Goal: Task Accomplishment & Management: Manage account settings

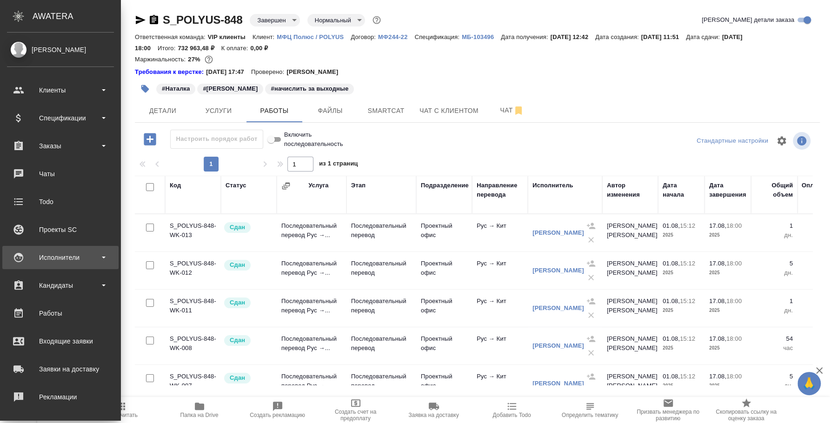
click at [53, 257] on div "Исполнители" at bounding box center [60, 258] width 107 height 14
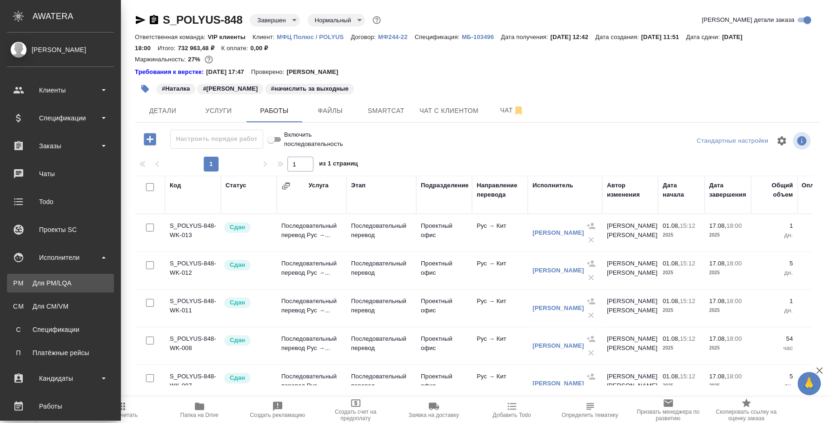
click at [52, 281] on div "Для PM/LQA" at bounding box center [61, 283] width 98 height 9
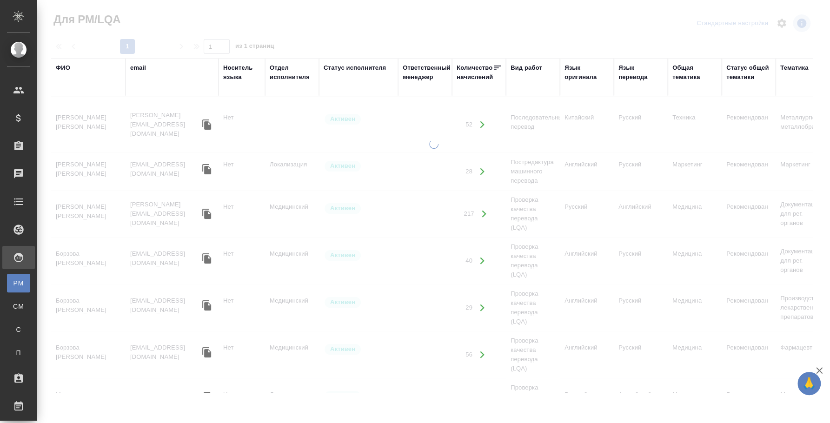
click at [61, 69] on div "ФИО" at bounding box center [63, 67] width 14 height 9
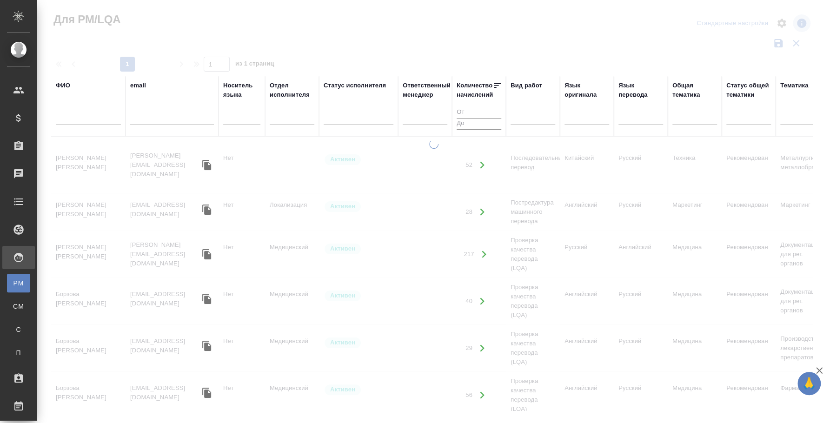
click at [65, 120] on input "text" at bounding box center [88, 119] width 65 height 12
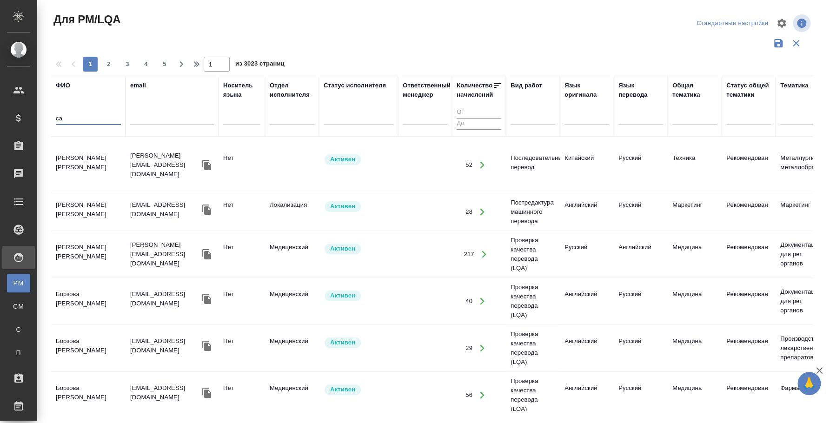
type input "с"
type input "сиренко"
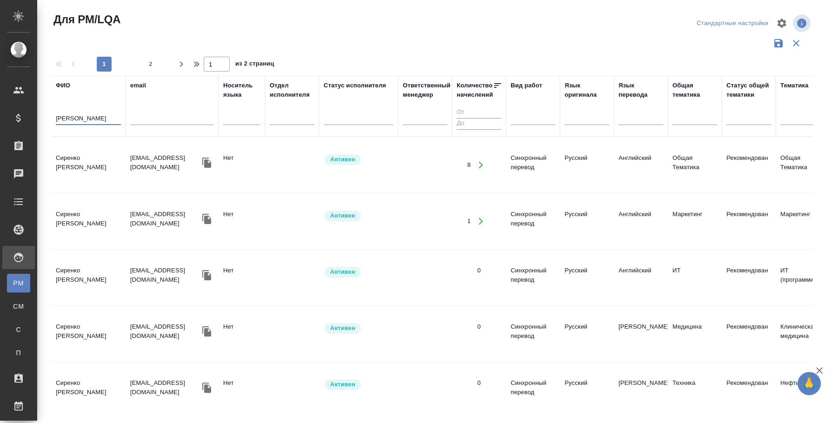
click at [91, 156] on td "Сиренко Максим" at bounding box center [88, 165] width 74 height 33
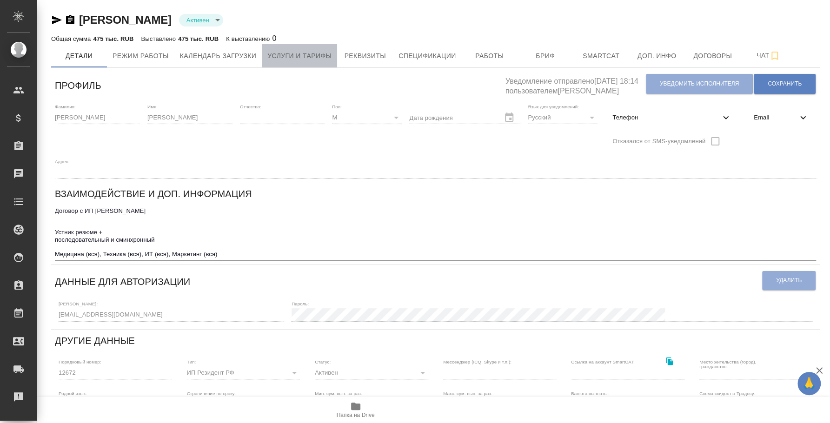
click at [316, 51] on span "Услуги и тарифы" at bounding box center [299, 56] width 64 height 12
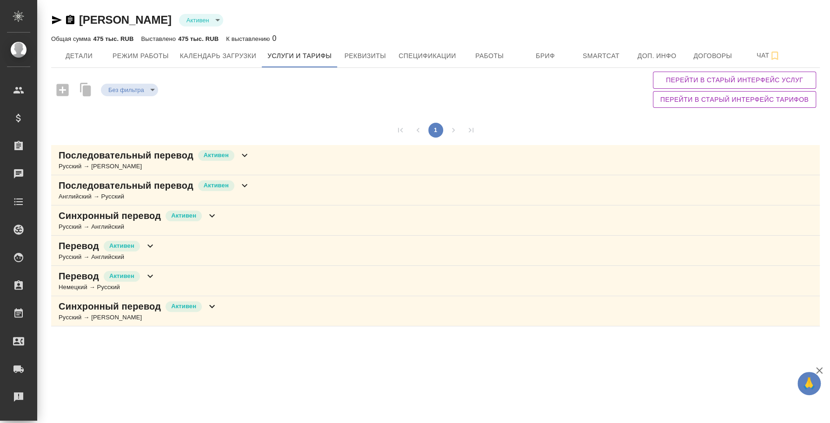
click at [274, 223] on div "Синхронный перевод Активен Русский → Английский" at bounding box center [435, 221] width 769 height 30
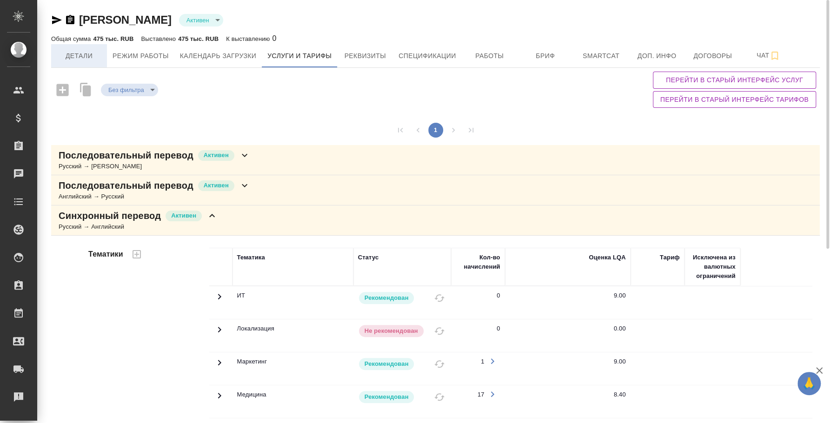
click at [75, 61] on span "Детали" at bounding box center [79, 56] width 45 height 12
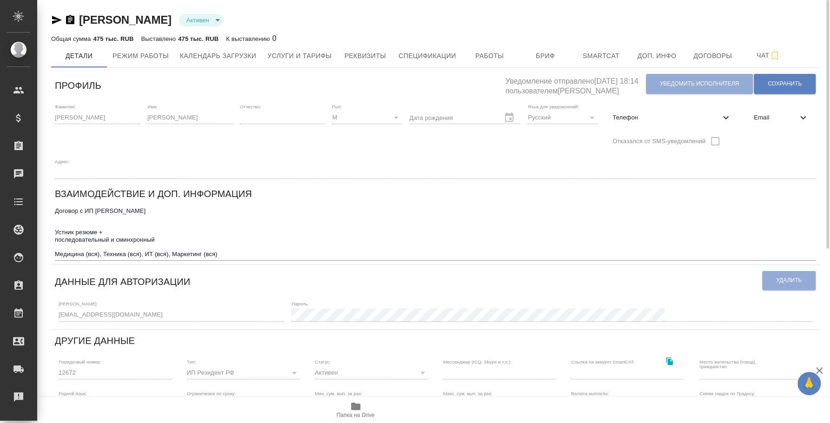
click at [192, 243] on textarea "Договор с ИП [PERSON_NAME] Устник резюме + последовательный и сминхронный Медиц…" at bounding box center [435, 232] width 761 height 50
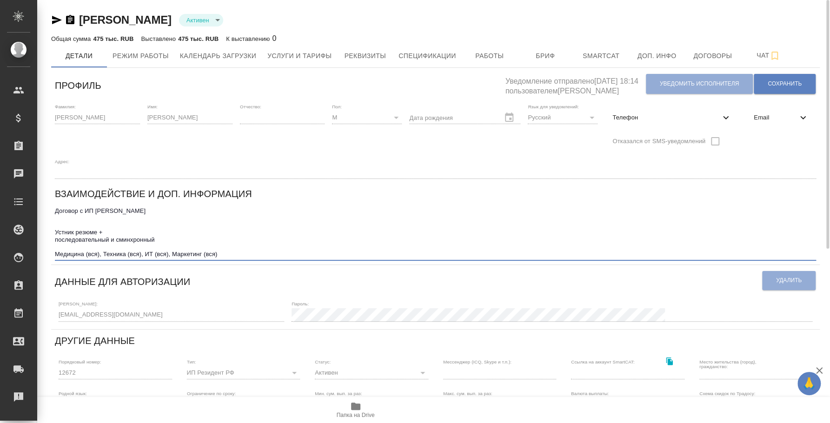
click at [125, 239] on textarea "Договор с ИП [PERSON_NAME] Устник резюме + последовательный и сминхронный Медиц…" at bounding box center [435, 232] width 761 height 50
type textarea "Договор с ИП Сиренко Натальей Михайловной Устник резюме + последовательный и си…"
click at [237, 256] on textarea "Договор с ИП Сиренко Натальей Михайловной Устник резюме + последовательный и си…" at bounding box center [435, 232] width 761 height 50
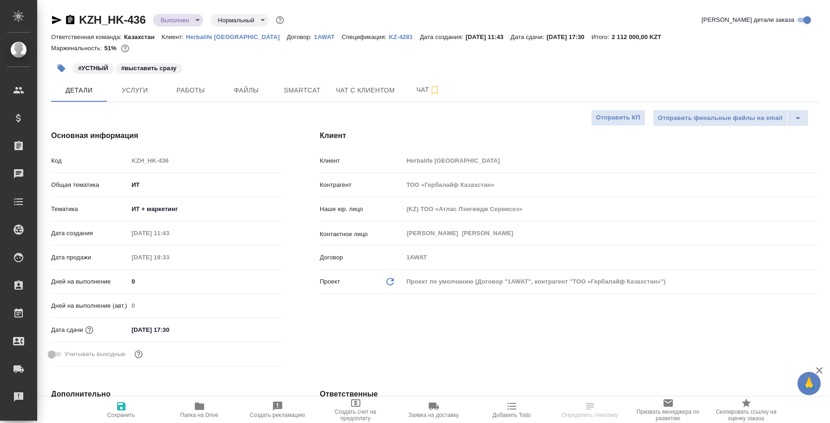
select select "RU"
click at [146, 92] on span "Услуги" at bounding box center [135, 91] width 45 height 12
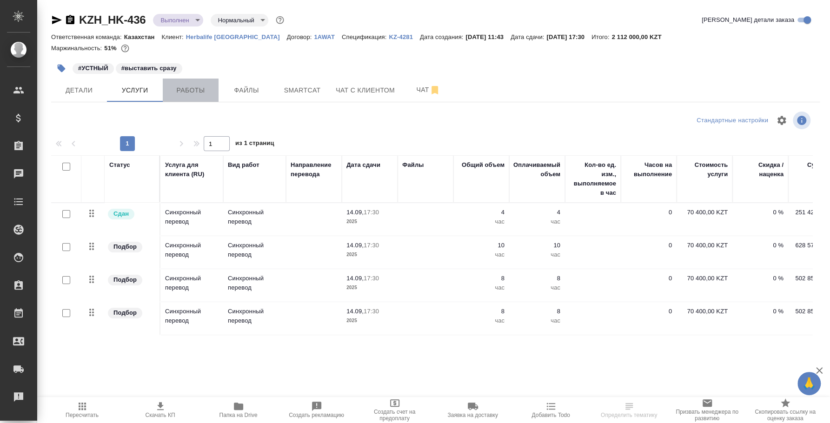
click at [190, 95] on span "Работы" at bounding box center [190, 91] width 45 height 12
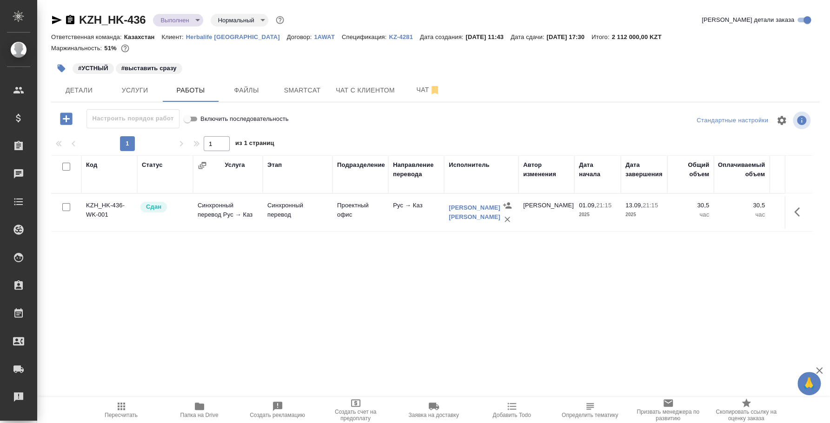
scroll to position [0, 292]
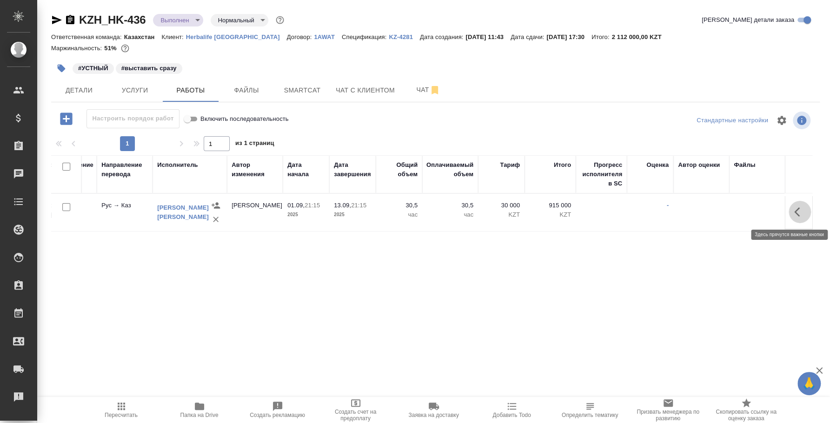
click at [797, 209] on icon "button" at bounding box center [797, 211] width 6 height 9
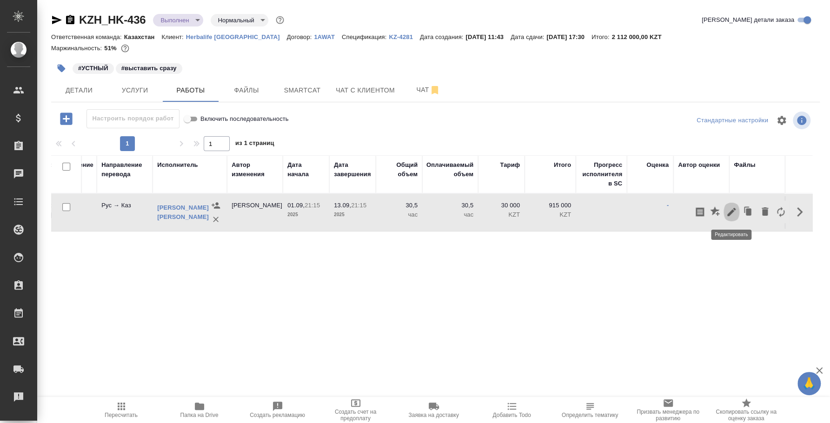
click at [735, 211] on icon "button" at bounding box center [731, 211] width 11 height 11
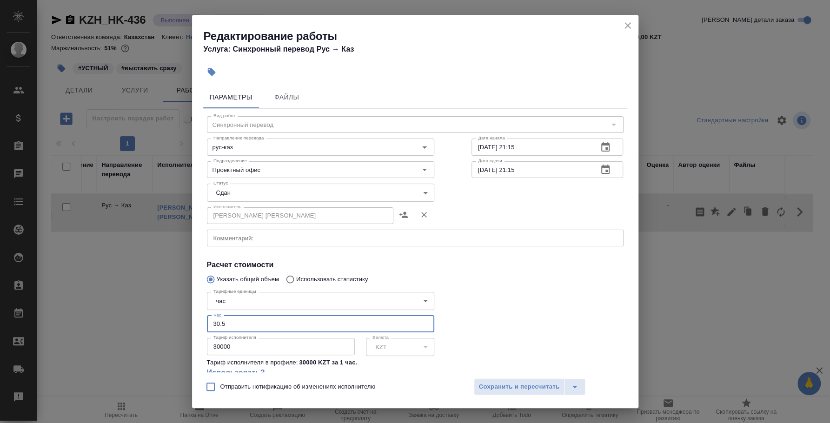
drag, startPoint x: 265, startPoint y: 329, endPoint x: 206, endPoint y: 319, distance: 59.9
click at [206, 319] on div "Тарифные единицы час 5a8b1489cc6b4906c91bfd93 Тарифные единицы Час 30.5 Час Тар…" at bounding box center [320, 339] width 265 height 138
type input "31"
click at [541, 386] on span "Сохранить и пересчитать" at bounding box center [519, 387] width 81 height 11
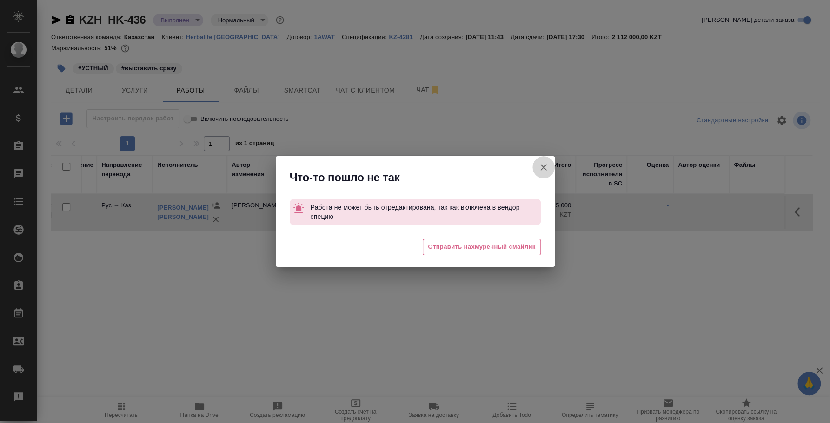
click at [546, 165] on icon "button" at bounding box center [543, 167] width 7 height 7
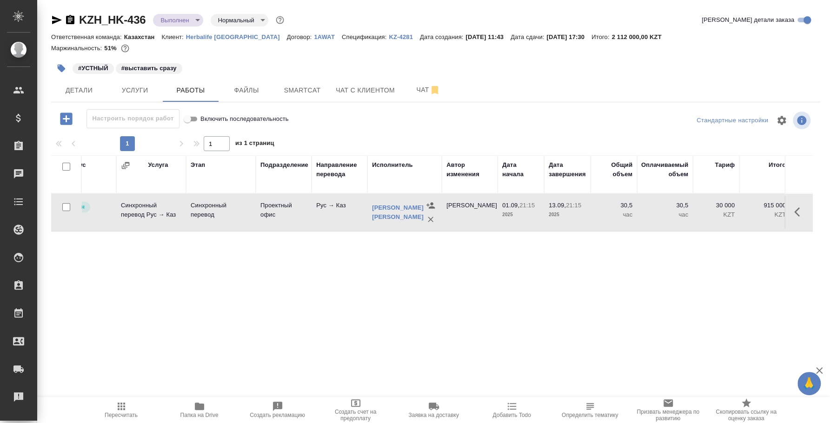
scroll to position [0, 0]
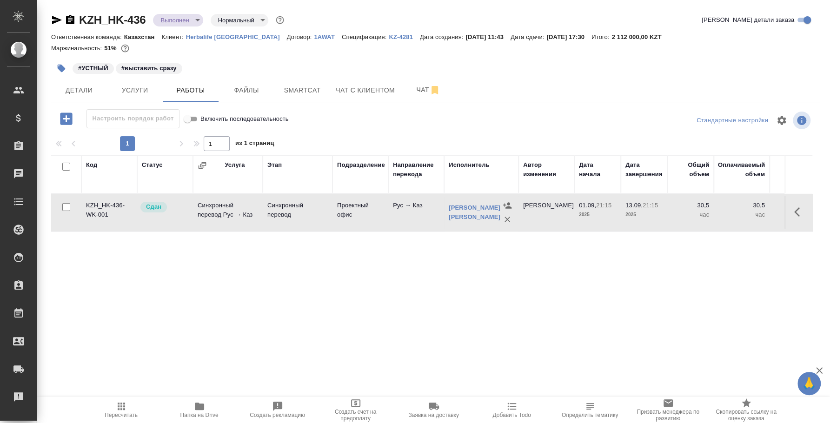
click at [66, 121] on icon "button" at bounding box center [66, 119] width 16 height 16
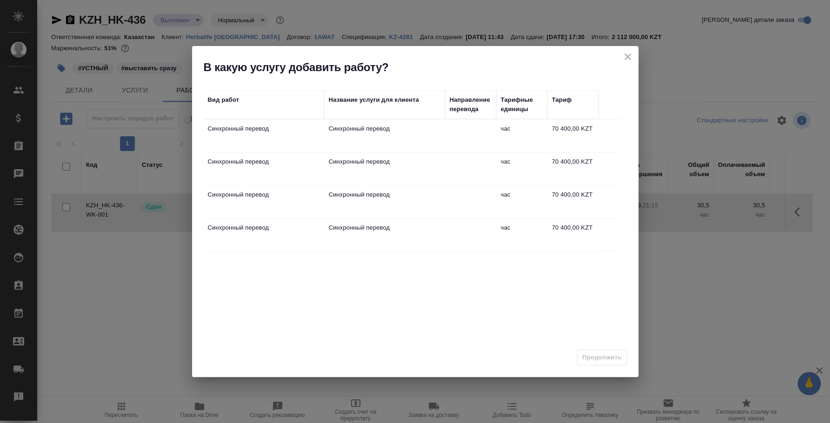
click at [396, 137] on td "Синхронный перевод" at bounding box center [384, 136] width 121 height 33
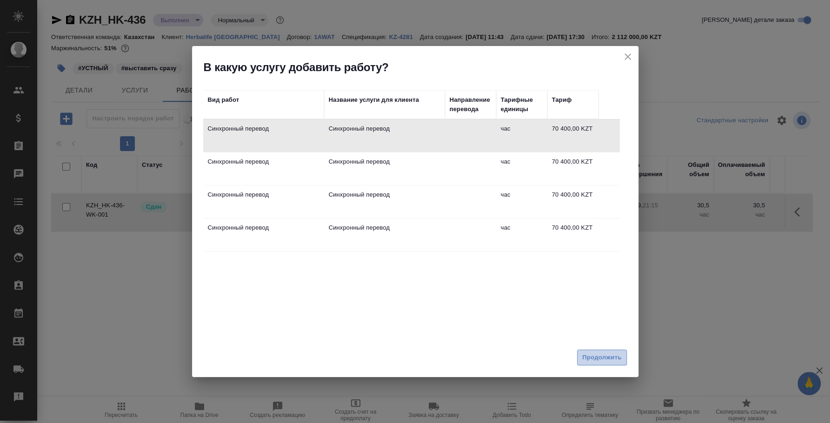
click at [624, 359] on button "Продолжить" at bounding box center [601, 358] width 49 height 16
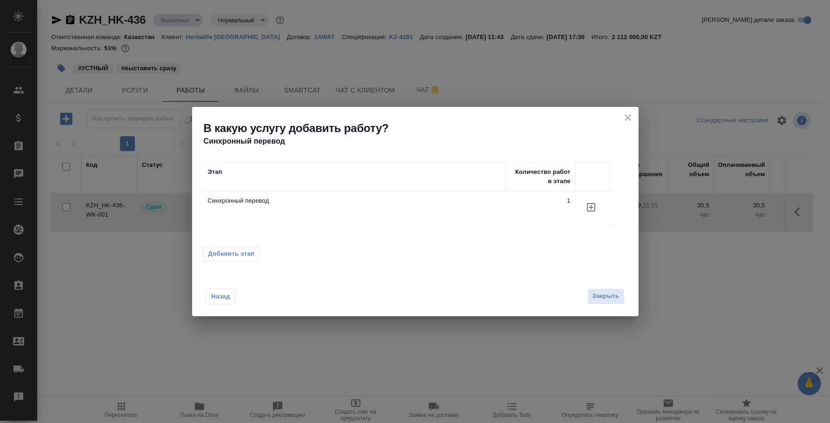
click at [498, 209] on td "Синхронный перевод" at bounding box center [354, 208] width 302 height 33
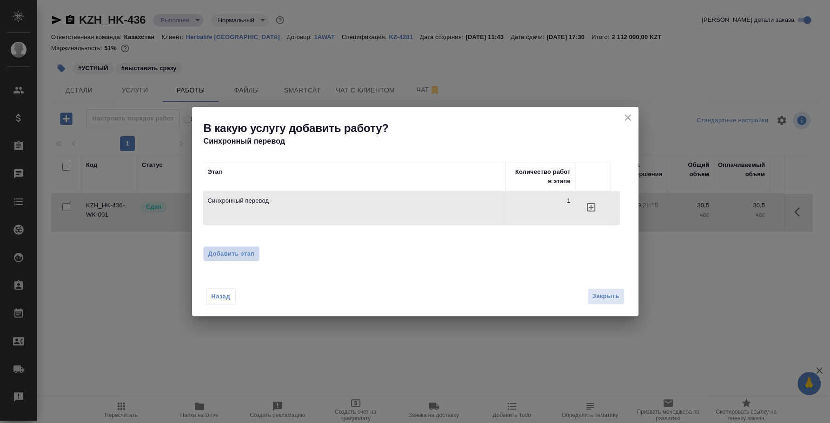
click at [226, 251] on span "Добавить этап" at bounding box center [231, 253] width 47 height 9
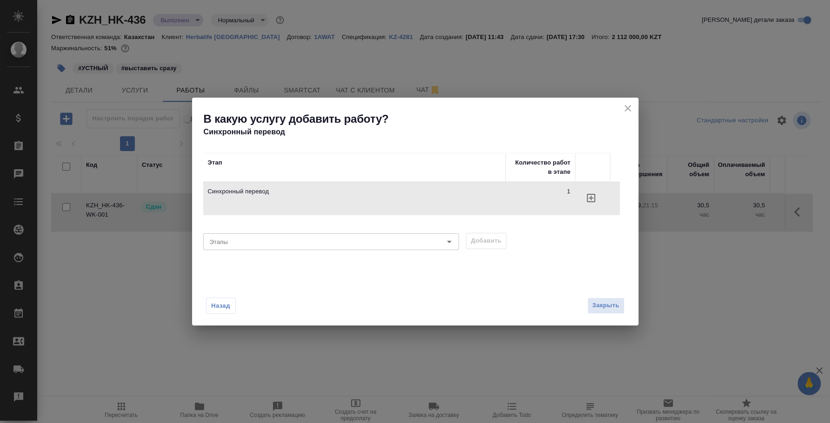
click at [594, 195] on icon "button" at bounding box center [590, 198] width 11 height 11
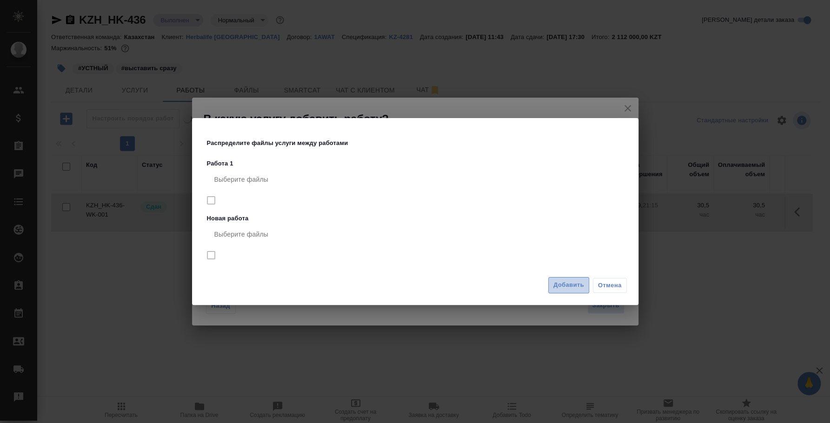
click at [578, 286] on span "Добавить" at bounding box center [568, 285] width 31 height 11
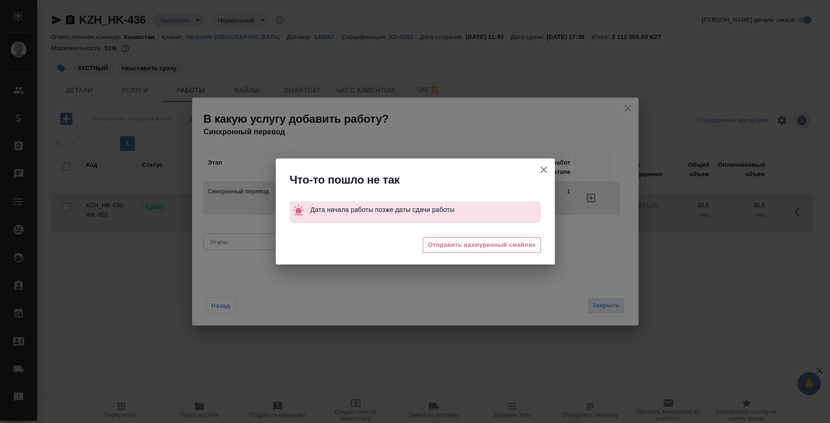
click at [544, 164] on icon "button" at bounding box center [543, 169] width 11 height 11
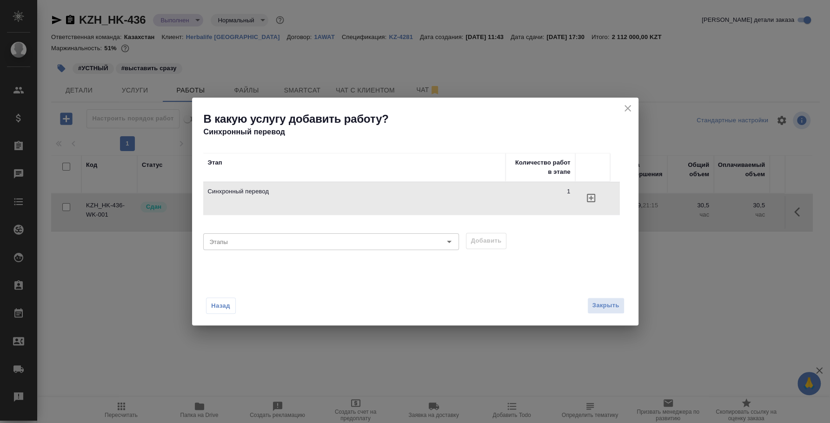
click at [621, 117] on h2 "В какую услугу добавить работу?" at bounding box center [421, 119] width 435 height 15
click at [631, 106] on icon "close" at bounding box center [627, 108] width 11 height 11
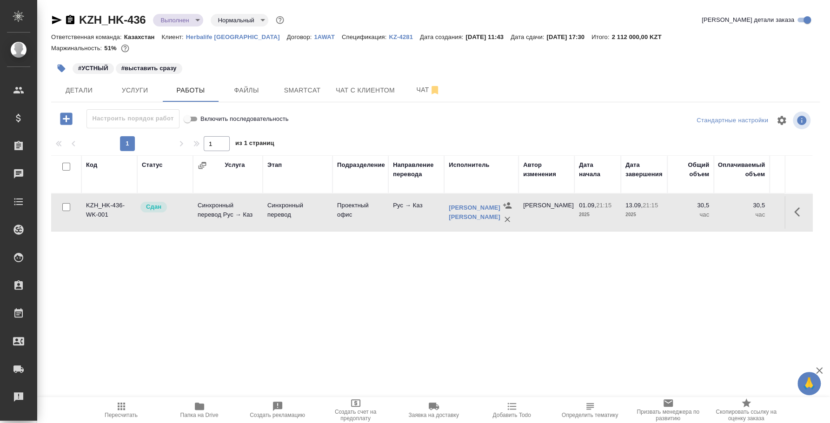
click at [68, 206] on input "checkbox" at bounding box center [66, 207] width 8 height 8
checkbox input "true"
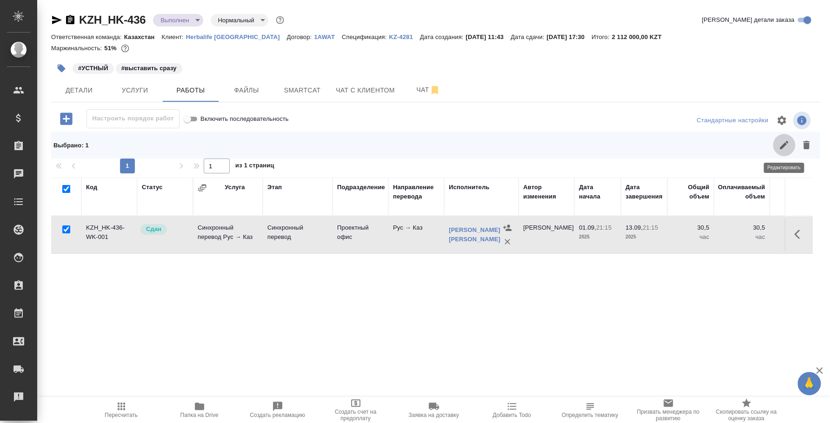
click at [779, 144] on icon "button" at bounding box center [783, 145] width 11 height 11
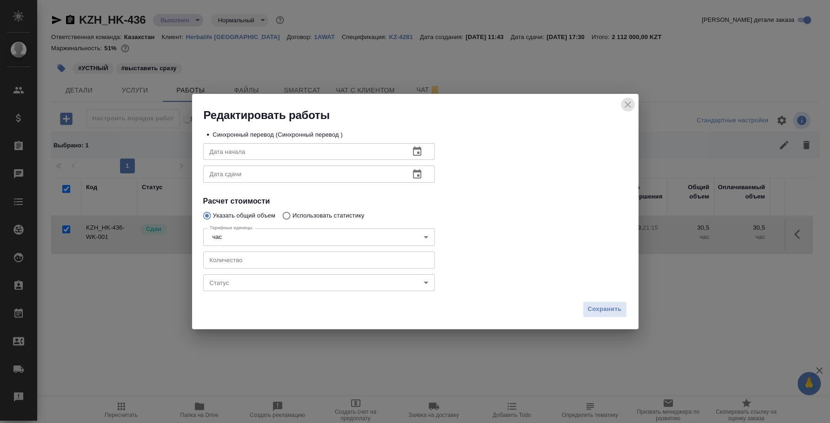
click at [631, 107] on icon "close" at bounding box center [627, 104] width 11 height 11
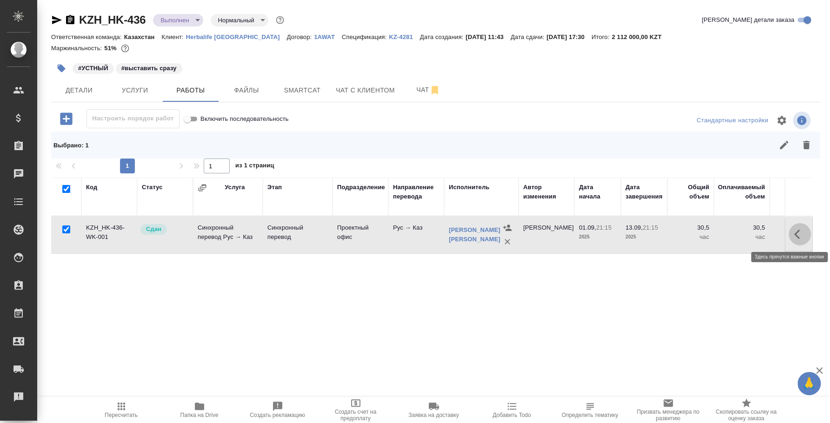
click at [799, 233] on icon "button" at bounding box center [799, 234] width 11 height 11
click at [748, 235] on icon "button" at bounding box center [749, 234] width 6 height 7
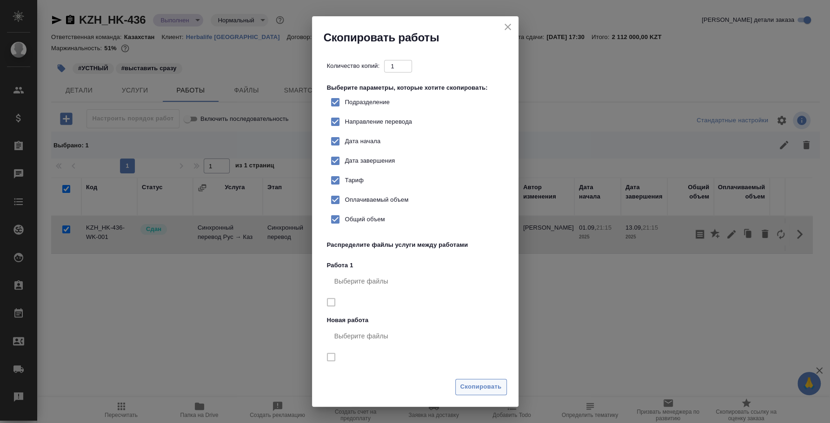
click at [466, 382] on span "Скопировать" at bounding box center [480, 387] width 41 height 11
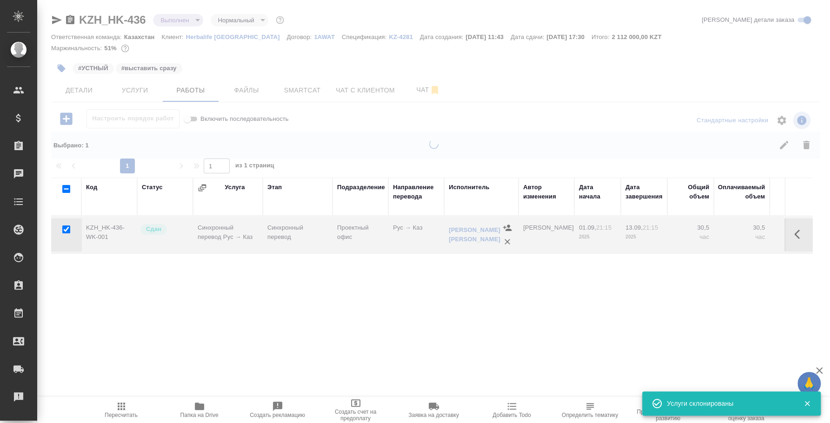
checkbox input "false"
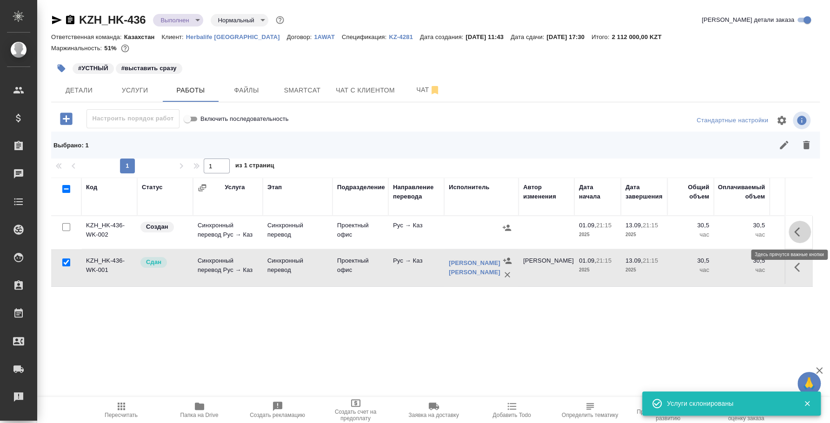
click at [804, 226] on icon "button" at bounding box center [799, 231] width 11 height 11
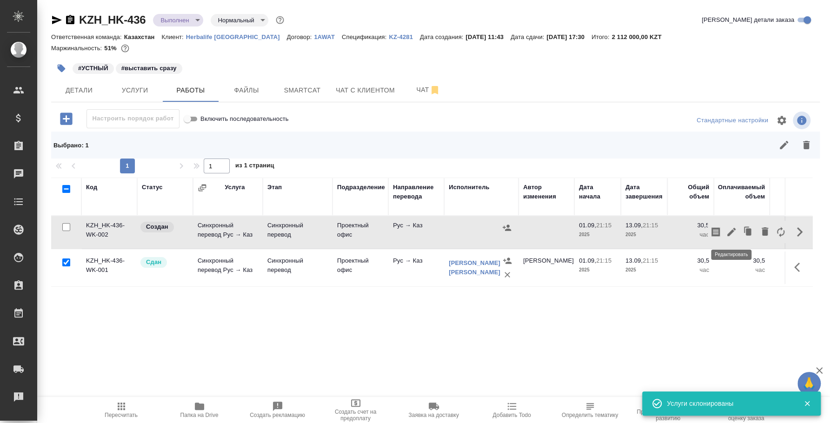
click at [733, 233] on icon "button" at bounding box center [731, 231] width 11 height 11
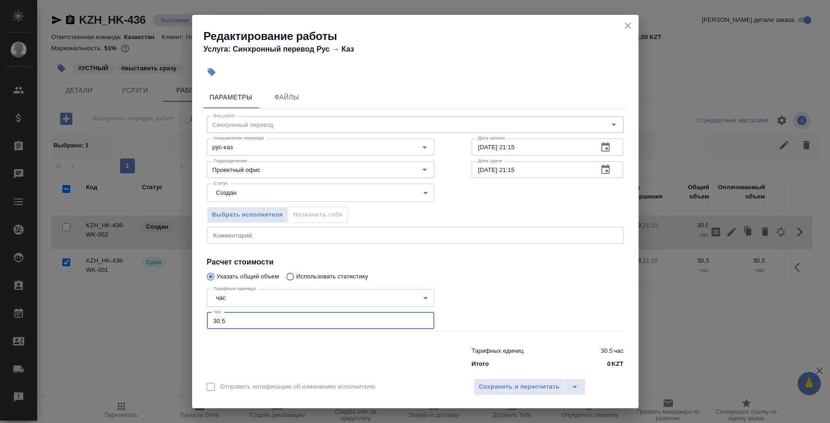
drag, startPoint x: 218, startPoint y: 318, endPoint x: 206, endPoint y: 318, distance: 12.1
click at [206, 318] on div "Тарифные единицы час 5a8b1489cc6b4906c91bfd93 Тарифные единицы Час 30.5 Час" at bounding box center [320, 308] width 265 height 83
type input "0.5"
click at [545, 391] on span "Сохранить и пересчитать" at bounding box center [519, 387] width 81 height 11
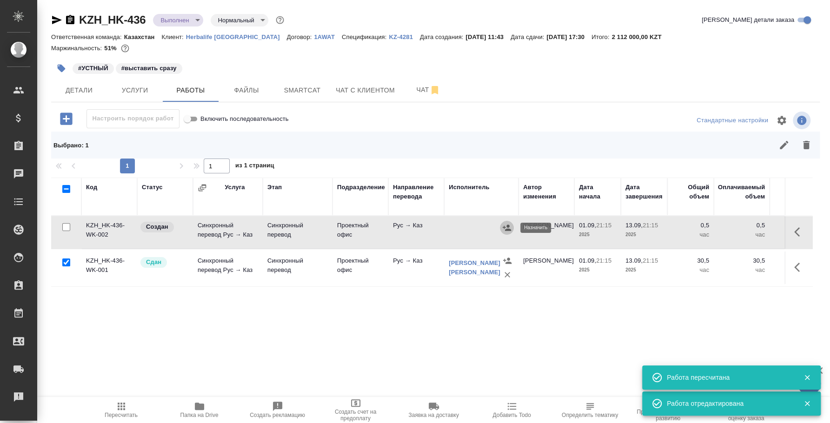
click at [507, 231] on icon "button" at bounding box center [507, 228] width 8 height 6
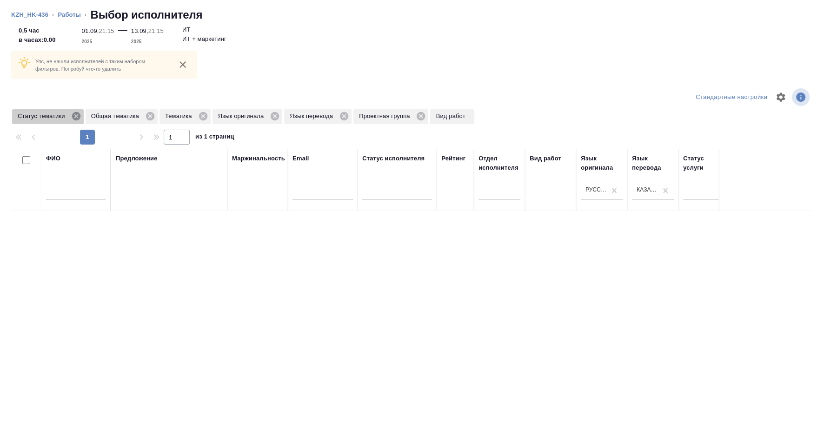
click at [78, 114] on icon at bounding box center [76, 116] width 8 height 8
click at [78, 114] on icon at bounding box center [77, 116] width 8 height 8
click at [55, 113] on icon at bounding box center [56, 116] width 8 height 8
click at [77, 115] on icon at bounding box center [74, 116] width 8 height 8
click at [72, 115] on icon at bounding box center [72, 116] width 10 height 10
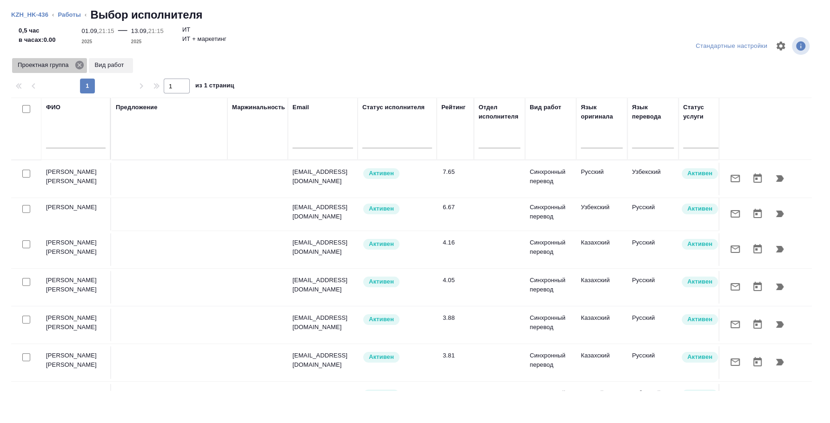
click at [83, 69] on icon at bounding box center [79, 65] width 10 height 10
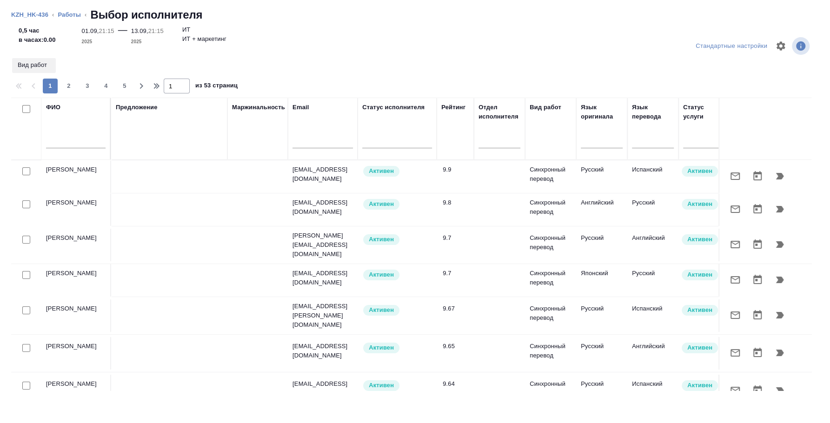
click at [80, 146] on input "text" at bounding box center [76, 143] width 60 height 12
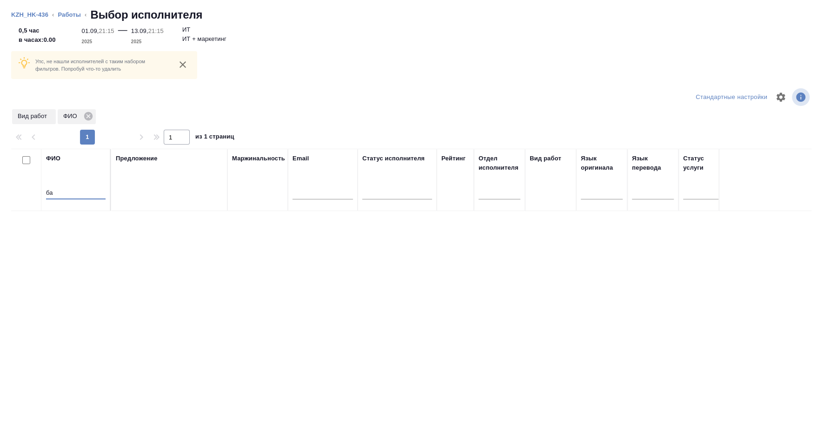
type input "б"
type input "асем"
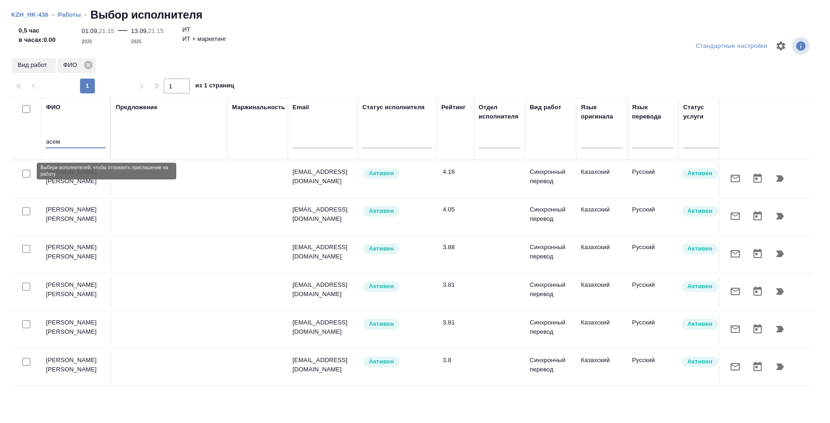
click at [29, 171] on input "checkbox" at bounding box center [26, 174] width 8 height 8
checkbox input "true"
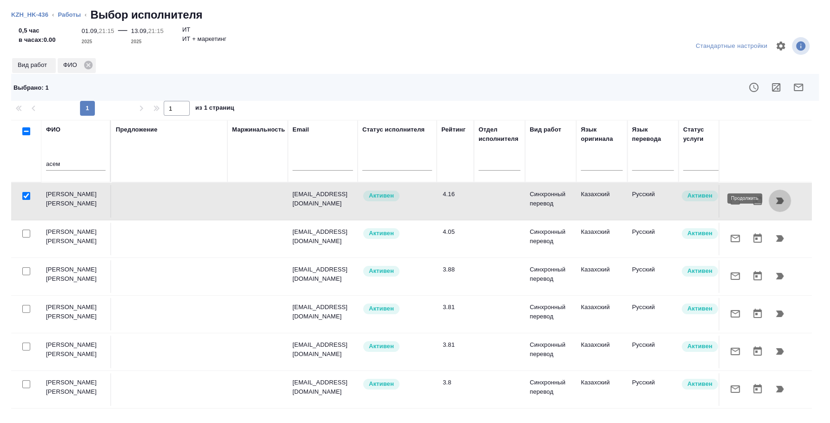
click at [778, 198] on icon "button" at bounding box center [780, 201] width 8 height 7
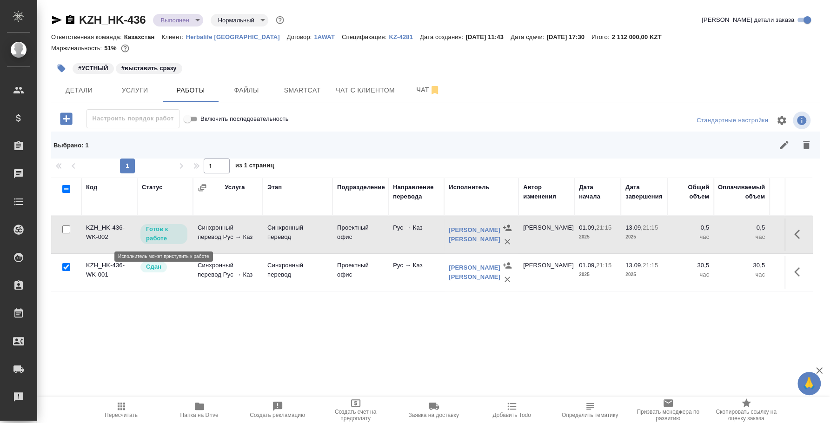
click at [167, 238] on p "Готов к работе" at bounding box center [164, 234] width 36 height 19
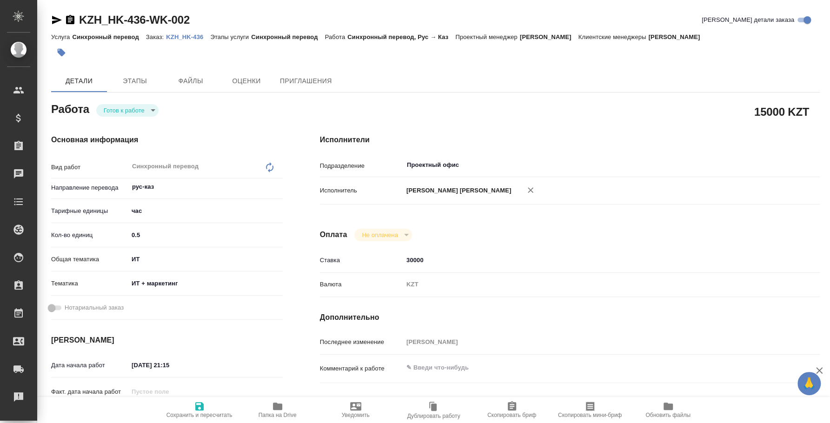
type textarea "x"
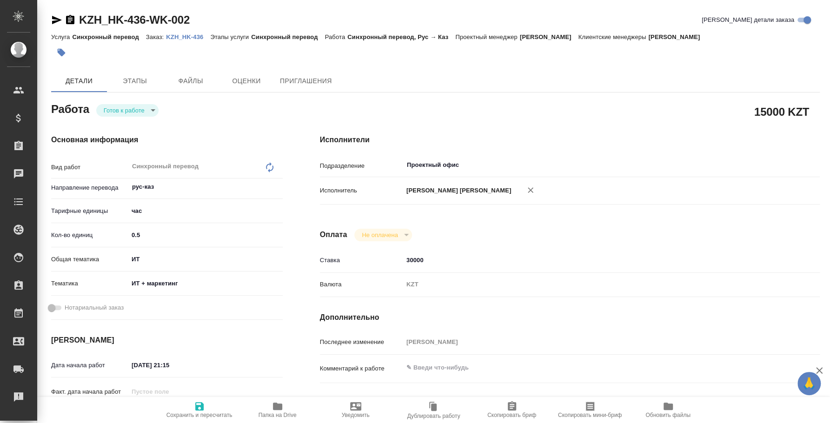
type textarea "x"
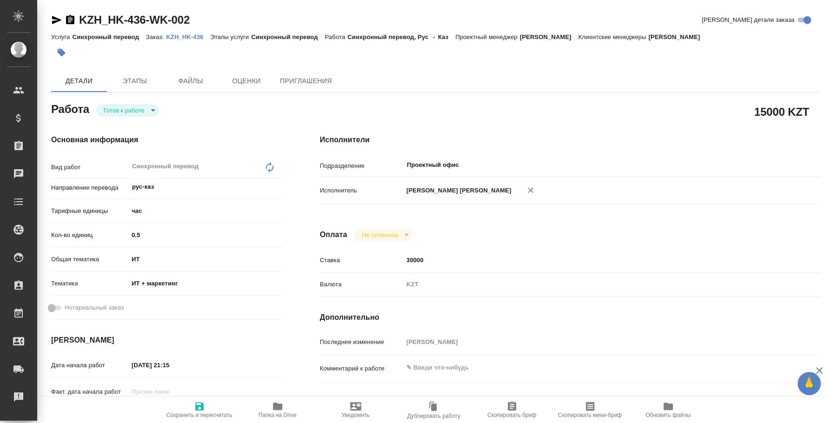
type textarea "x"
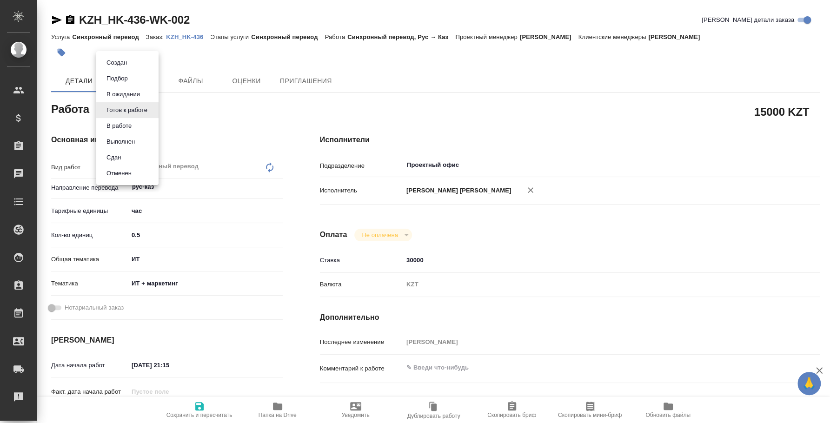
click at [149, 107] on body "🙏 .cls-1 fill:#fff; AWATERA Fedotova Irina Клиенты Спецификации Заказы Чаты Tod…" at bounding box center [415, 211] width 830 height 423
type textarea "x"
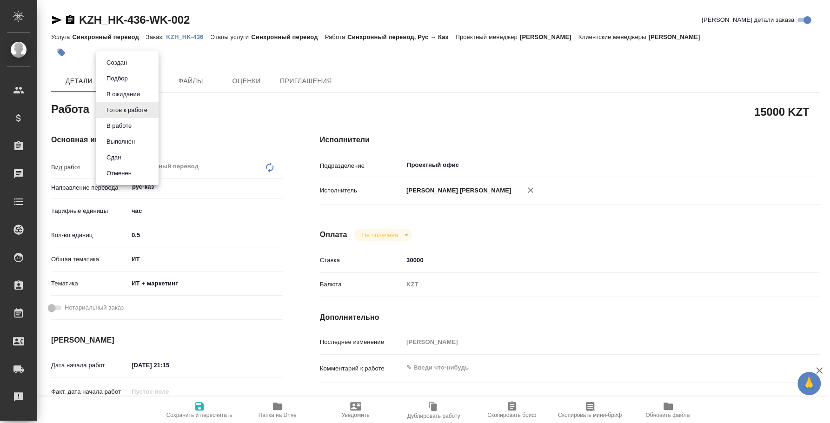
type textarea "x"
click at [136, 153] on li "Сдан" at bounding box center [127, 158] width 62 height 16
type textarea "x"
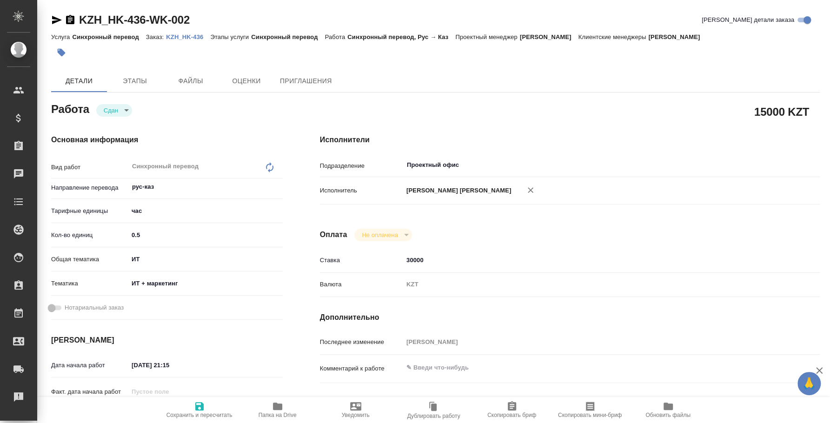
type textarea "x"
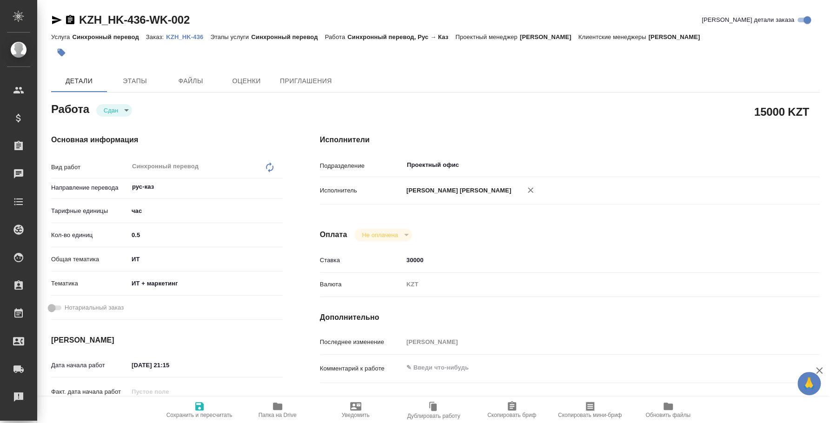
type textarea "x"
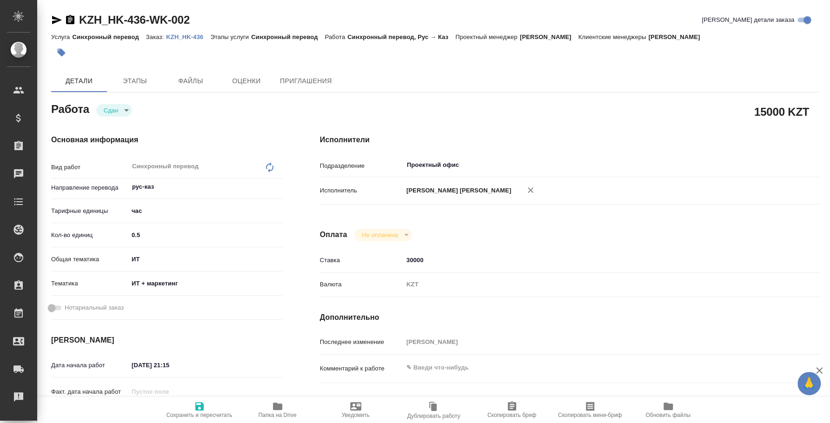
type textarea "x"
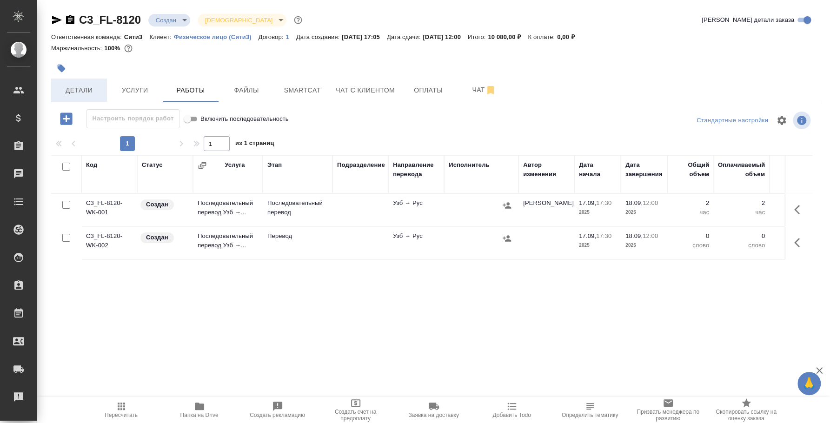
click at [97, 92] on span "Детали" at bounding box center [79, 91] width 45 height 12
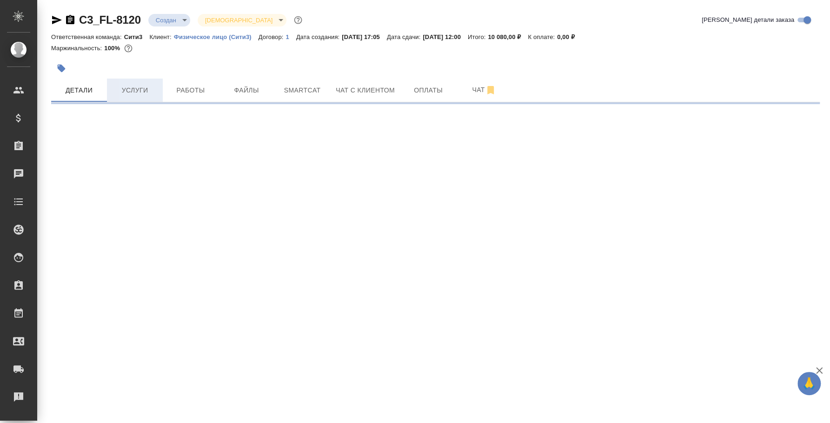
select select "RU"
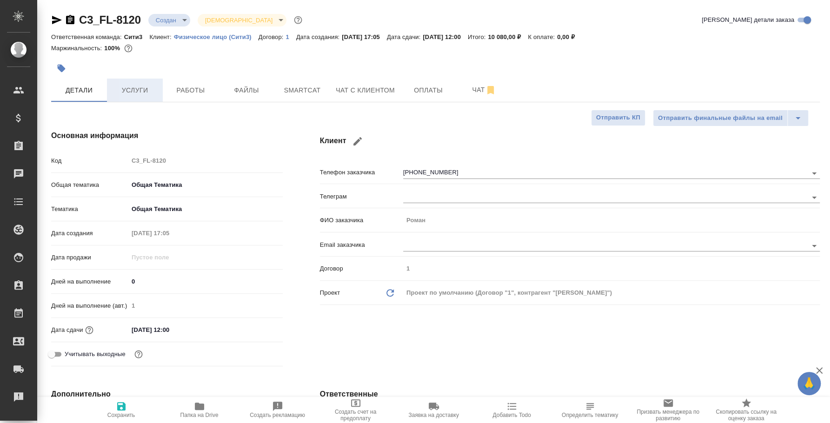
type textarea "x"
click at [174, 95] on span "Работы" at bounding box center [190, 91] width 45 height 12
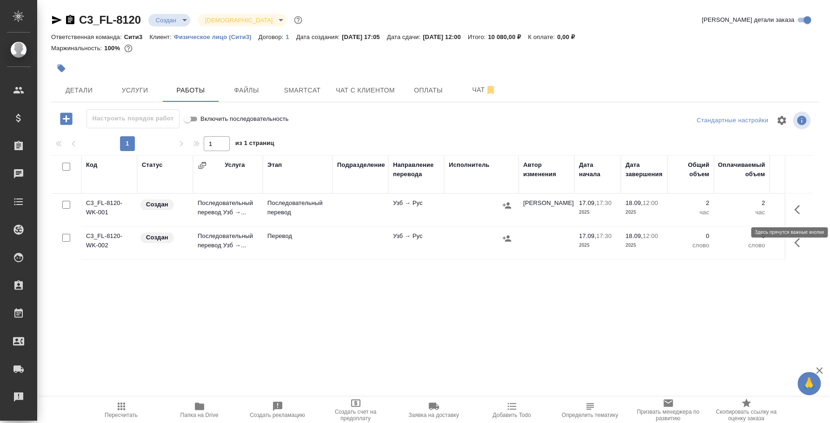
click at [797, 213] on icon "button" at bounding box center [799, 209] width 11 height 11
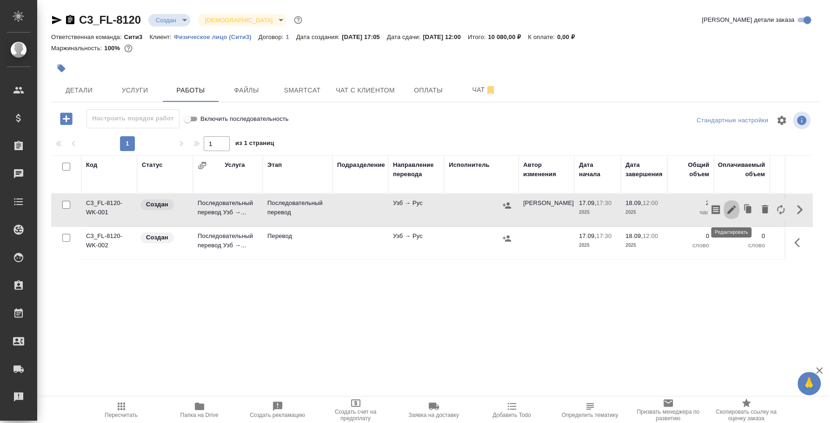
click at [731, 209] on icon "button" at bounding box center [731, 210] width 8 height 8
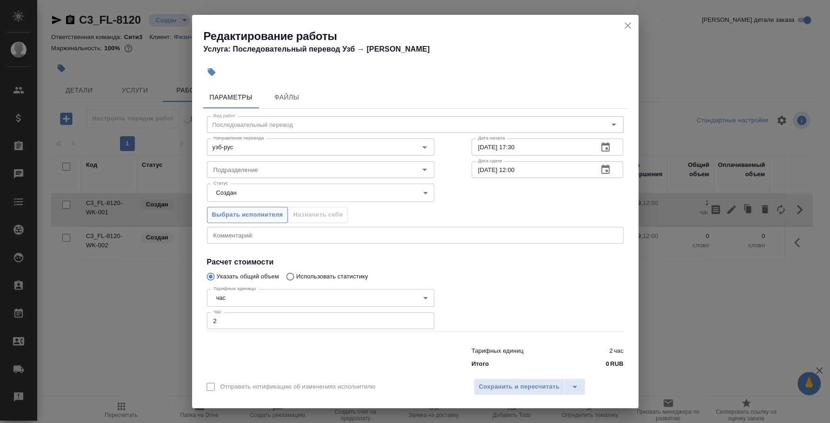
click at [278, 217] on span "Выбрать исполнителя" at bounding box center [247, 215] width 71 height 11
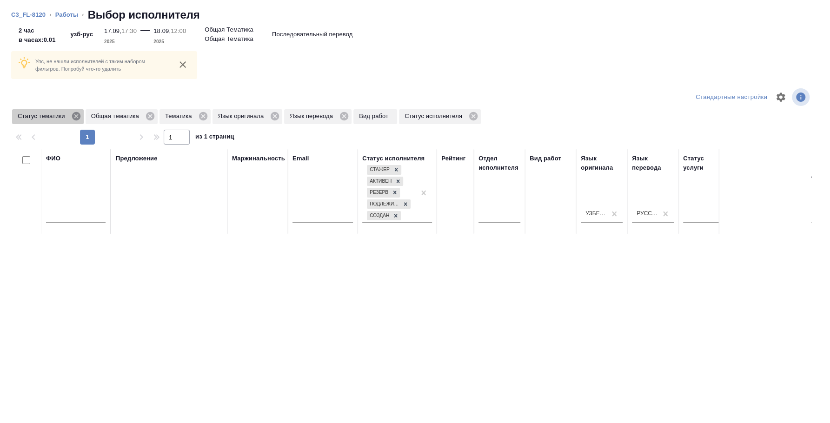
click at [77, 114] on icon at bounding box center [76, 116] width 8 height 8
click at [77, 114] on icon at bounding box center [77, 116] width 8 height 8
click at [53, 113] on icon at bounding box center [56, 116] width 8 height 8
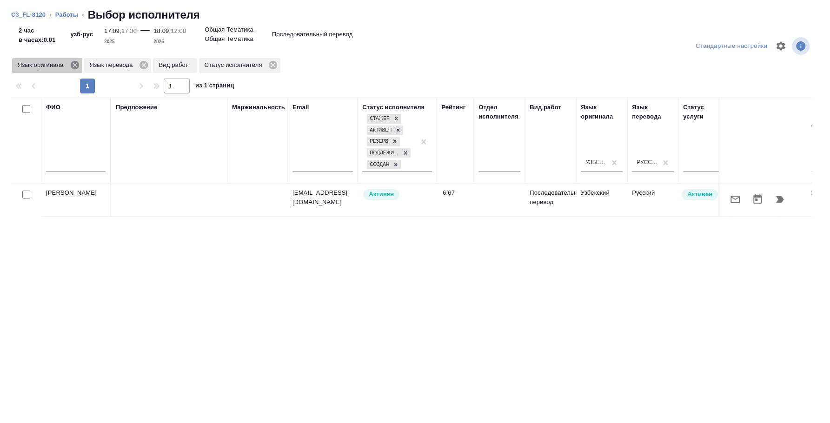
click at [73, 61] on icon at bounding box center [74, 65] width 8 height 8
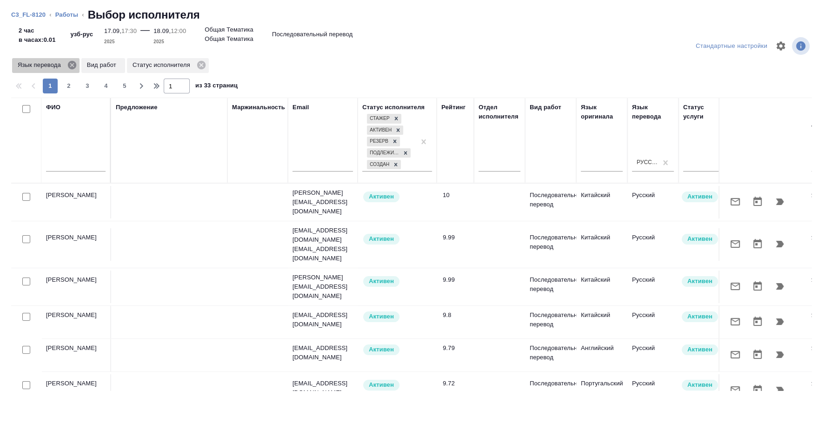
click at [74, 66] on icon at bounding box center [72, 65] width 8 height 8
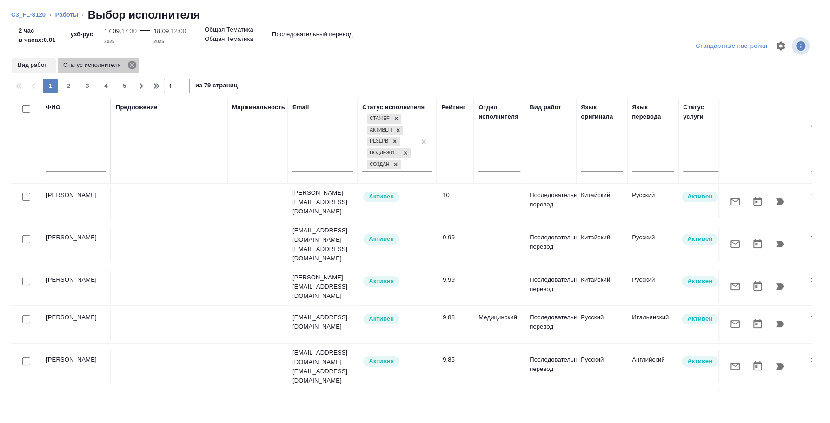
click at [132, 65] on icon at bounding box center [132, 65] width 10 height 10
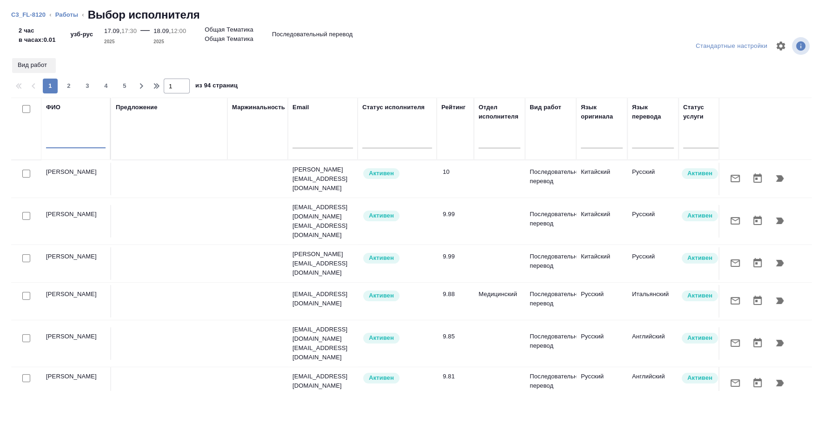
click at [70, 147] on input "text" at bounding box center [76, 143] width 60 height 12
type input "фазилат"
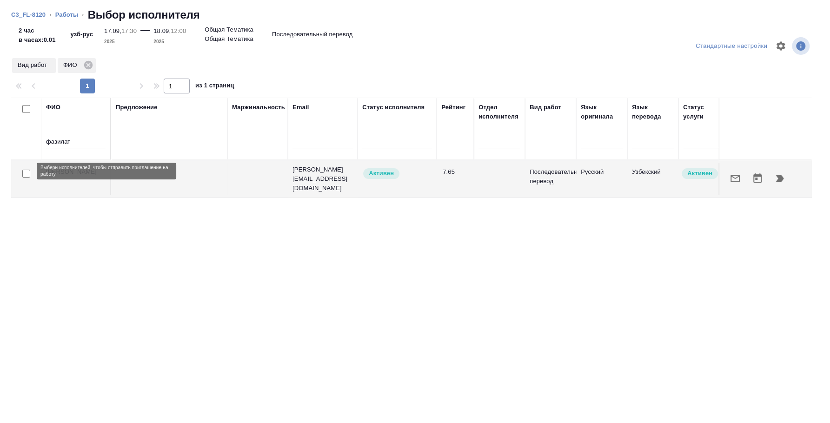
click at [27, 173] on input "checkbox" at bounding box center [26, 174] width 8 height 8
checkbox input "true"
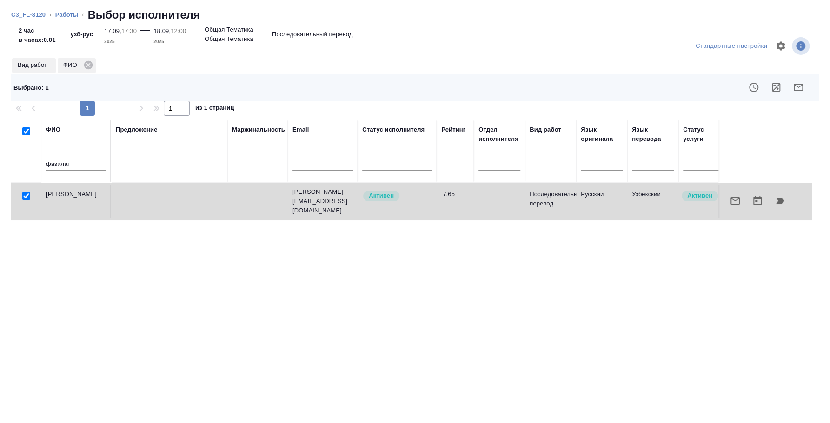
click at [781, 201] on icon "button" at bounding box center [780, 201] width 8 height 7
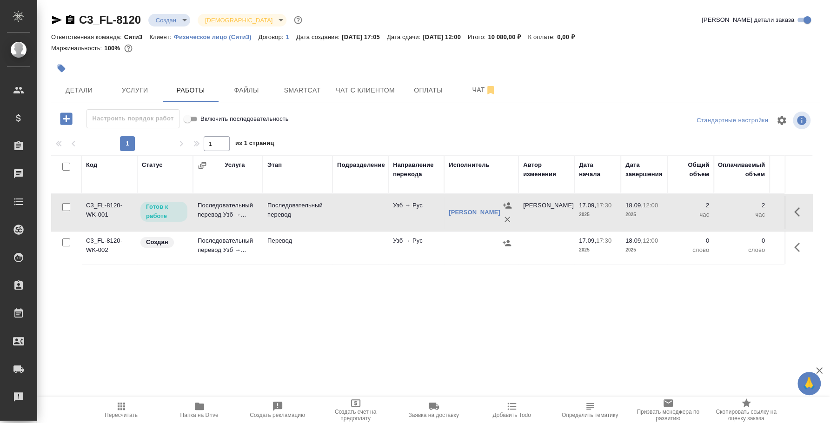
click at [68, 241] on input "checkbox" at bounding box center [66, 243] width 8 height 8
checkbox input "true"
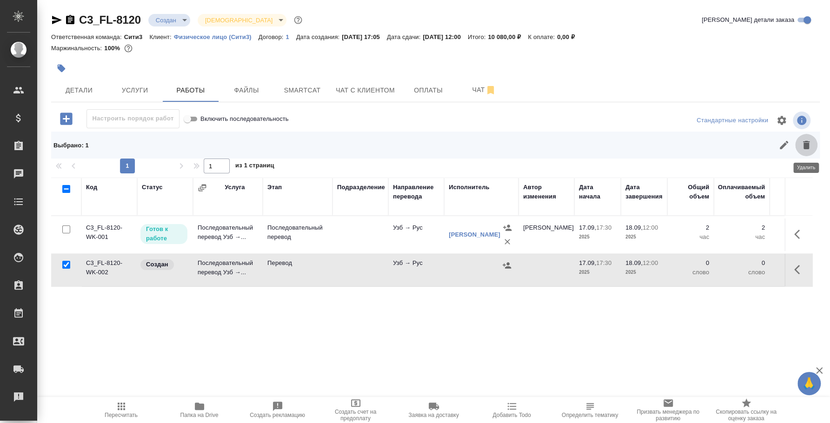
click at [810, 147] on icon "button" at bounding box center [806, 145] width 11 height 11
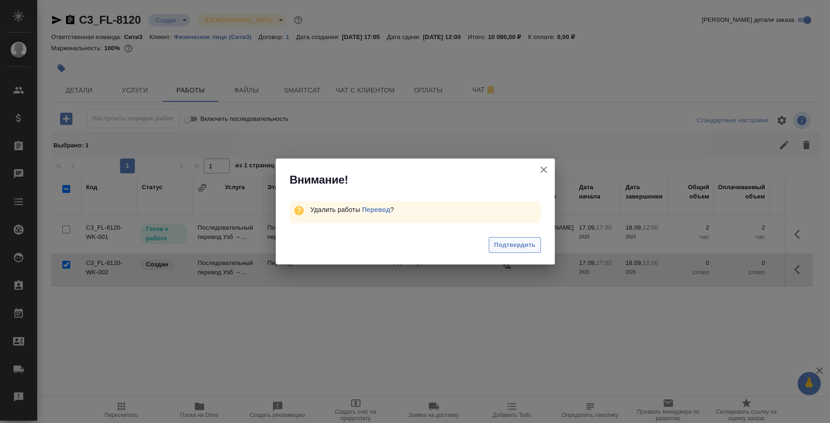
click at [504, 246] on span "Подтвердить" at bounding box center [514, 245] width 41 height 11
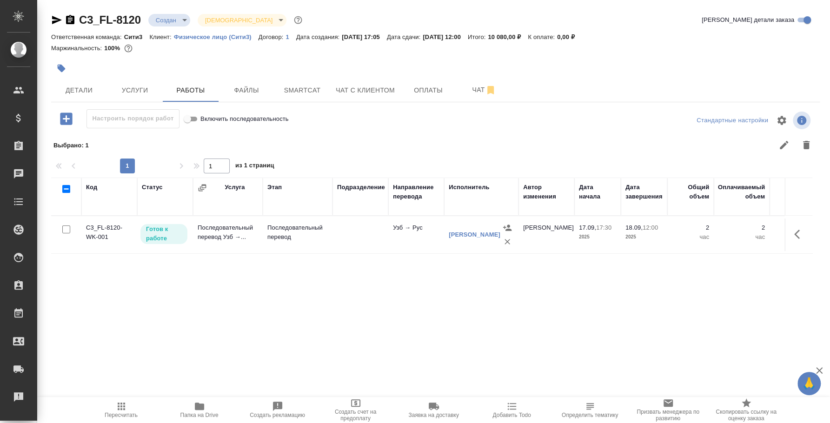
click at [605, 308] on div "Код Статус Услуга Этап Подразделение Направление перевода Исполнитель Автор изм…" at bounding box center [431, 282] width 761 height 209
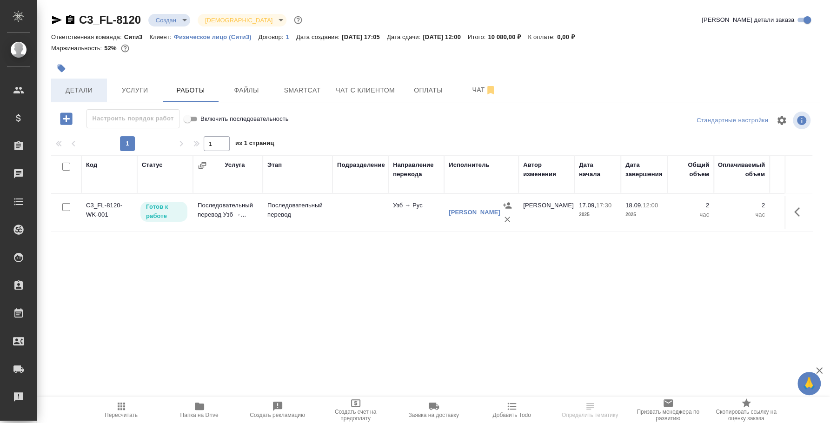
click at [102, 87] on button "Детали" at bounding box center [79, 90] width 56 height 23
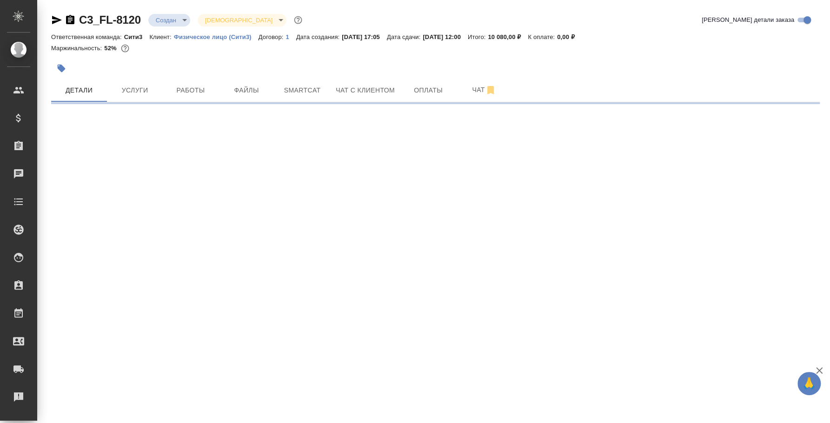
select select "RU"
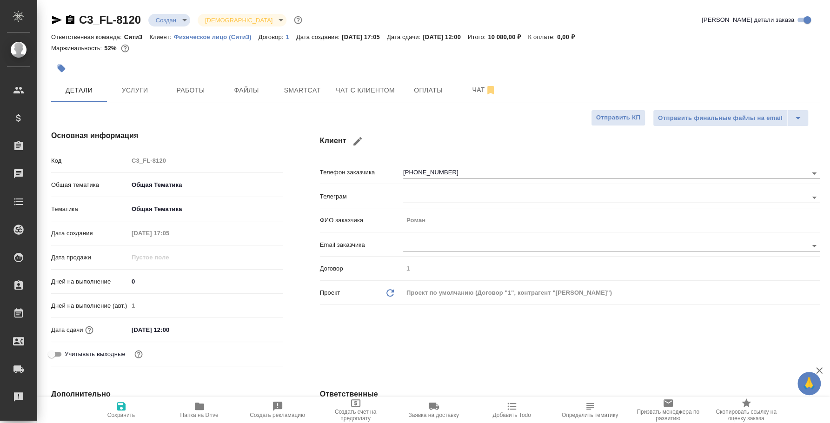
type textarea "x"
click at [137, 97] on button "Услуги" at bounding box center [135, 90] width 56 height 23
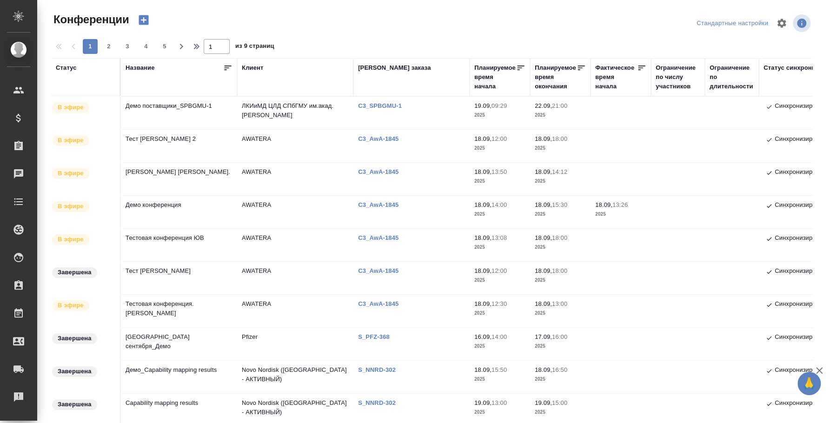
scroll to position [464, 0]
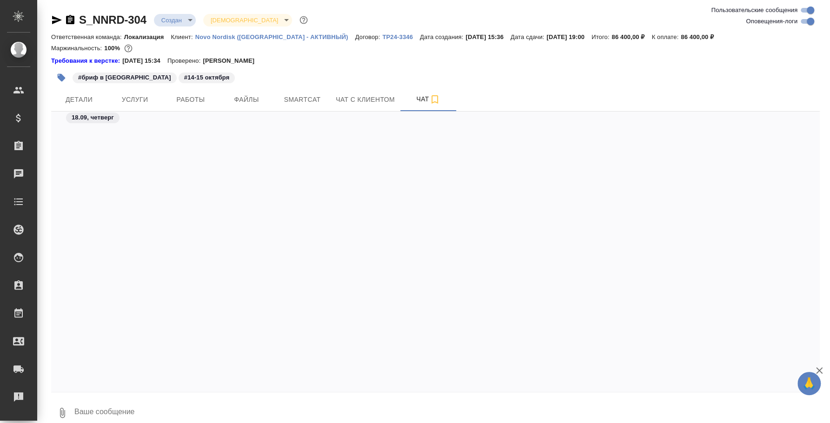
scroll to position [1212, 0]
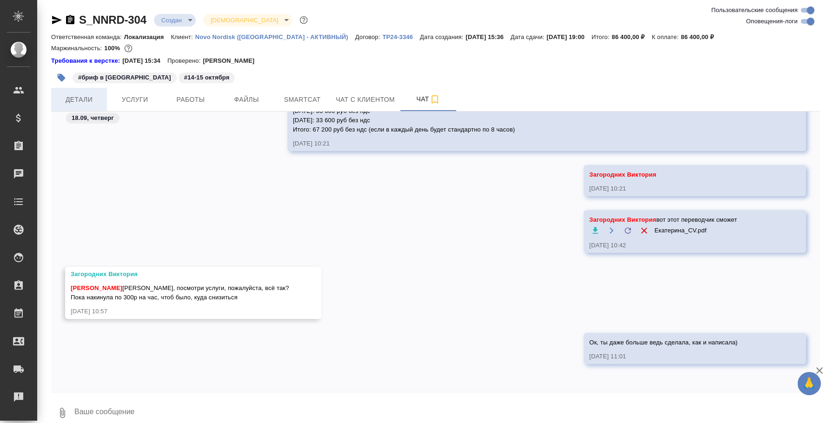
click at [94, 99] on span "Детали" at bounding box center [79, 100] width 45 height 12
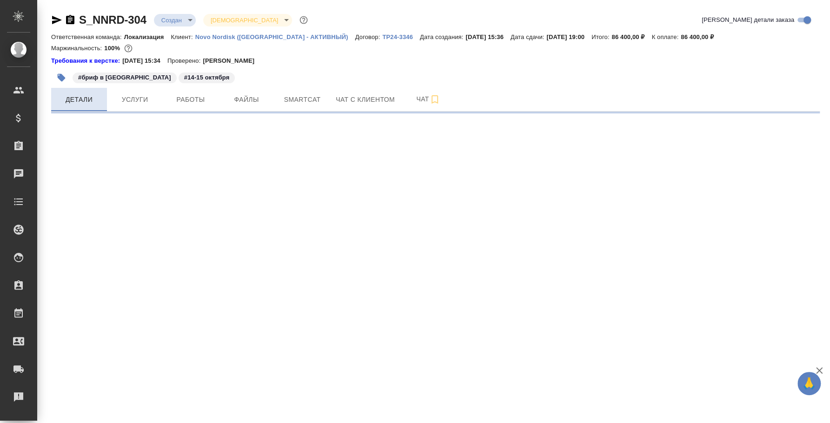
select select "RU"
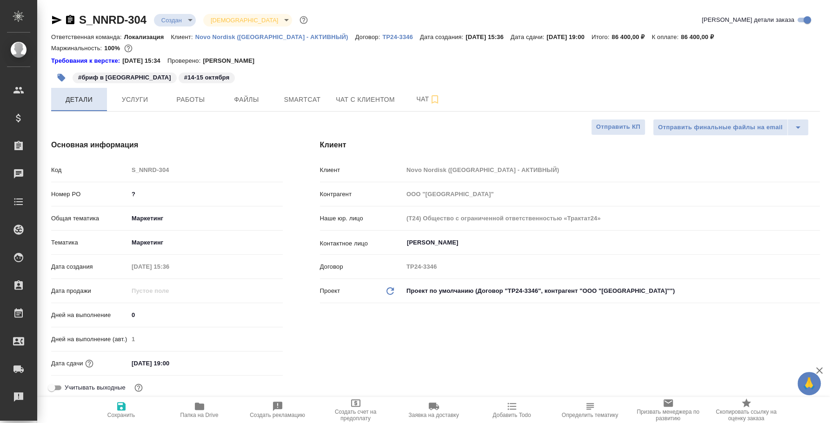
type textarea "x"
click at [151, 102] on span "Услуги" at bounding box center [135, 100] width 45 height 12
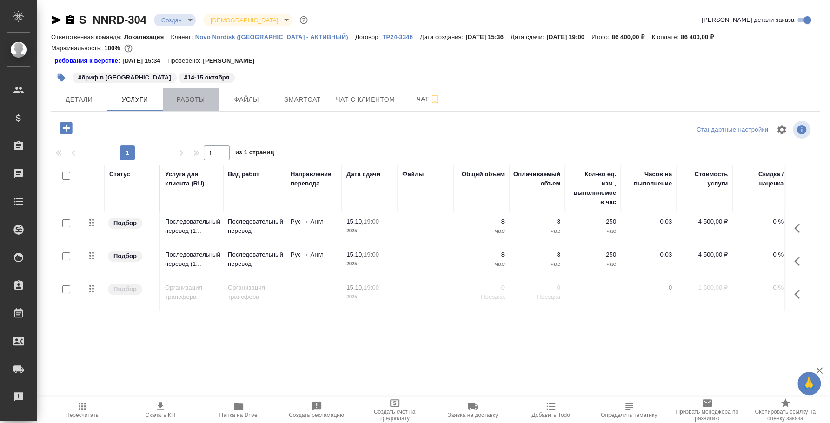
click at [197, 104] on span "Работы" at bounding box center [190, 100] width 45 height 12
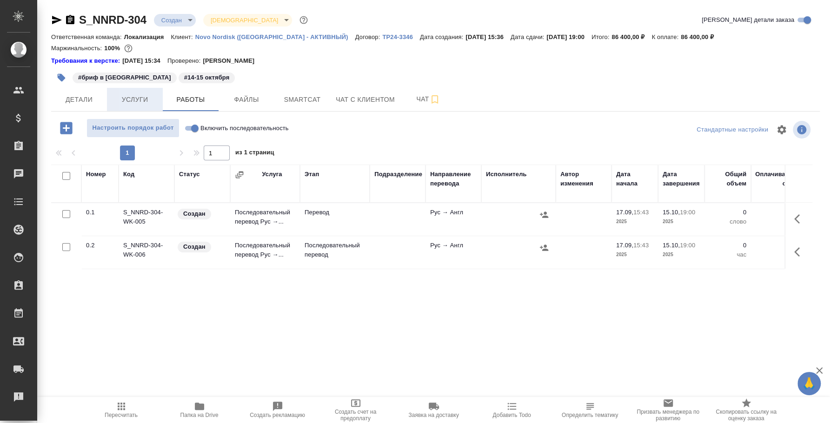
click at [128, 100] on span "Услуги" at bounding box center [135, 100] width 45 height 12
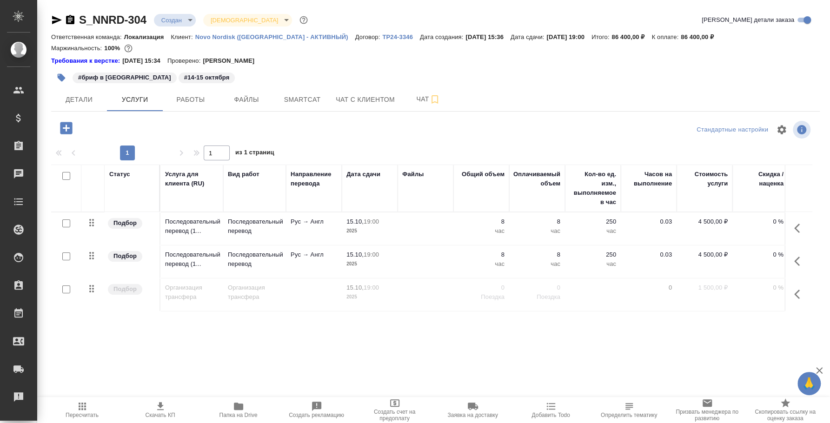
click at [61, 131] on icon "button" at bounding box center [66, 128] width 12 height 12
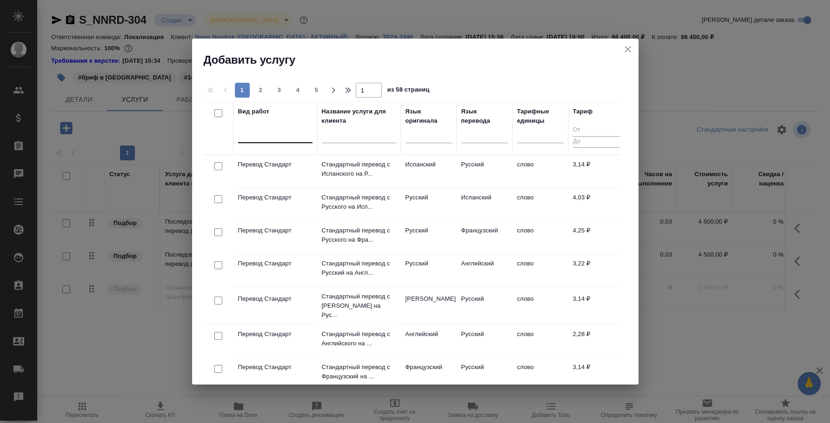
click at [269, 126] on div at bounding box center [275, 135] width 74 height 18
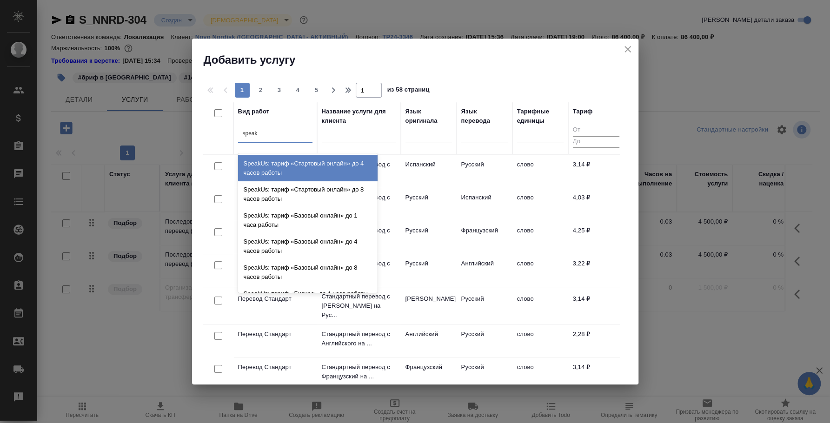
type input "speak"
click at [455, 73] on div "1 2 3 4 5 1 из 58 страниц Вид работ option SpeakUs: тариф «Стартовый онлайн» до…" at bounding box center [415, 225] width 446 height 317
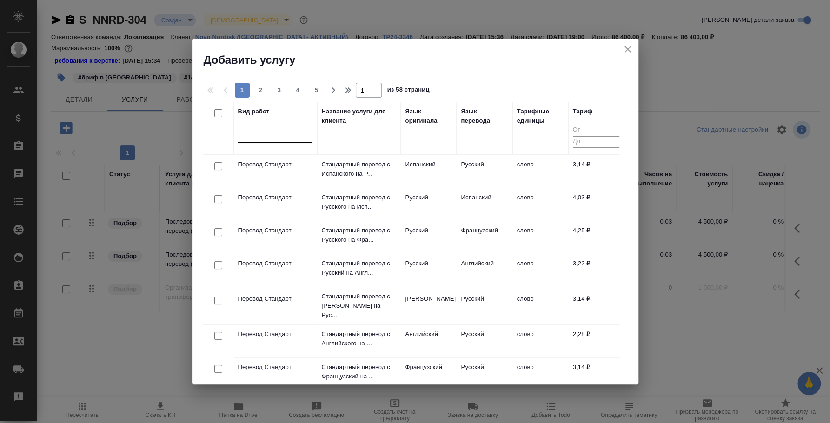
click at [270, 134] on div at bounding box center [275, 133] width 74 height 13
type input "j"
type input "就"
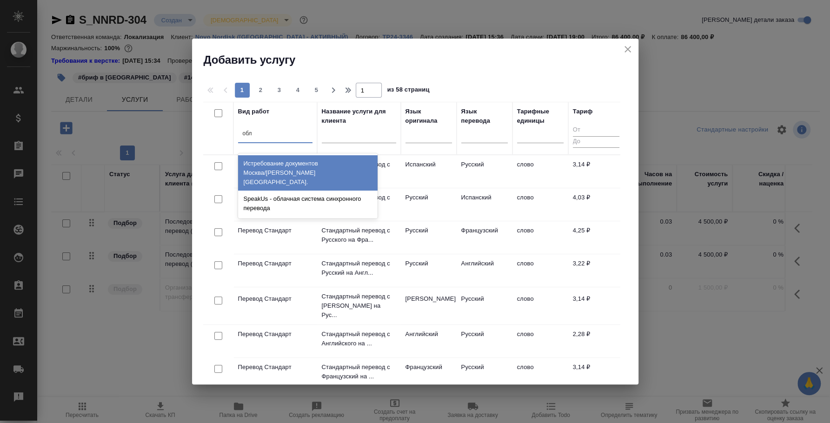
type input "обла"
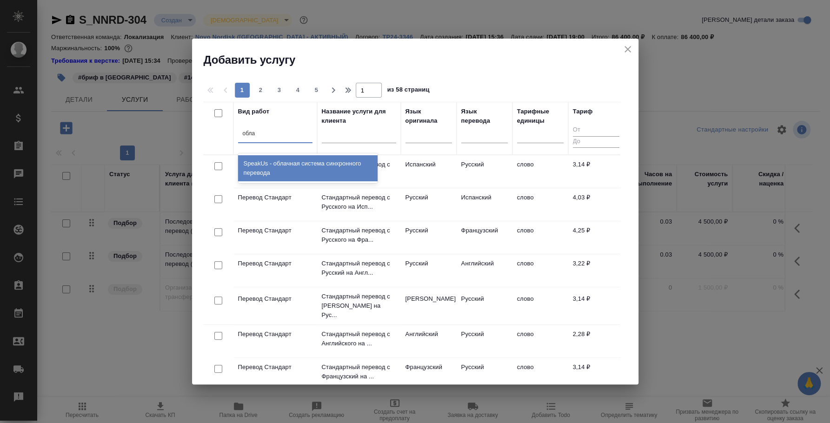
click at [277, 168] on div "SpeakUs - облачная система синхронного перевода" at bounding box center [308, 168] width 140 height 26
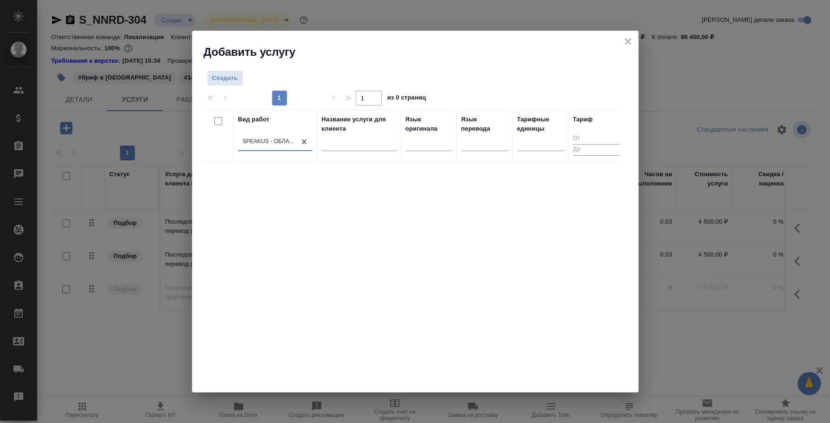
click at [507, 215] on div "Вид работ option SpeakUs - облачная система синхронного перевода, selected. 0 r…" at bounding box center [411, 249] width 417 height 279
click at [234, 80] on span "Создать" at bounding box center [225, 78] width 26 height 11
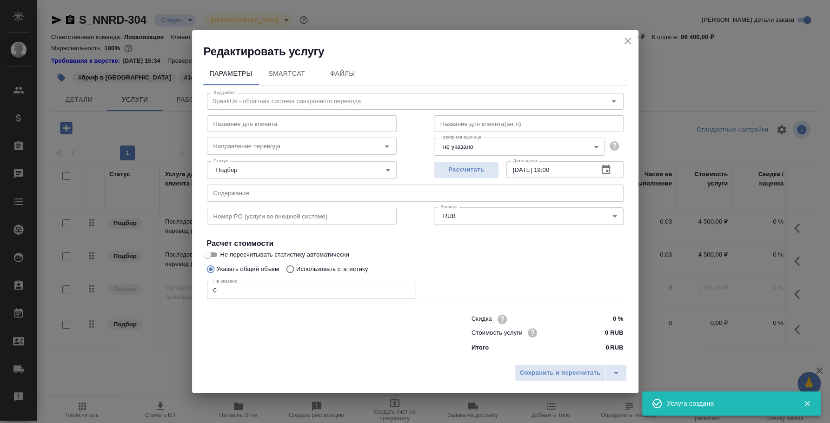
click at [625, 40] on icon "close" at bounding box center [627, 40] width 11 height 11
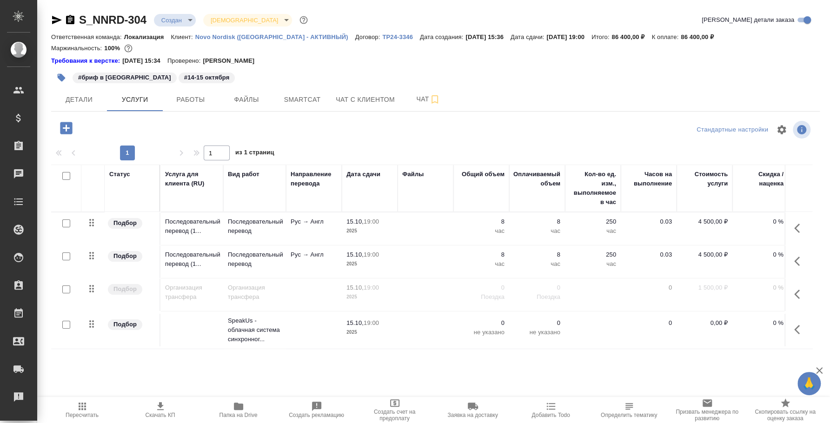
click at [66, 326] on input "checkbox" at bounding box center [66, 325] width 8 height 8
checkbox input "true"
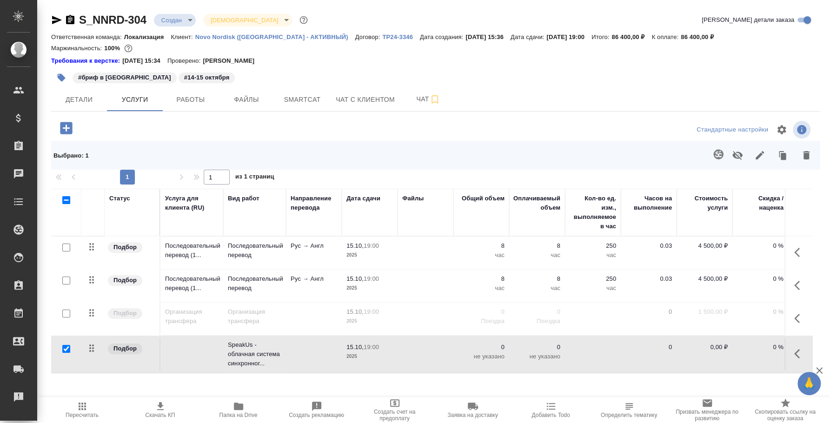
click at [735, 153] on icon "button" at bounding box center [737, 155] width 10 height 9
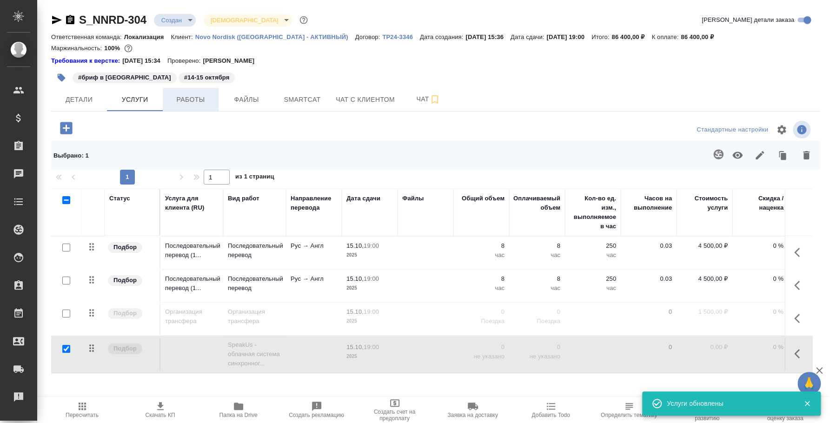
click at [206, 94] on span "Работы" at bounding box center [190, 100] width 45 height 12
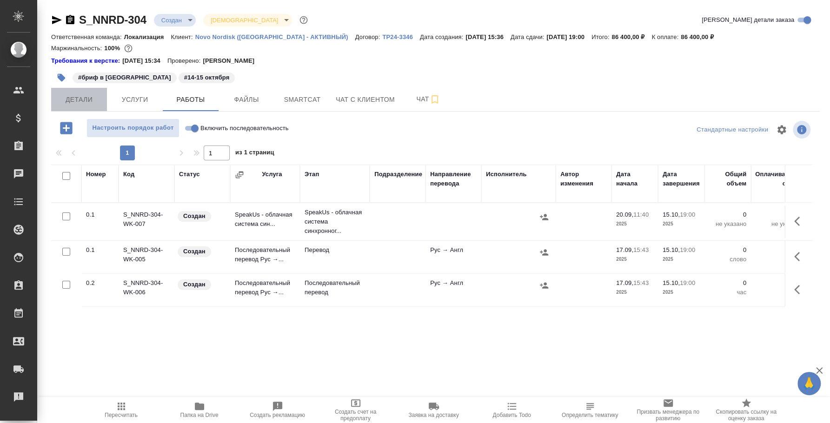
click at [84, 101] on span "Детали" at bounding box center [79, 100] width 45 height 12
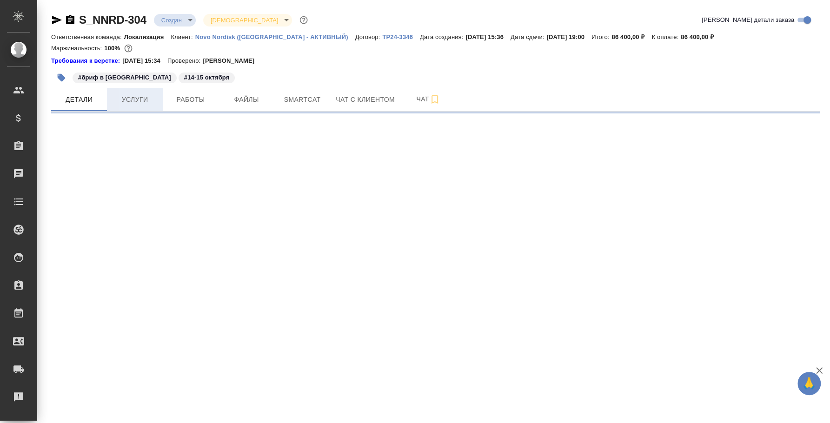
select select "RU"
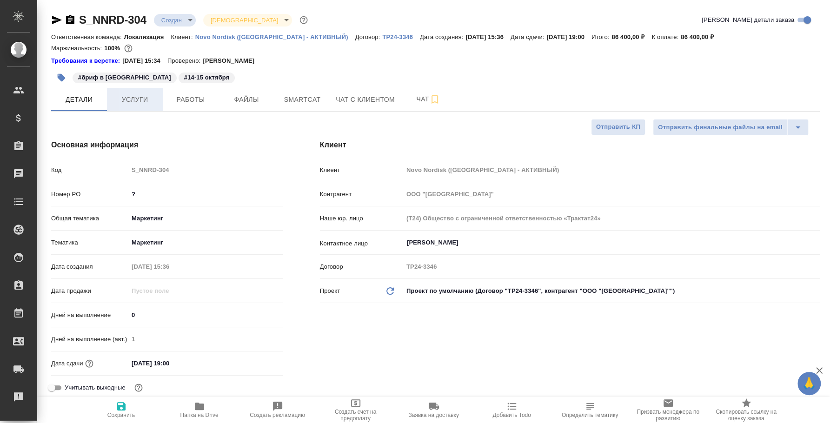
type textarea "x"
click at [118, 102] on span "Услуги" at bounding box center [135, 100] width 45 height 12
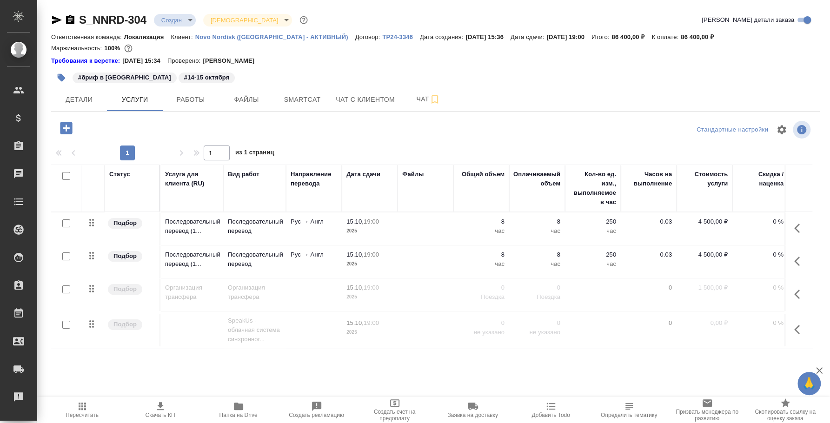
click at [69, 127] on icon "button" at bounding box center [66, 128] width 12 height 12
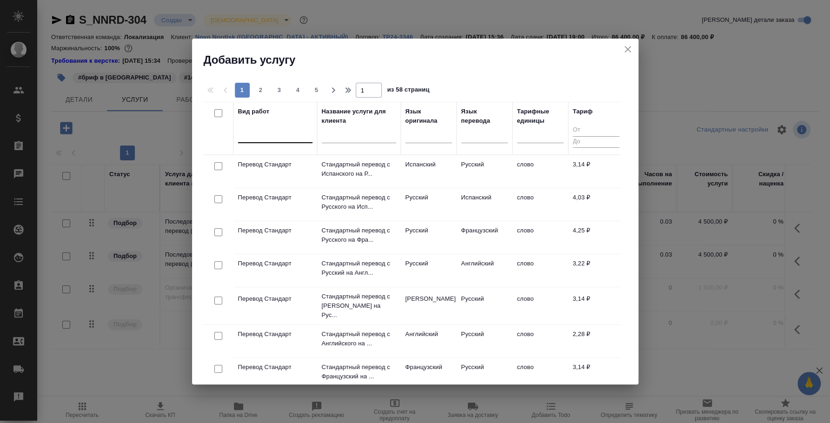
click at [284, 133] on div at bounding box center [275, 133] width 74 height 13
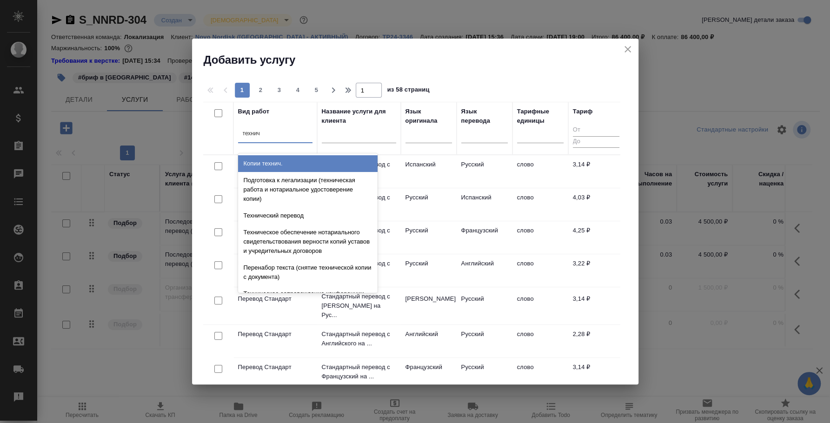
type input "техниче"
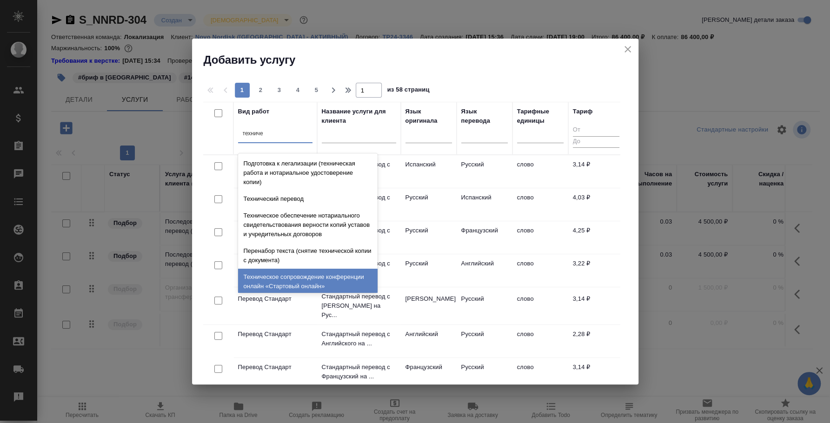
click at [300, 283] on div "Техническое сопровождение конференции онлайн «Стартовый онлайн»" at bounding box center [308, 282] width 140 height 26
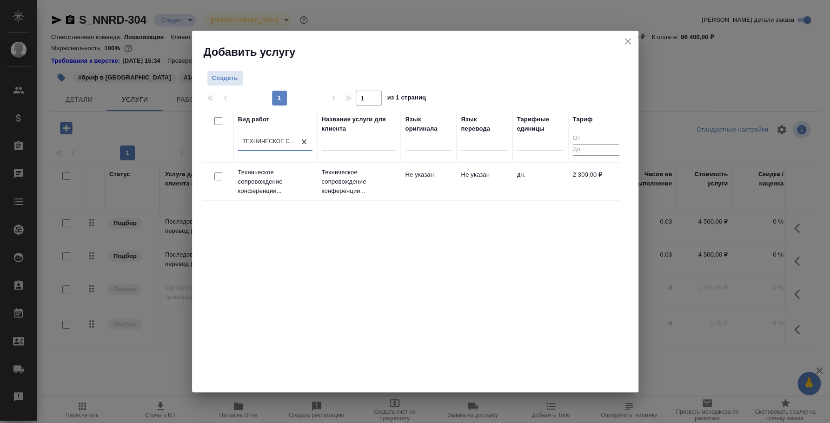
click at [217, 177] on input "checkbox" at bounding box center [218, 177] width 8 height 8
checkbox input "true"
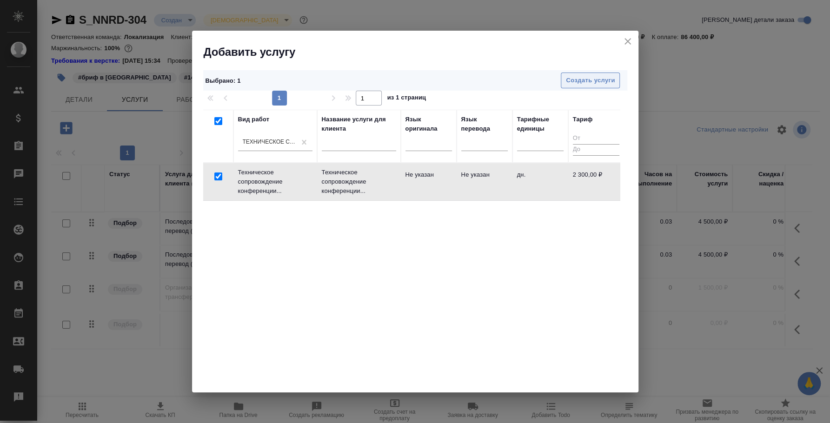
click at [588, 87] on button "Создать услуги" at bounding box center [590, 81] width 59 height 16
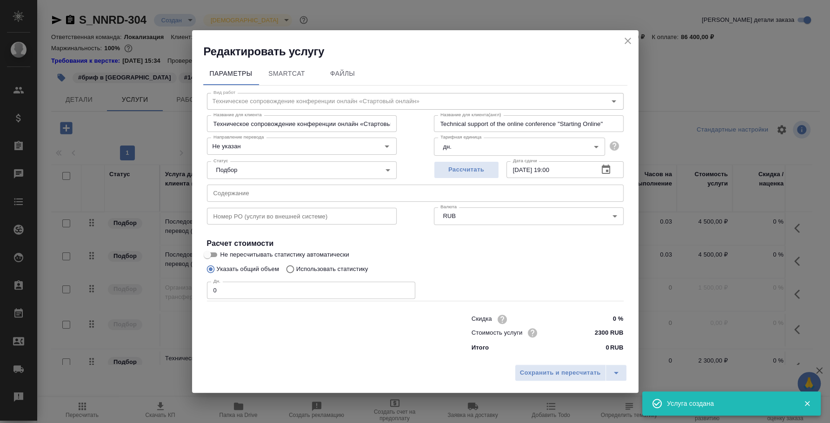
click at [630, 46] on icon "close" at bounding box center [627, 40] width 11 height 11
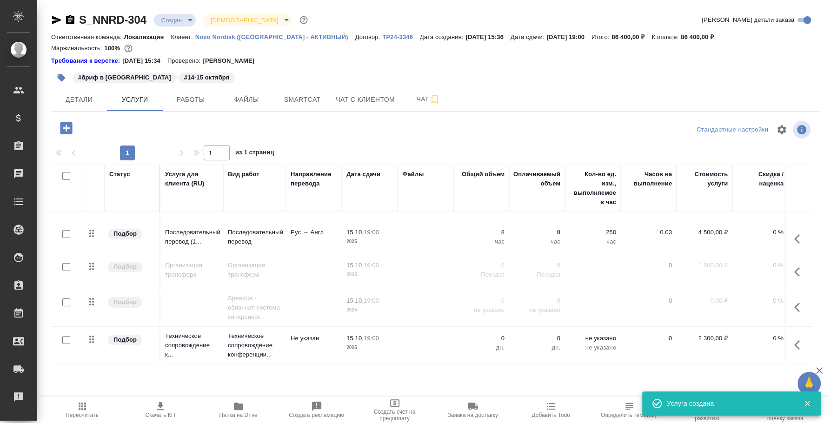
scroll to position [31, 0]
click at [65, 336] on input "checkbox" at bounding box center [66, 340] width 8 height 8
checkbox input "true"
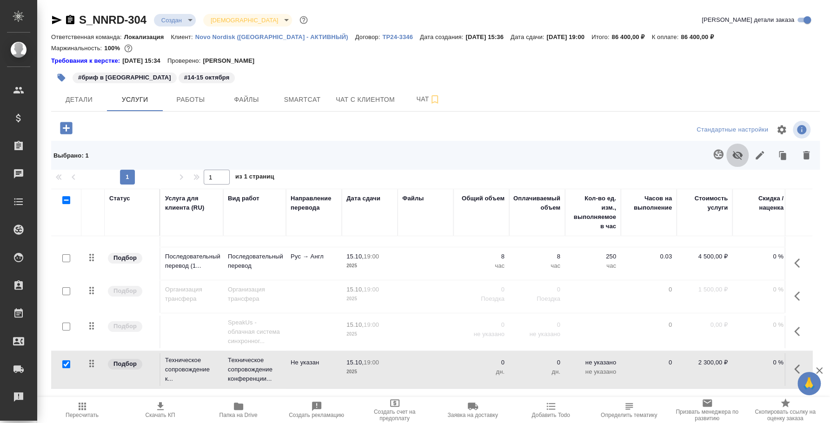
click at [742, 152] on icon "button" at bounding box center [737, 155] width 11 height 11
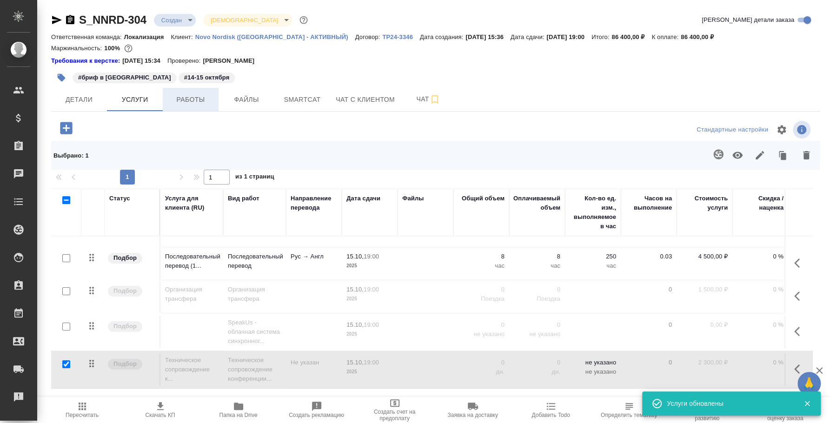
click at [174, 108] on button "Работы" at bounding box center [191, 99] width 56 height 23
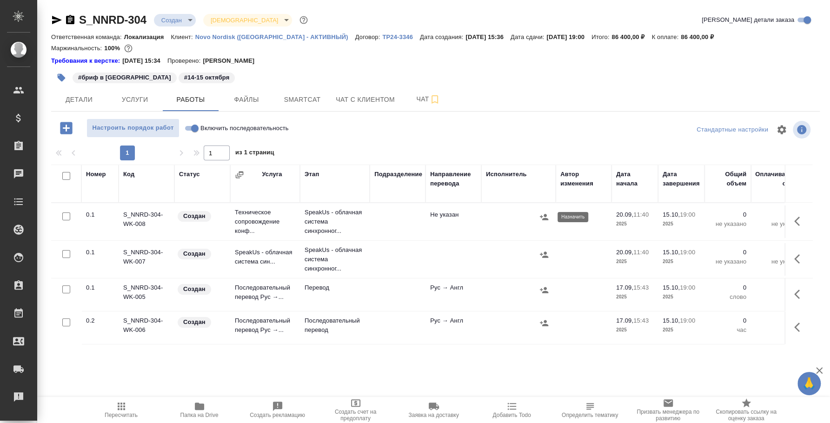
click at [541, 218] on icon "button" at bounding box center [544, 217] width 8 height 6
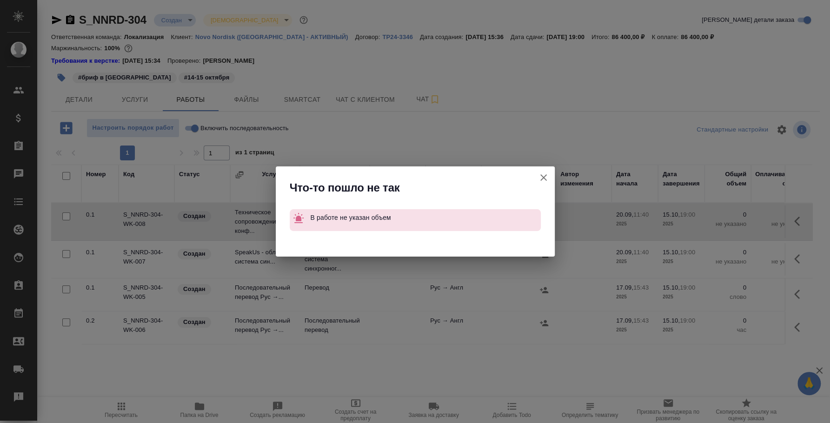
click at [545, 176] on icon "button" at bounding box center [543, 177] width 11 height 11
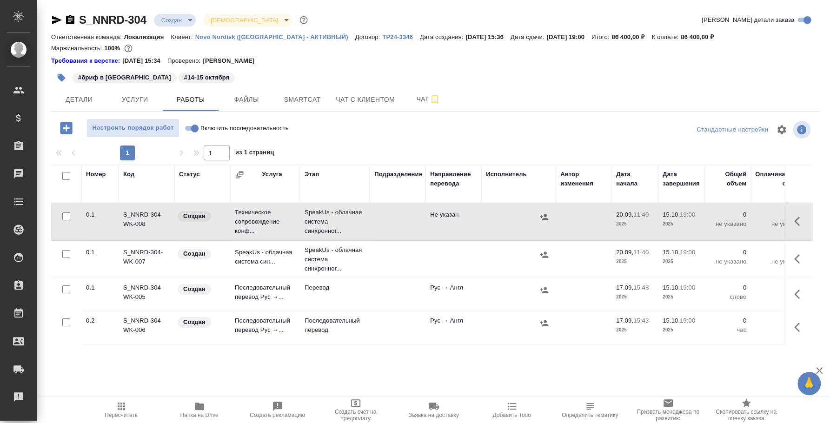
click at [192, 128] on input "Включить последовательность" at bounding box center [194, 128] width 33 height 11
checkbox input "true"
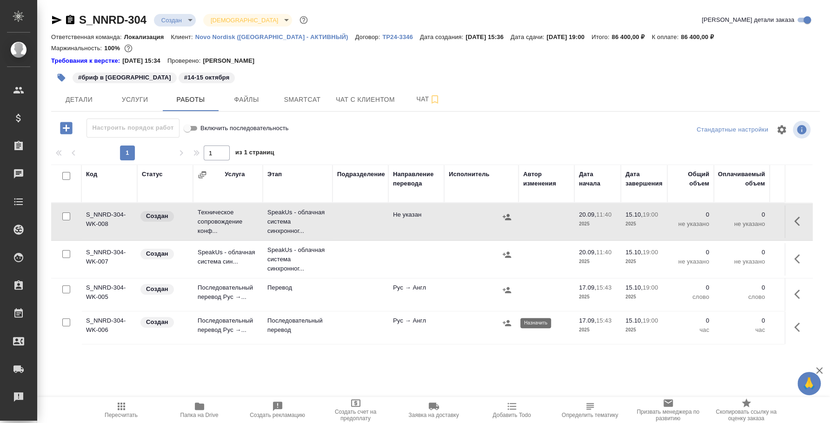
click at [506, 325] on icon "button" at bounding box center [507, 323] width 8 height 6
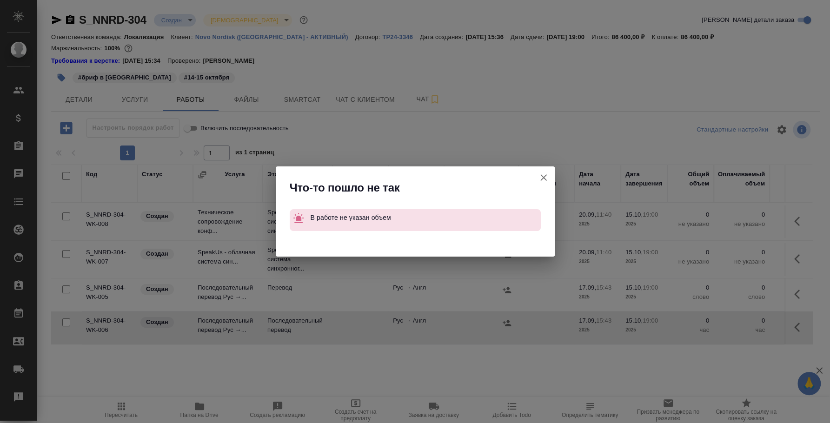
click at [545, 178] on icon "button" at bounding box center [543, 177] width 11 height 11
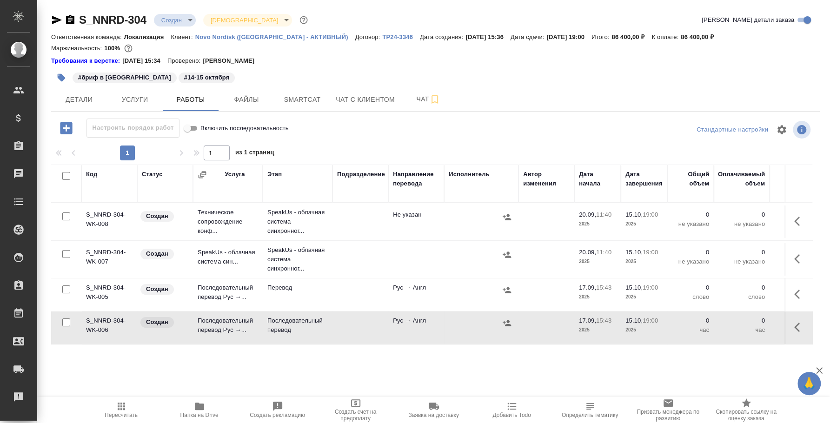
click at [797, 324] on icon "button" at bounding box center [799, 327] width 11 height 11
click at [730, 324] on icon "button" at bounding box center [731, 327] width 11 height 11
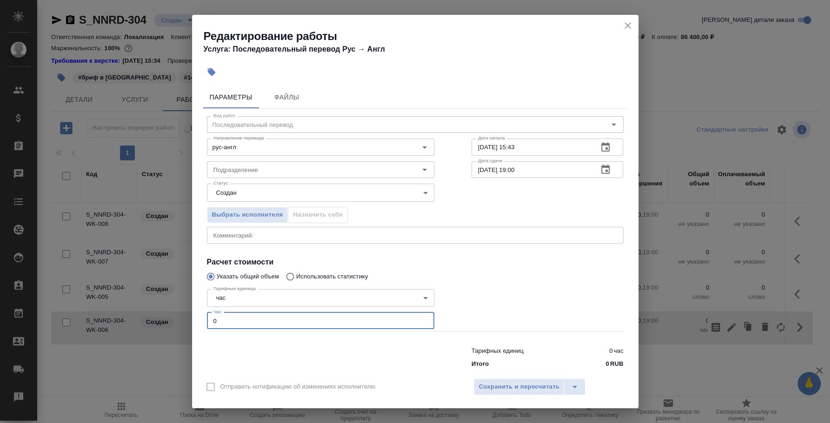
drag, startPoint x: 225, startPoint y: 317, endPoint x: 203, endPoint y: 318, distance: 21.4
click at [203, 318] on div "Тарифные единицы час 5a8b1489cc6b4906c91bfd93 Тарифные единицы Час 0 Час" at bounding box center [320, 308] width 265 height 83
type input "2"
click at [483, 390] on span "Сохранить и пересчитать" at bounding box center [519, 387] width 81 height 11
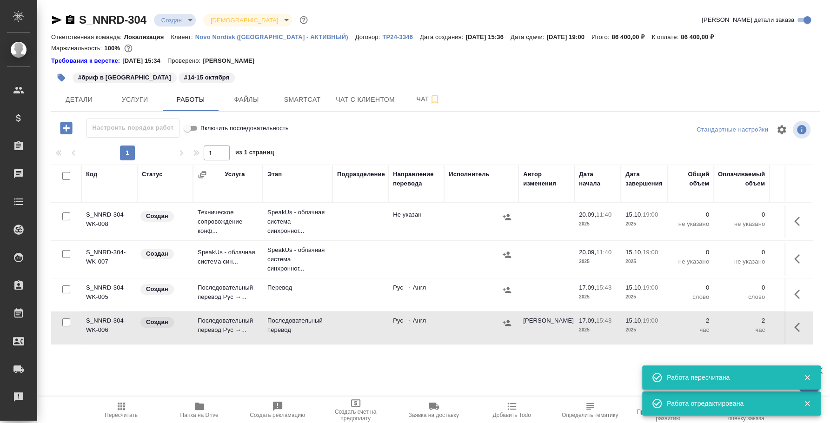
click at [509, 325] on icon "button" at bounding box center [507, 323] width 8 height 6
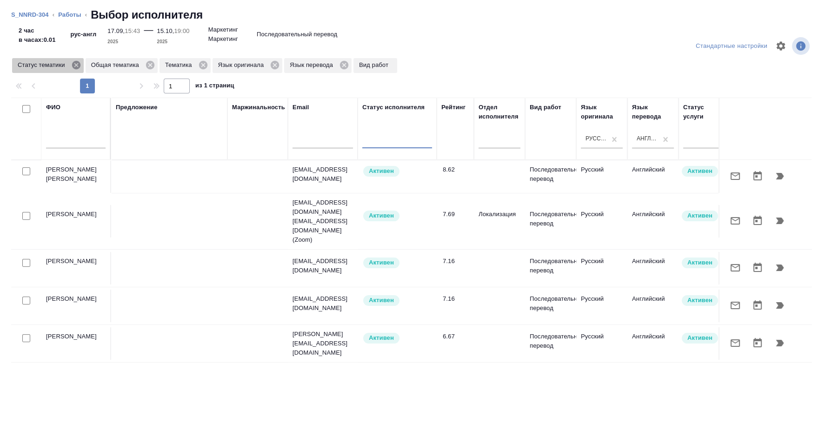
click at [75, 68] on icon at bounding box center [76, 65] width 8 height 8
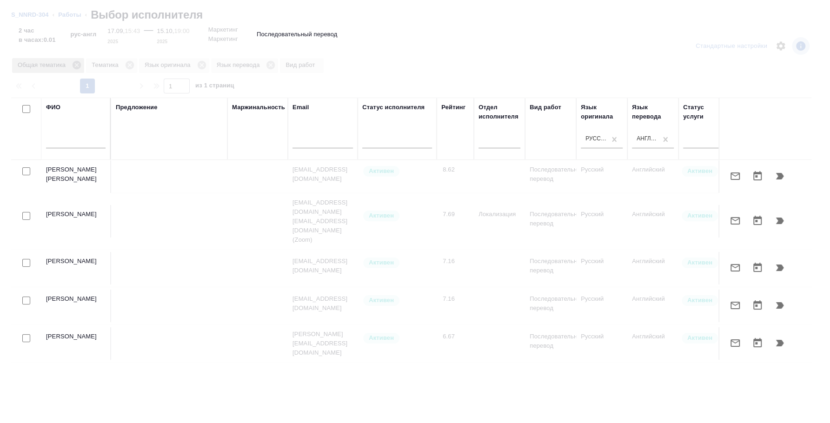
click at [77, 66] on icon at bounding box center [77, 65] width 8 height 8
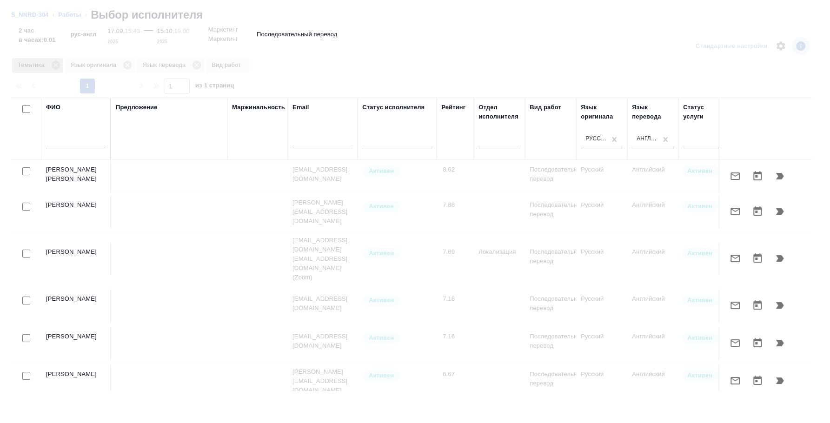
click at [56, 66] on icon at bounding box center [56, 65] width 10 height 10
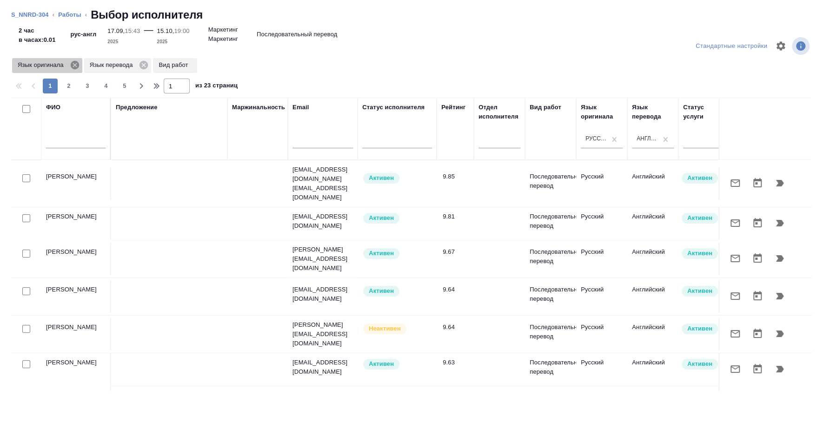
click at [76, 69] on icon at bounding box center [75, 65] width 10 height 10
click at [74, 66] on icon at bounding box center [72, 65] width 8 height 8
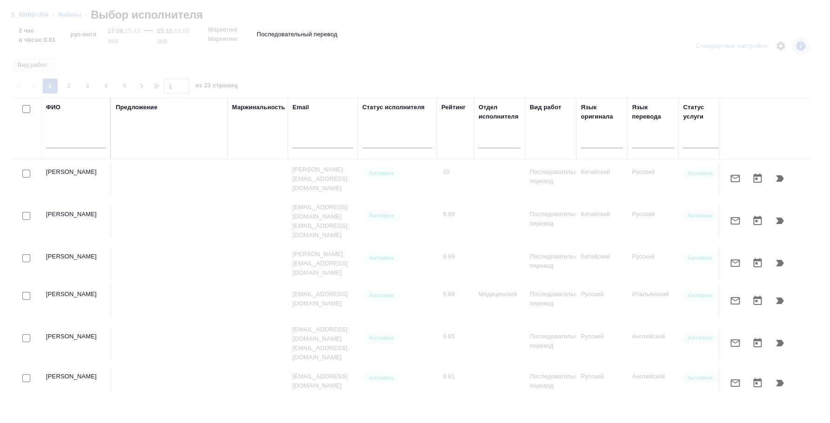
click at [76, 145] on input "text" at bounding box center [76, 143] width 60 height 12
type input "Мокин"
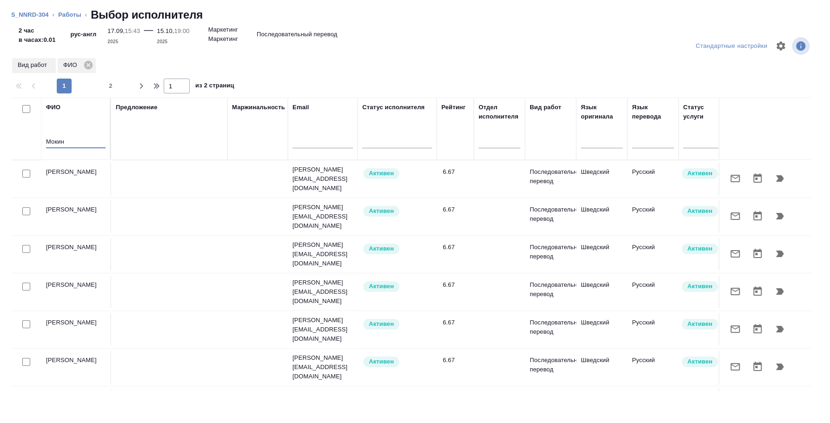
click at [26, 173] on input "checkbox" at bounding box center [26, 174] width 8 height 8
checkbox input "true"
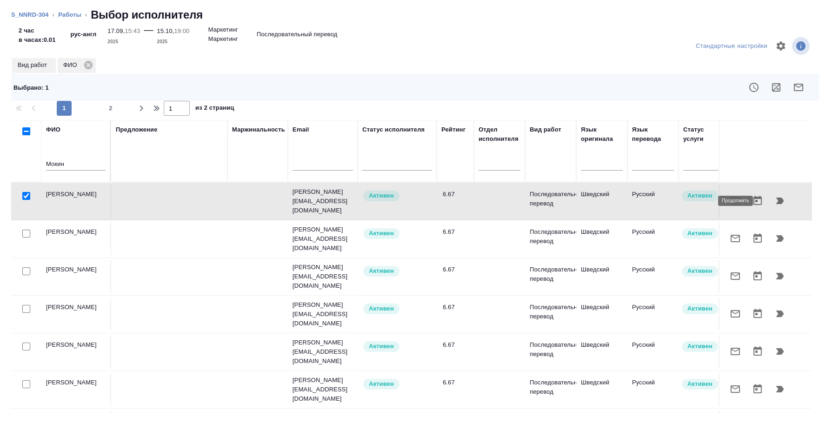
click at [776, 203] on icon "button" at bounding box center [780, 201] width 8 height 7
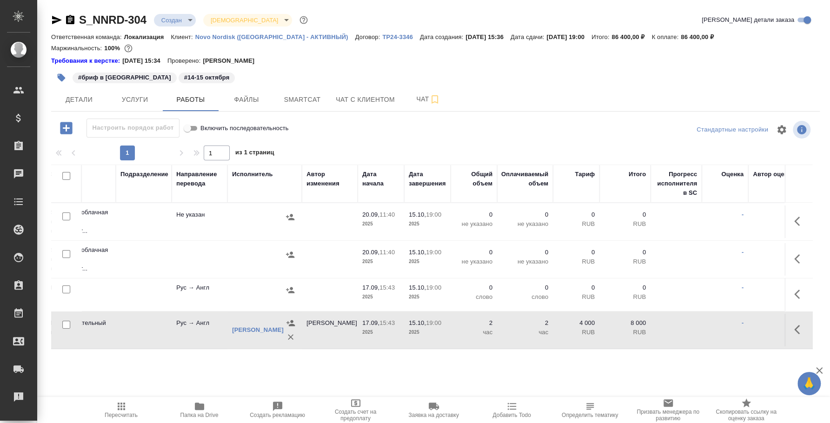
scroll to position [0, 234]
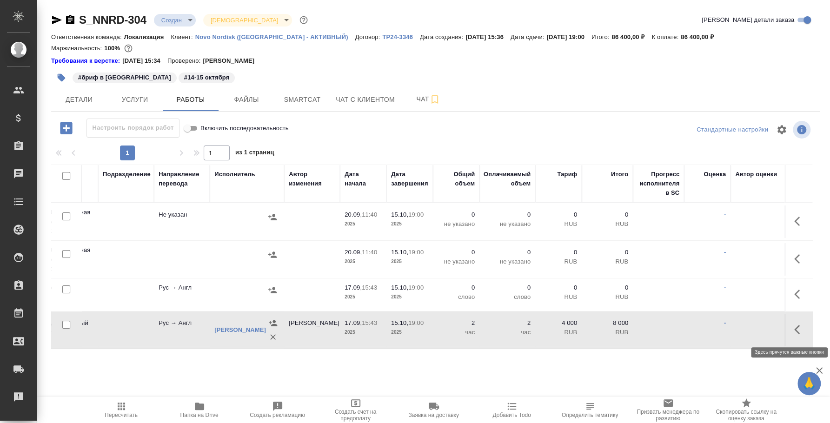
click at [795, 325] on icon "button" at bounding box center [799, 329] width 11 height 11
click at [733, 329] on icon "button" at bounding box center [731, 330] width 8 height 8
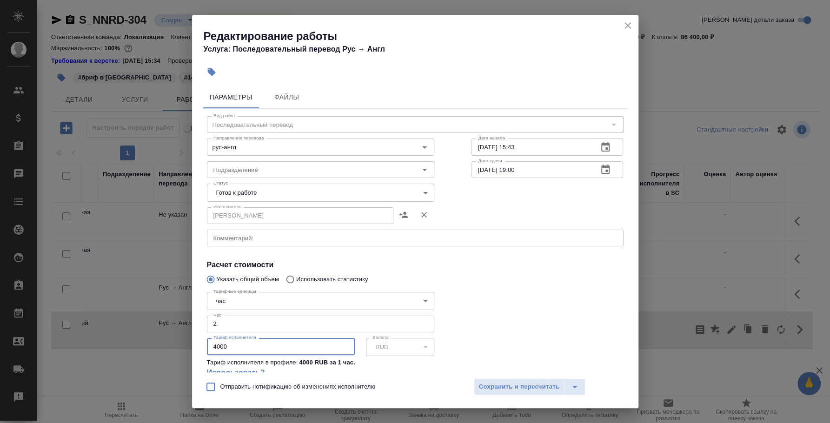
drag, startPoint x: 277, startPoint y: 339, endPoint x: 175, endPoint y: 359, distance: 103.8
click at [175, 359] on div "Редактирование работы Услуга: Последовательный перевод Рус → Англ Параметры Фай…" at bounding box center [415, 211] width 830 height 423
type input "7000"
click at [548, 386] on span "Сохранить и пересчитать" at bounding box center [519, 387] width 81 height 11
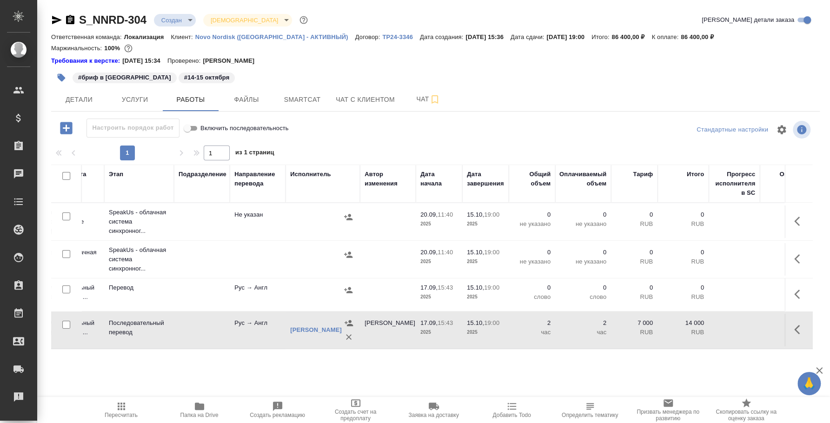
scroll to position [0, 0]
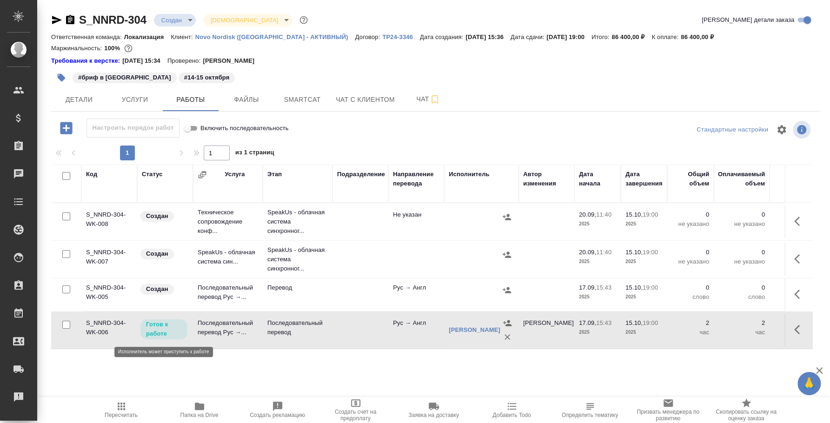
click at [162, 339] on div "Готов к работе" at bounding box center [163, 329] width 47 height 20
click at [162, 333] on p "Готов к работе" at bounding box center [164, 329] width 36 height 19
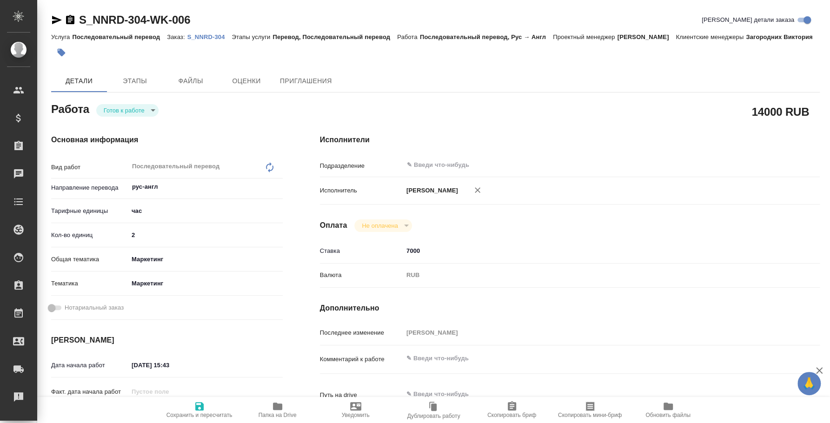
type textarea "x"
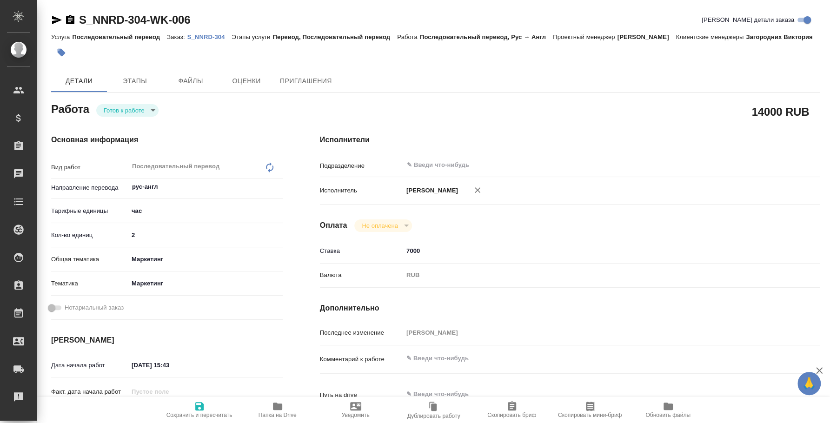
type textarea "x"
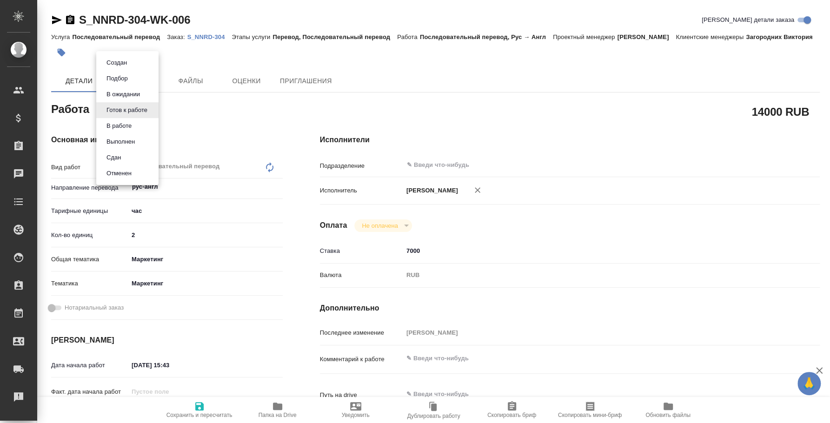
click at [142, 109] on body "🙏 .cls-1 fill:#fff; AWATERA [PERSON_NAME] Спецификации Заказы Чаты Todo Проекты…" at bounding box center [415, 211] width 830 height 423
type textarea "x"
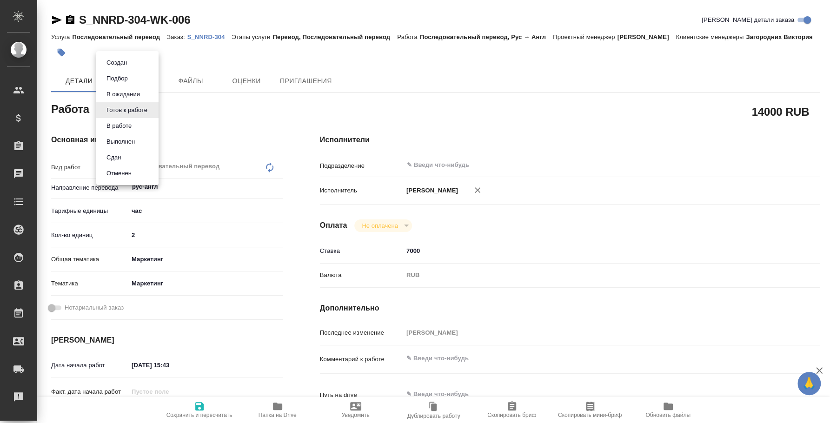
type textarea "x"
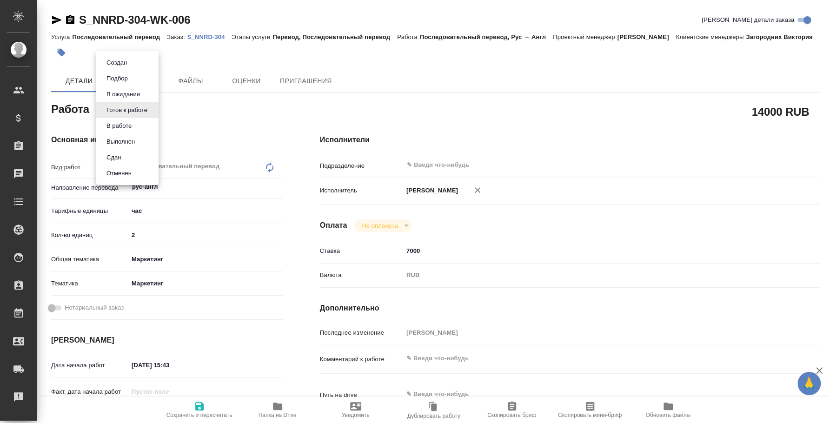
type textarea "x"
click at [132, 156] on li "Сдан" at bounding box center [127, 158] width 62 height 16
type textarea "x"
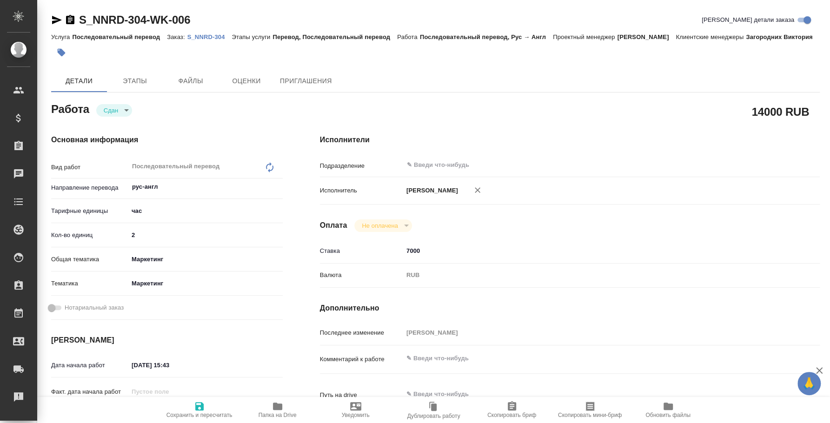
type textarea "x"
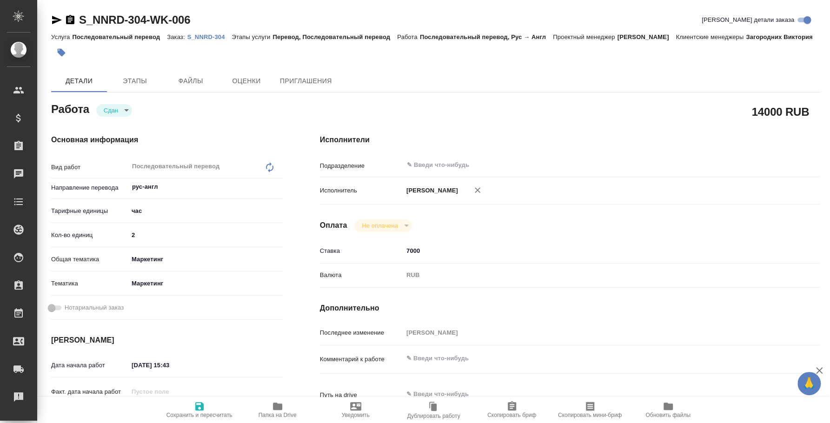
type textarea "x"
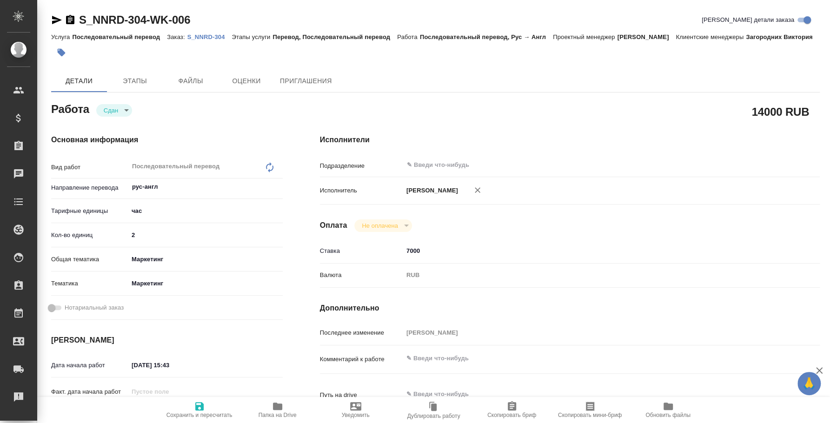
type textarea "x"
click at [145, 81] on span "Этапы" at bounding box center [135, 81] width 45 height 12
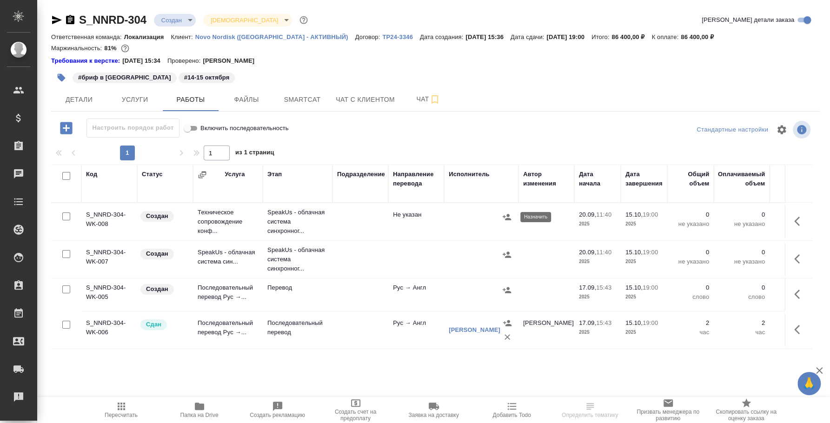
click at [505, 216] on icon "button" at bounding box center [507, 217] width 8 height 6
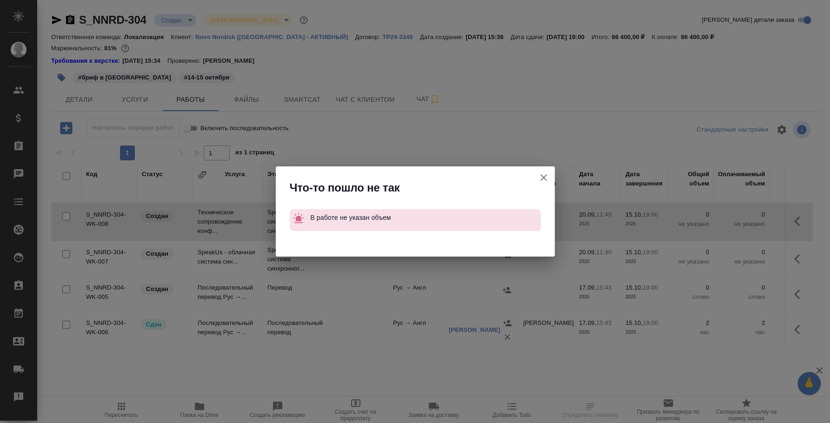
click at [543, 179] on icon "button" at bounding box center [543, 177] width 11 height 11
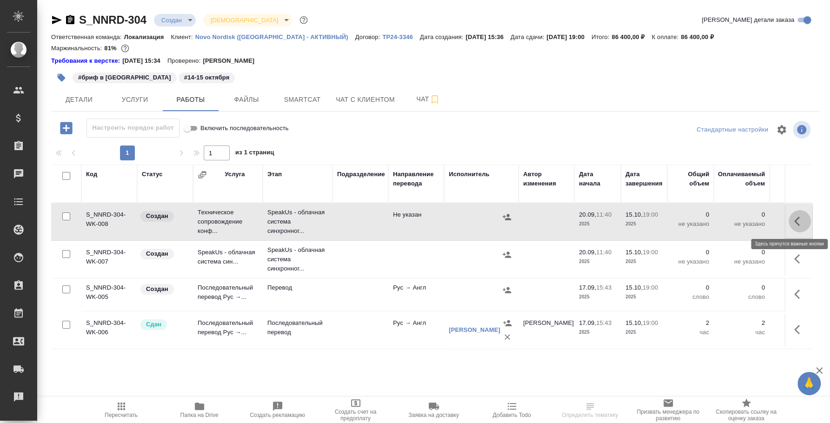
click at [799, 213] on button "button" at bounding box center [800, 221] width 22 height 22
click at [727, 218] on icon "button" at bounding box center [731, 221] width 11 height 11
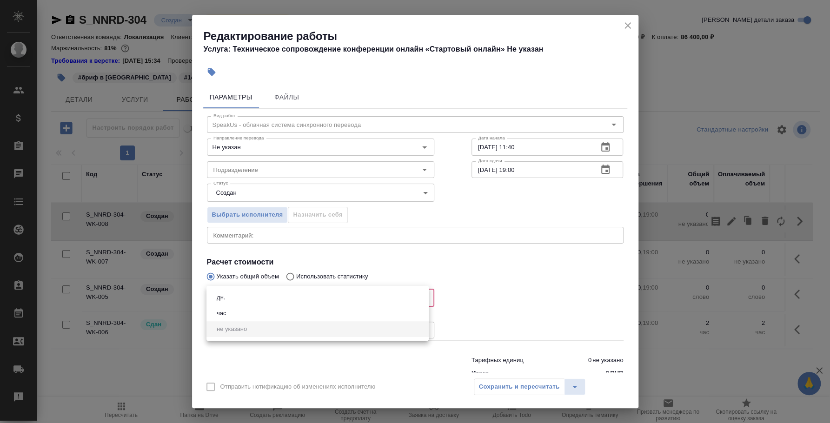
click at [245, 302] on body "🙏 .cls-1 fill:#fff; AWATERA Fedotova Irina Клиенты Спецификации Заказы 0 Чаты T…" at bounding box center [415, 211] width 830 height 423
drag, startPoint x: 239, startPoint y: 312, endPoint x: 233, endPoint y: 316, distance: 7.5
click at [240, 312] on li "час" at bounding box center [317, 314] width 222 height 16
type input "5a8b1489cc6b4906c91bfd93"
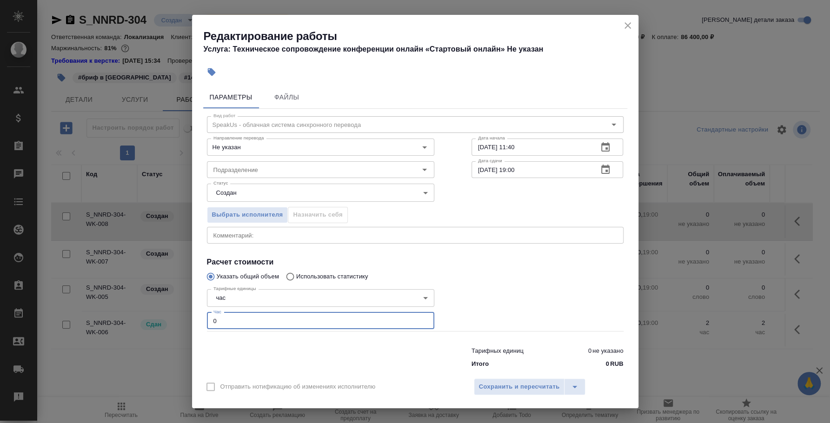
drag, startPoint x: 166, startPoint y: 310, endPoint x: 149, endPoint y: 305, distance: 18.1
click at [149, 305] on div "Редактирование работы Услуга: Техническое сопровождение конференции онлайн «Ста…" at bounding box center [415, 211] width 830 height 423
type input "2"
click at [491, 386] on span "Сохранить и пересчитать" at bounding box center [519, 387] width 81 height 11
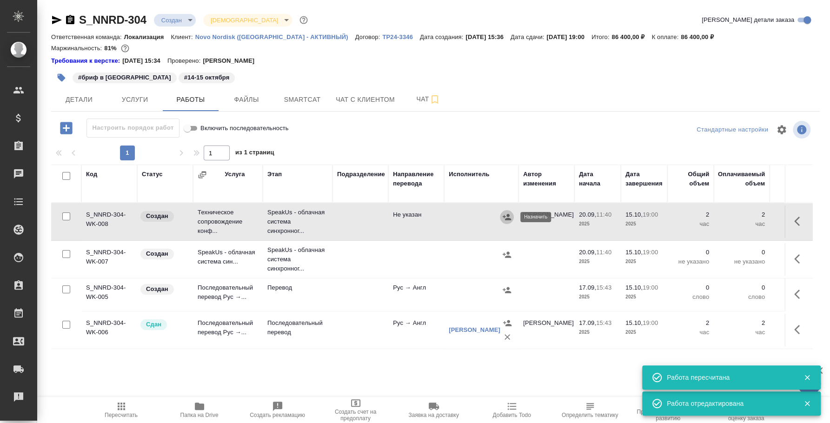
click at [508, 216] on icon "button" at bounding box center [507, 217] width 8 height 6
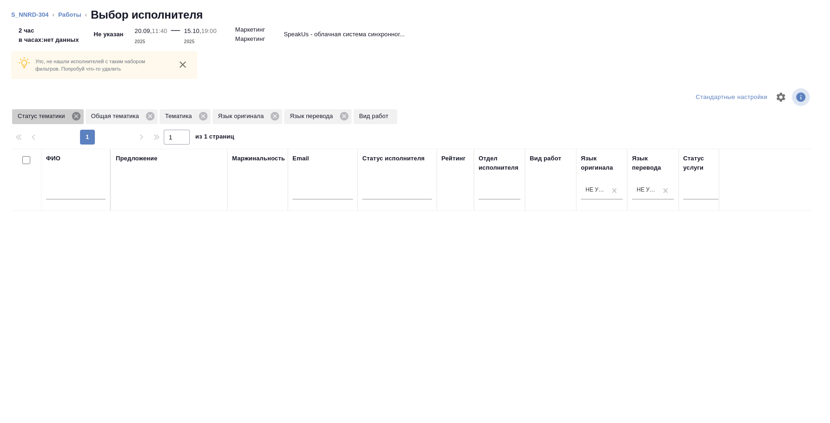
click at [80, 115] on icon at bounding box center [76, 116] width 8 height 8
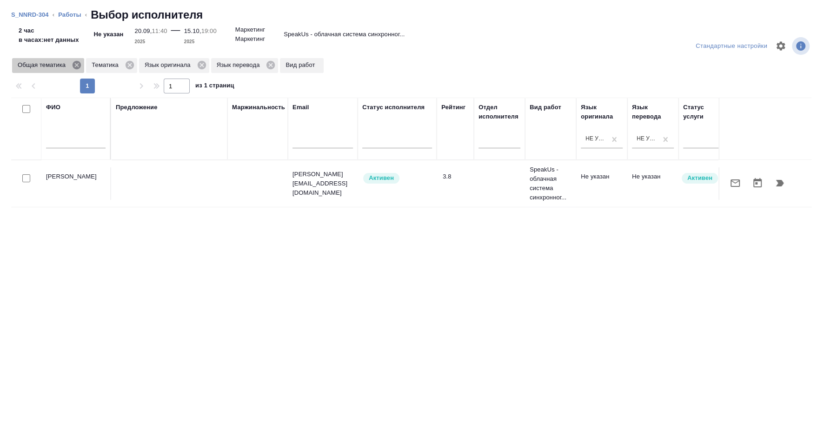
click at [78, 65] on icon at bounding box center [77, 65] width 8 height 8
click at [54, 66] on icon at bounding box center [56, 65] width 10 height 10
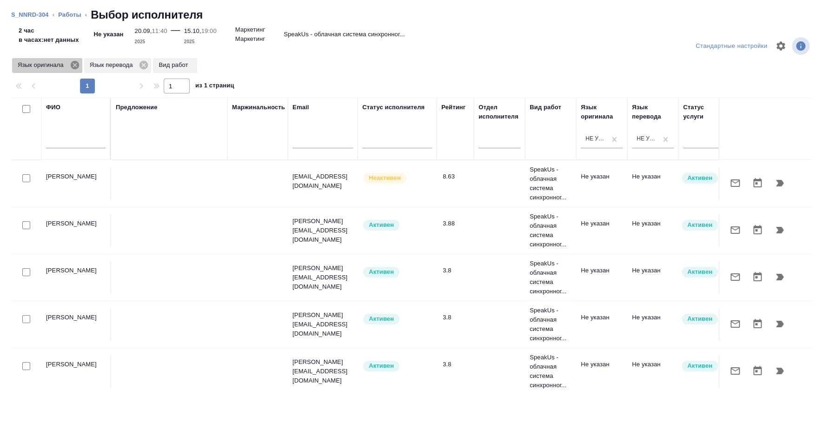
click at [73, 65] on icon at bounding box center [74, 65] width 8 height 8
click at [73, 65] on icon at bounding box center [72, 65] width 10 height 10
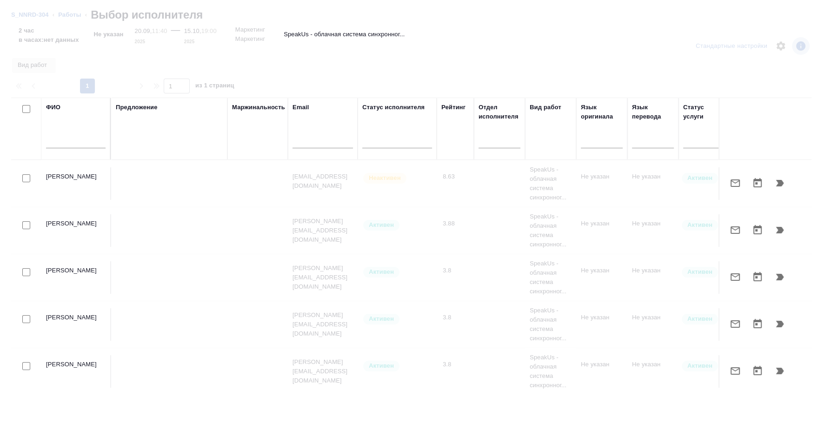
click at [70, 147] on input "text" at bounding box center [76, 143] width 60 height 12
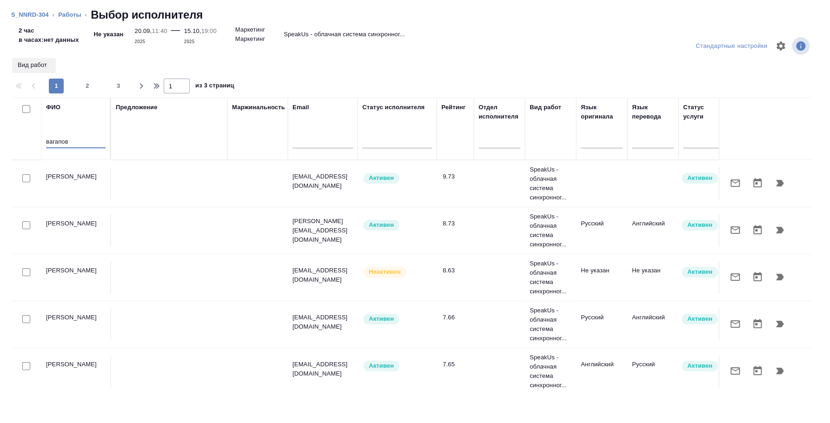
type input "вагапов"
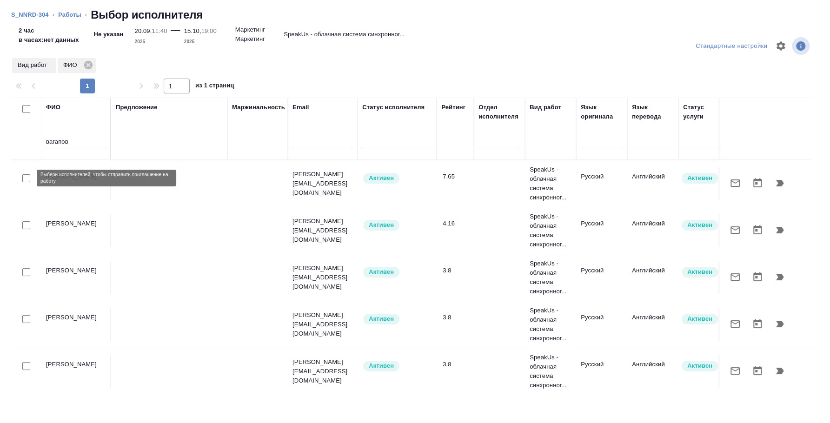
click at [25, 176] on input "checkbox" at bounding box center [26, 178] width 8 height 8
checkbox input "true"
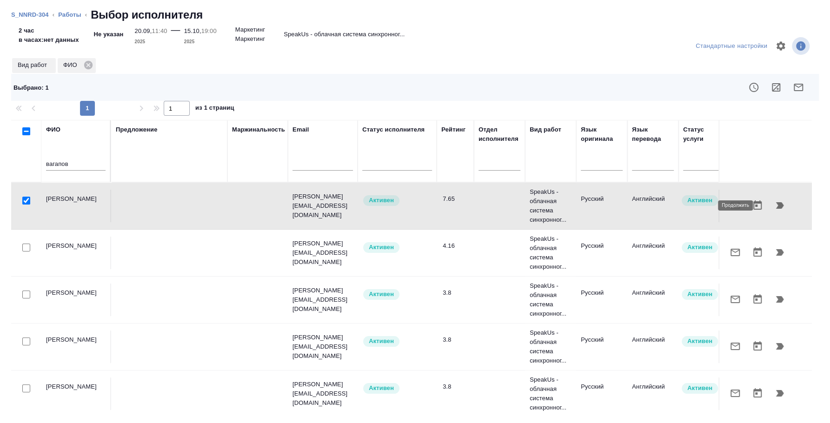
click at [776, 203] on icon "button" at bounding box center [780, 205] width 8 height 7
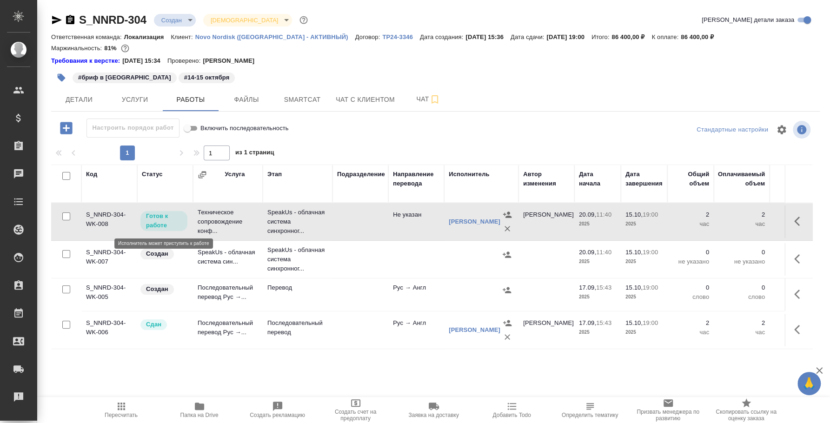
click at [182, 216] on span "Готов к работе" at bounding box center [163, 221] width 47 height 19
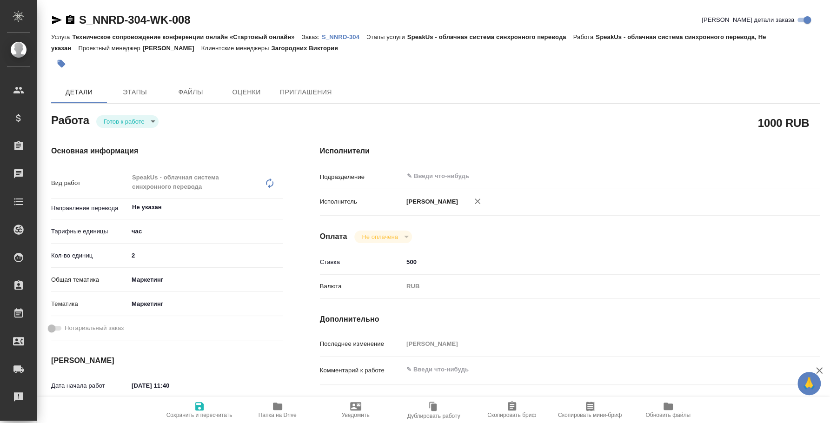
type textarea "x"
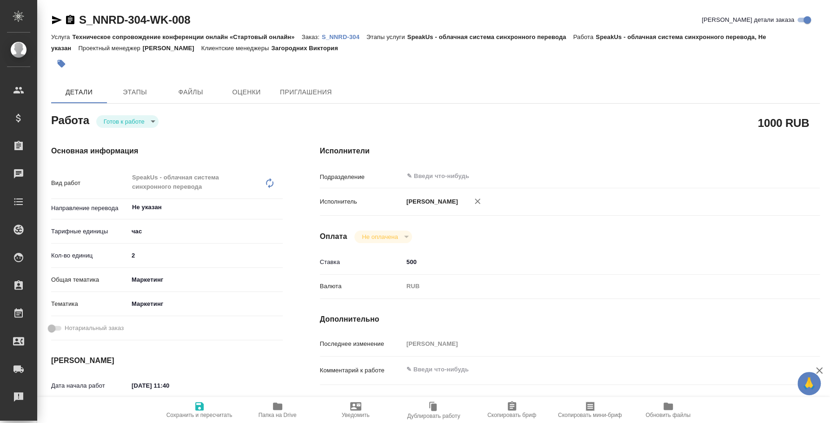
type textarea "x"
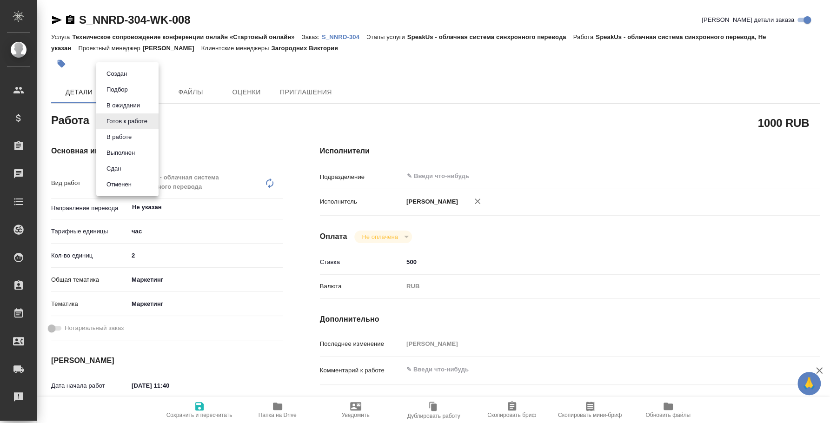
click at [144, 126] on body "🙏 .cls-1 fill:#fff; AWATERA [PERSON_NAME] Спецификации Заказы Чаты Todo Проекты…" at bounding box center [415, 211] width 830 height 423
type textarea "x"
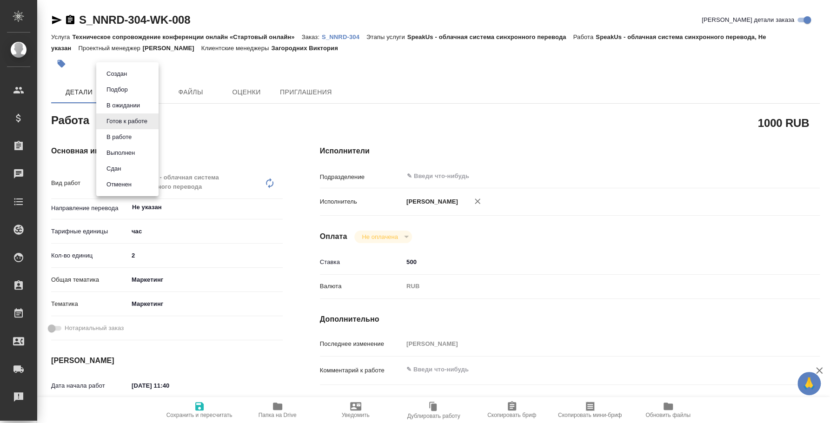
type textarea "x"
click at [127, 166] on li "Сдан" at bounding box center [127, 169] width 62 height 16
type textarea "x"
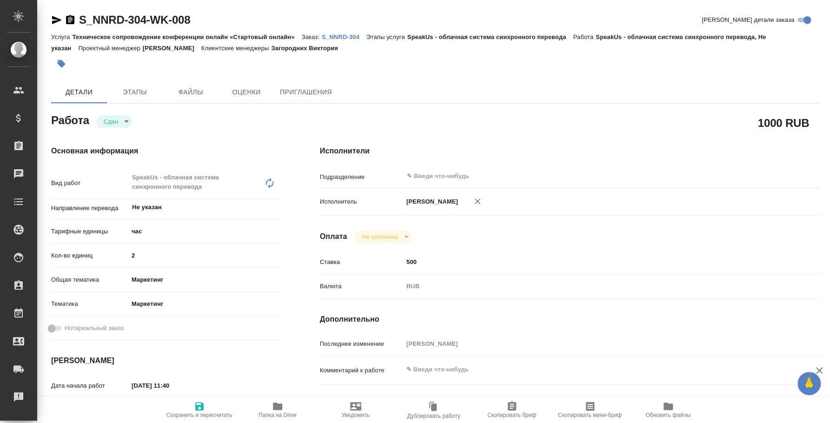
type textarea "x"
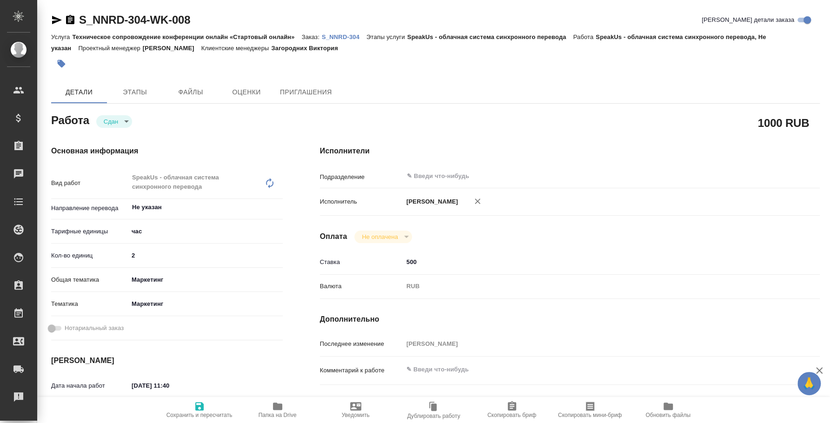
type textarea "x"
click at [356, 37] on p "S_NNRD-304" at bounding box center [344, 36] width 45 height 7
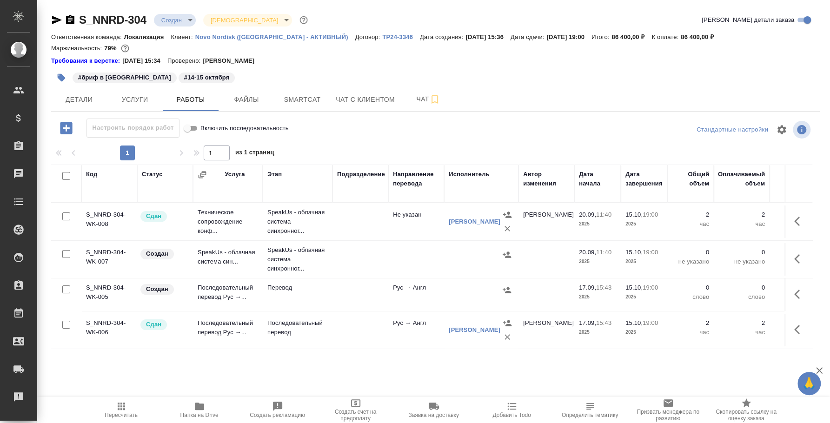
click at [66, 253] on input "checkbox" at bounding box center [66, 254] width 8 height 8
checkbox input "true"
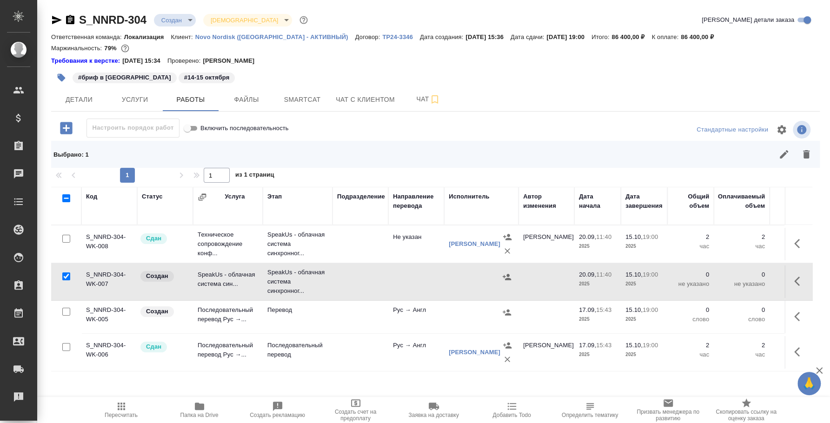
click at [66, 310] on input "checkbox" at bounding box center [66, 312] width 8 height 8
checkbox input "true"
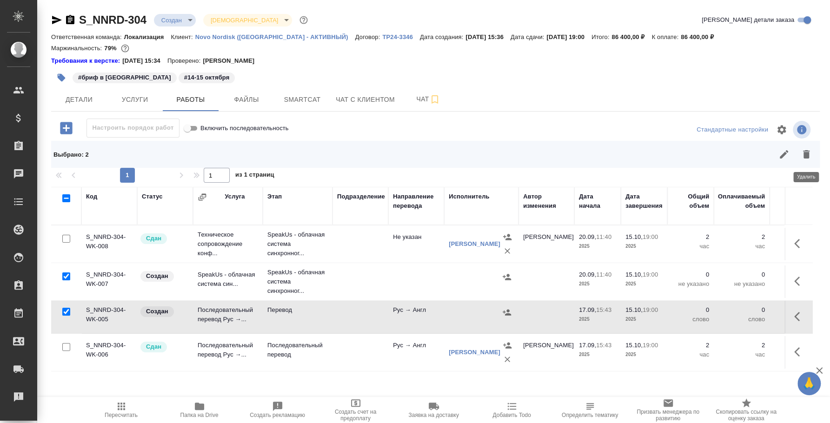
click at [806, 157] on icon "button" at bounding box center [806, 154] width 7 height 8
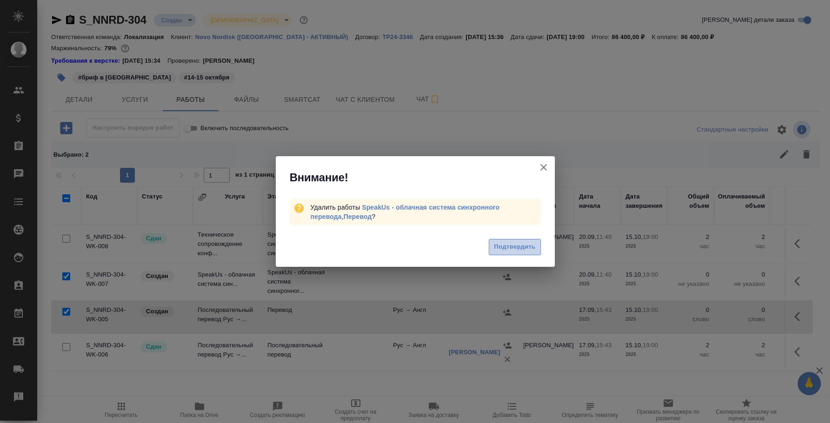
click at [505, 243] on span "Подтвердить" at bounding box center [514, 247] width 41 height 11
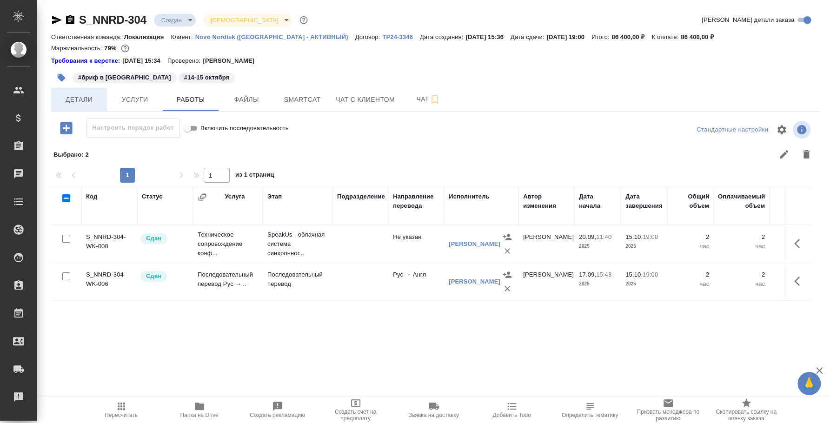
click at [80, 106] on button "Детали" at bounding box center [79, 99] width 56 height 23
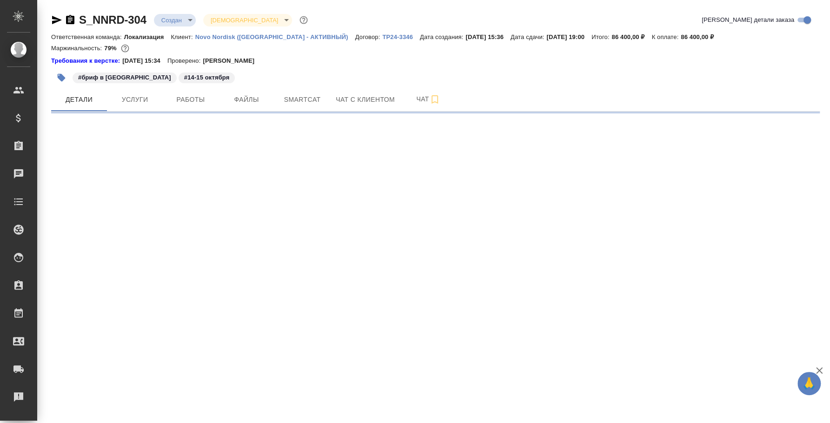
select select "RU"
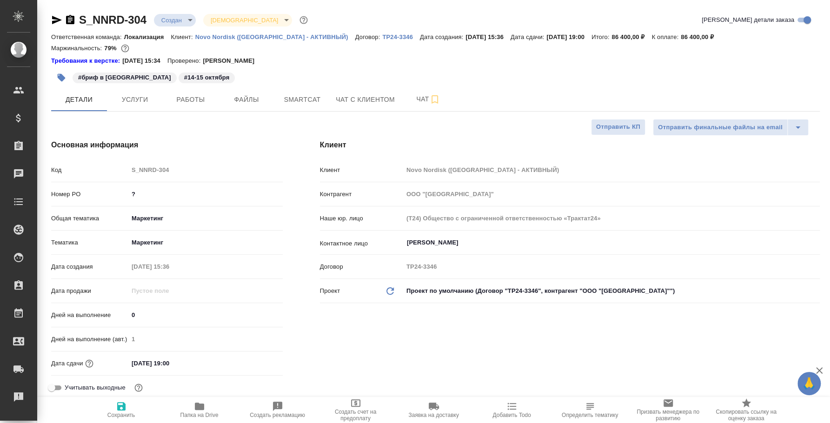
type textarea "x"
click at [191, 20] on body "🙏 .cls-1 fill:#fff; AWATERA Fedotova Irina Клиенты Спецификации Заказы 0 Чаты T…" at bounding box center [415, 211] width 830 height 423
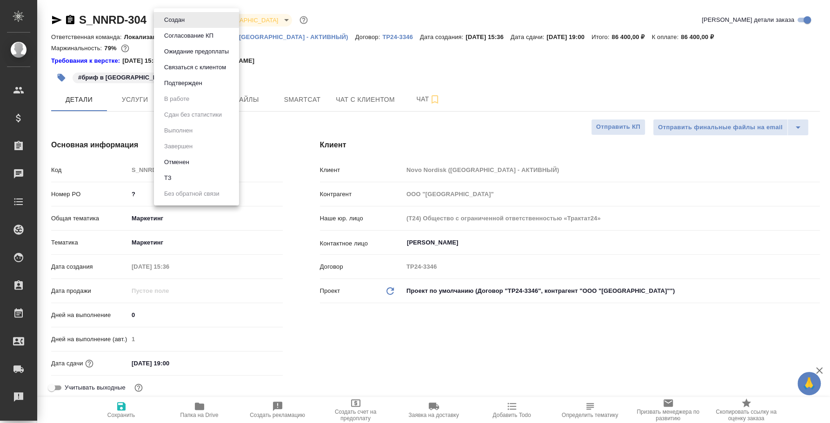
click at [424, 60] on div at bounding box center [415, 211] width 830 height 423
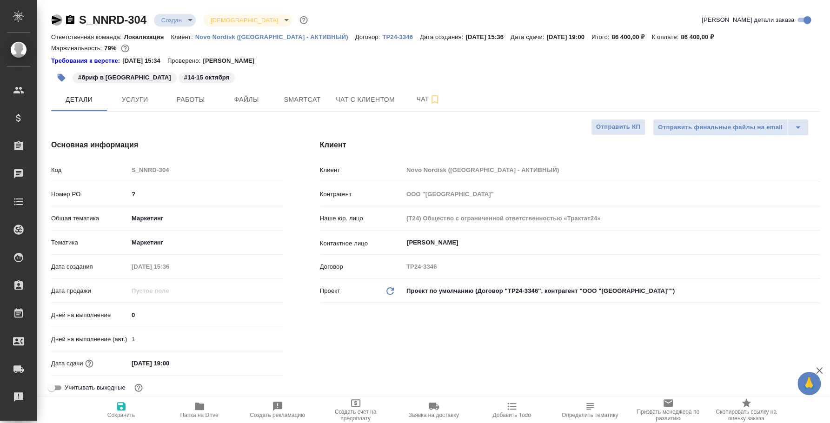
click at [58, 16] on icon "button" at bounding box center [56, 19] width 11 height 11
click at [68, 23] on icon "button" at bounding box center [70, 19] width 8 height 9
type textarea "x"
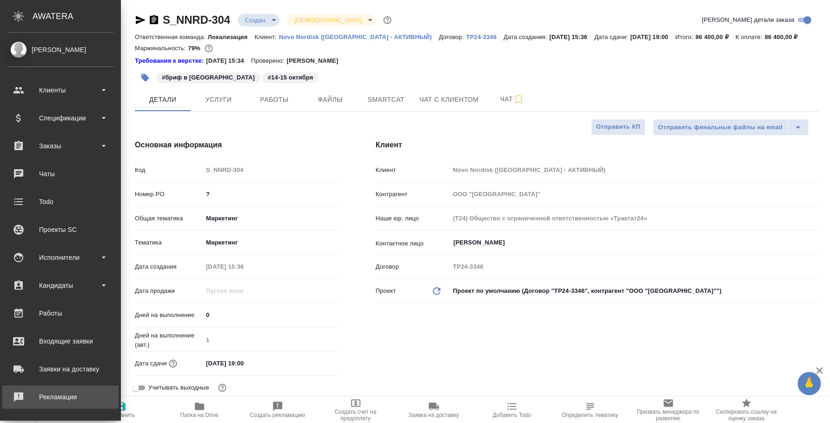
scroll to position [85, 0]
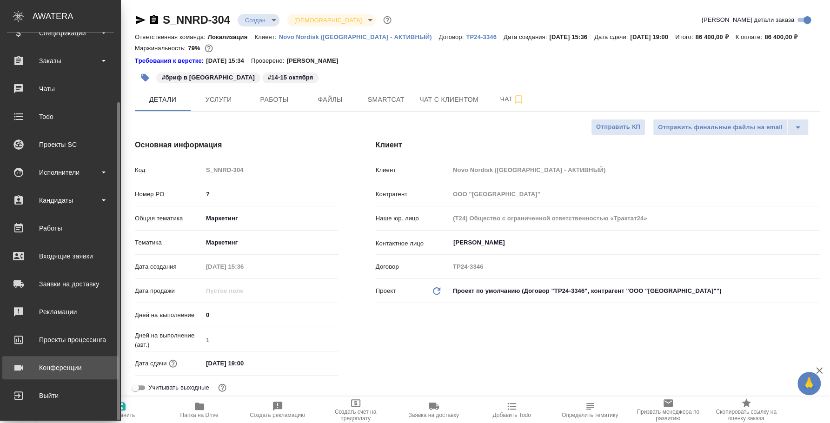
click at [55, 369] on div "Конференции" at bounding box center [60, 368] width 107 height 14
type textarea "x"
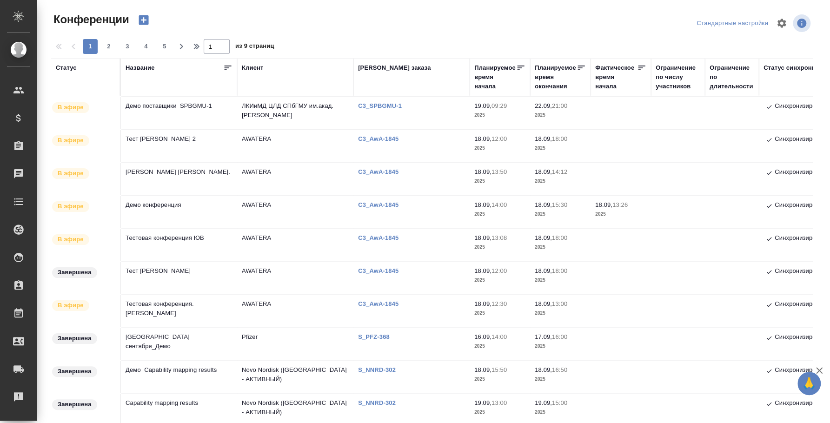
click at [376, 371] on p "S_NNRD-302" at bounding box center [380, 369] width 45 height 7
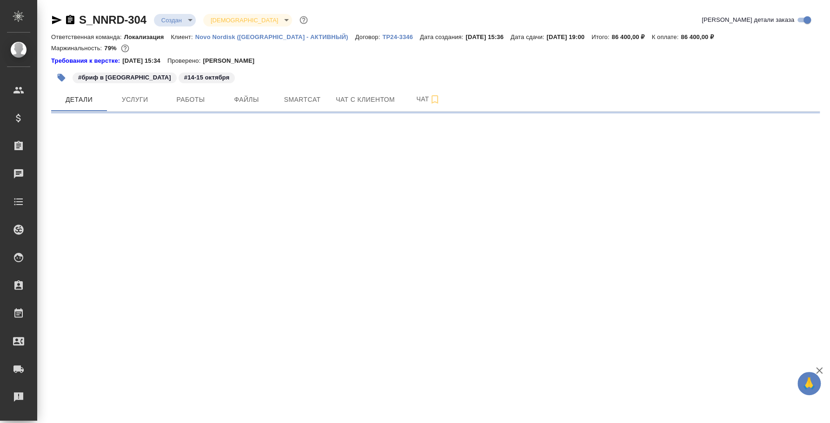
select select "RU"
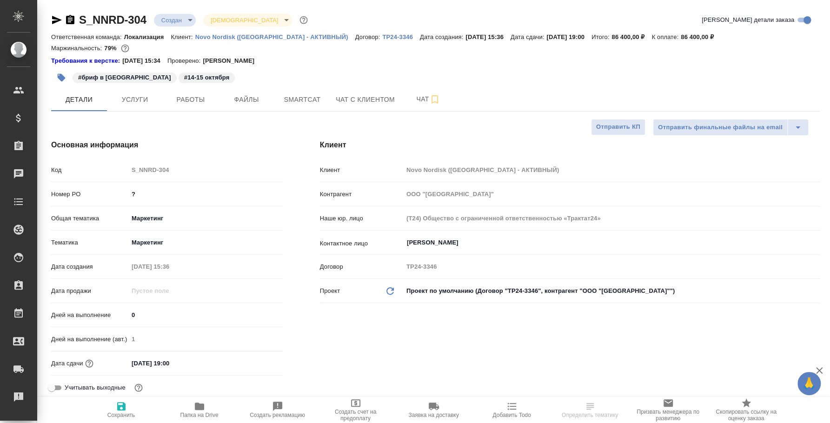
type textarea "x"
click at [188, 106] on button "Работы" at bounding box center [191, 99] width 56 height 23
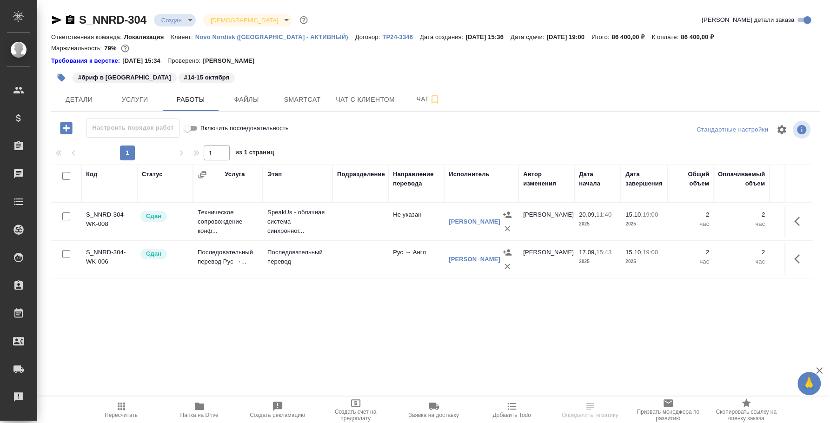
click at [68, 214] on input "checkbox" at bounding box center [66, 217] width 8 height 8
checkbox input "true"
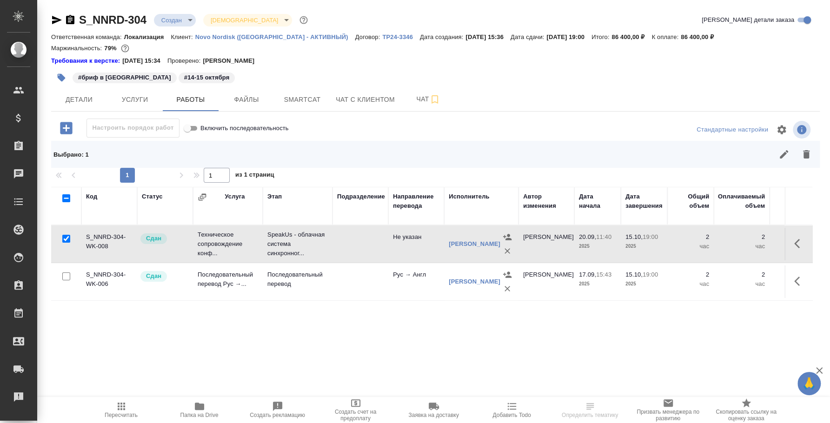
click at [66, 274] on input "checkbox" at bounding box center [66, 277] width 8 height 8
checkbox input "true"
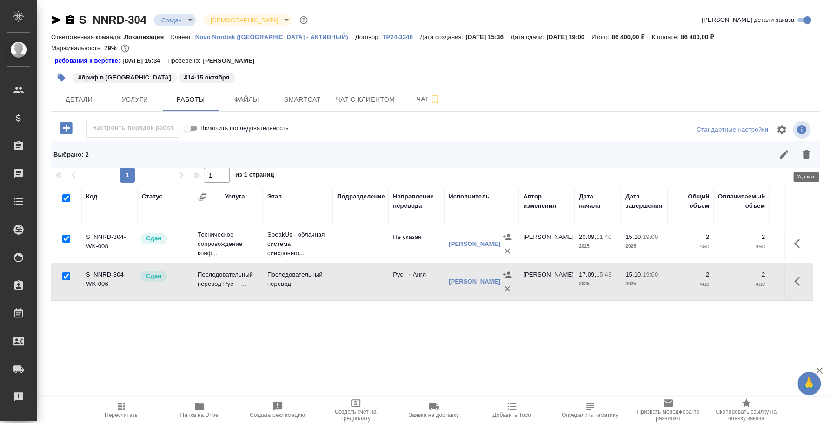
click at [806, 157] on icon "button" at bounding box center [806, 154] width 7 height 8
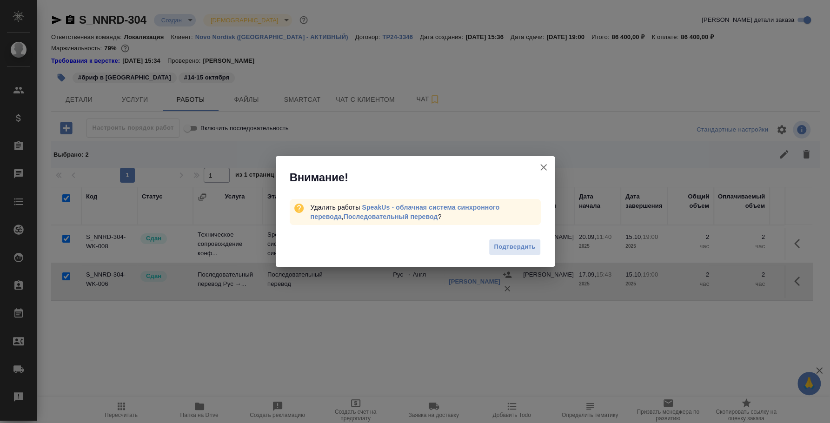
click at [551, 163] on button "Группировать работы по услугам" at bounding box center [543, 167] width 22 height 22
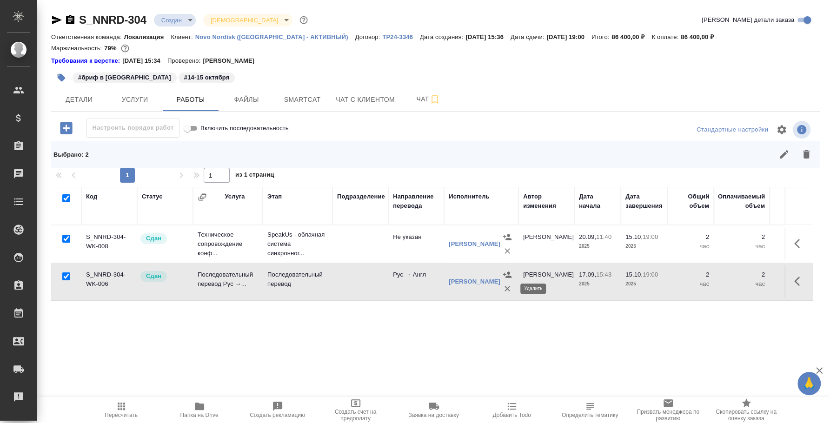
click at [509, 287] on icon "button" at bounding box center [507, 288] width 9 height 9
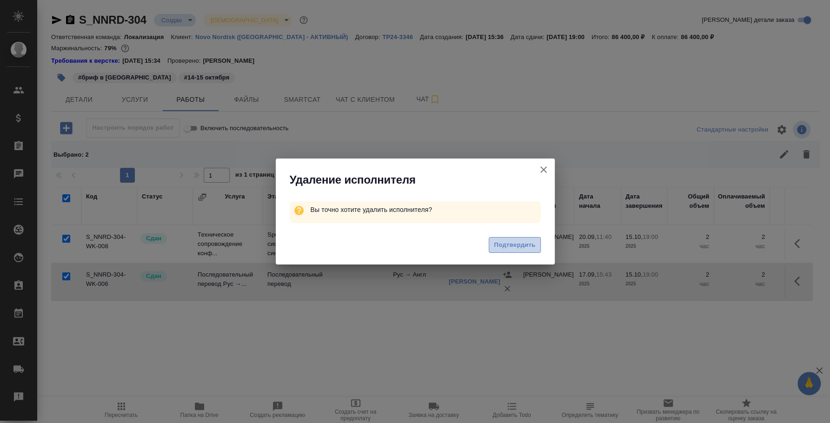
click at [513, 251] on button "Подтвердить" at bounding box center [515, 245] width 52 height 16
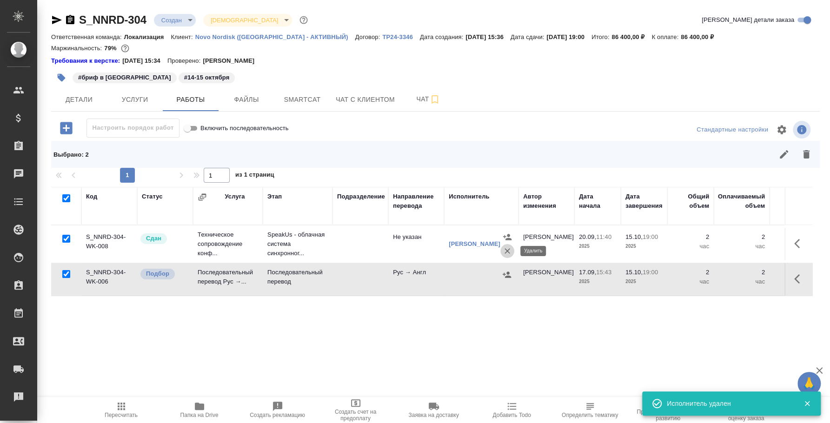
click at [512, 251] on button "button" at bounding box center [507, 251] width 14 height 14
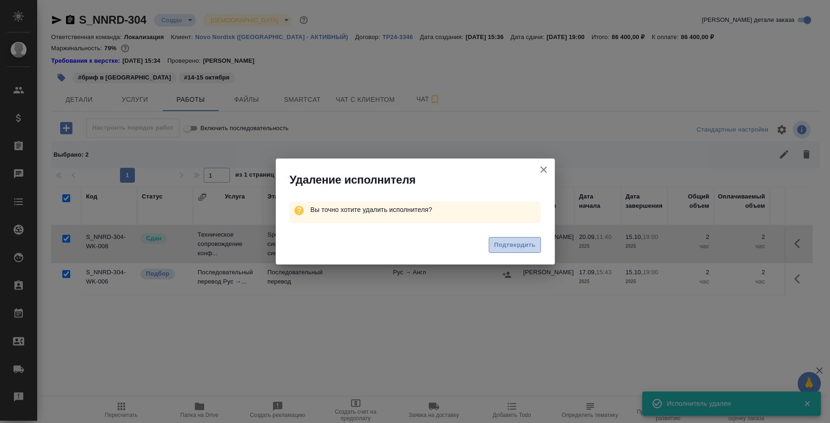
click at [518, 248] on span "Подтвердить" at bounding box center [514, 245] width 41 height 11
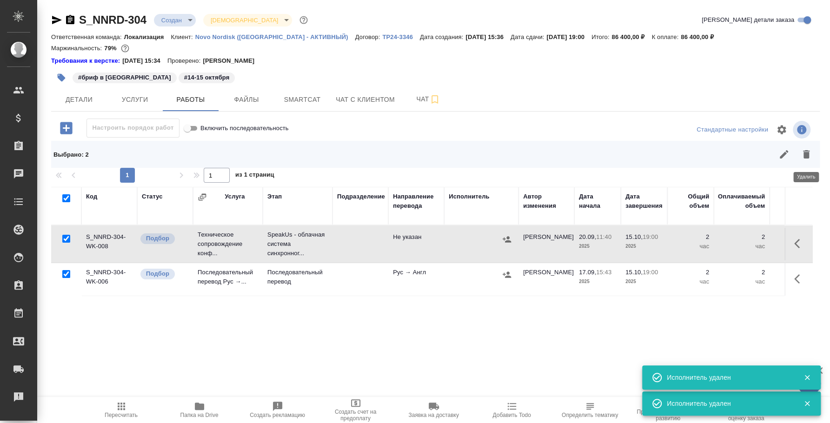
click at [805, 153] on icon "button" at bounding box center [806, 154] width 7 height 8
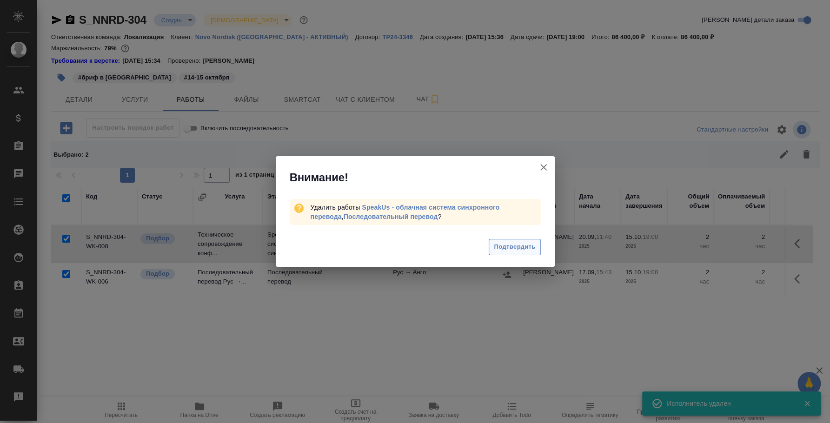
click at [507, 249] on span "Подтвердить" at bounding box center [514, 247] width 41 height 11
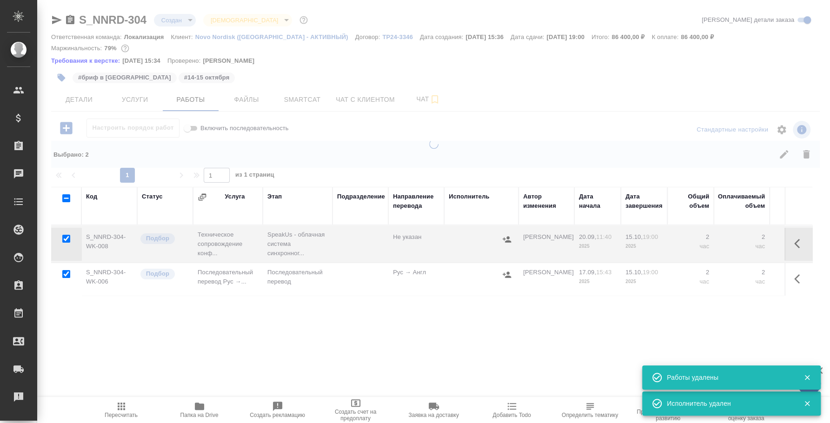
checkbox input "false"
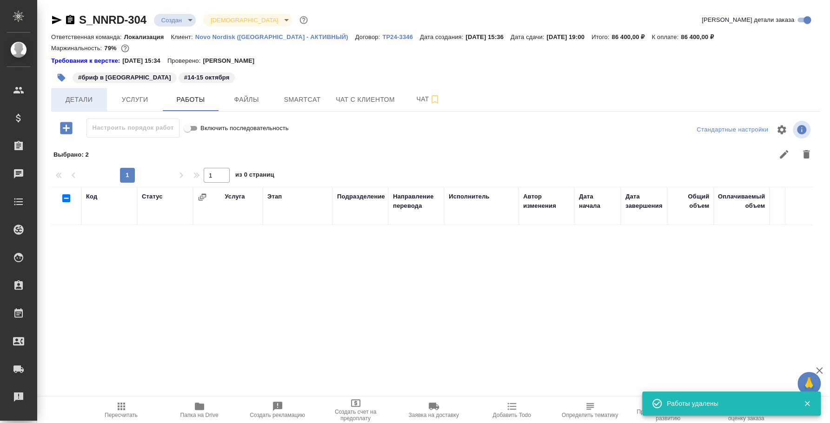
click at [88, 105] on button "Детали" at bounding box center [79, 99] width 56 height 23
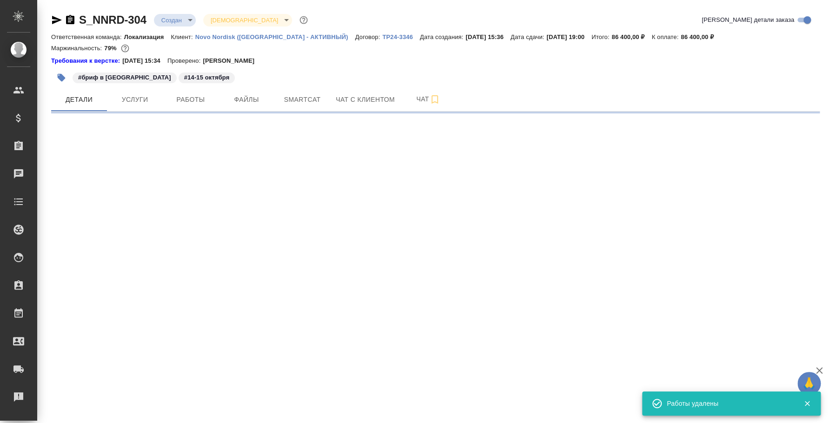
select select "RU"
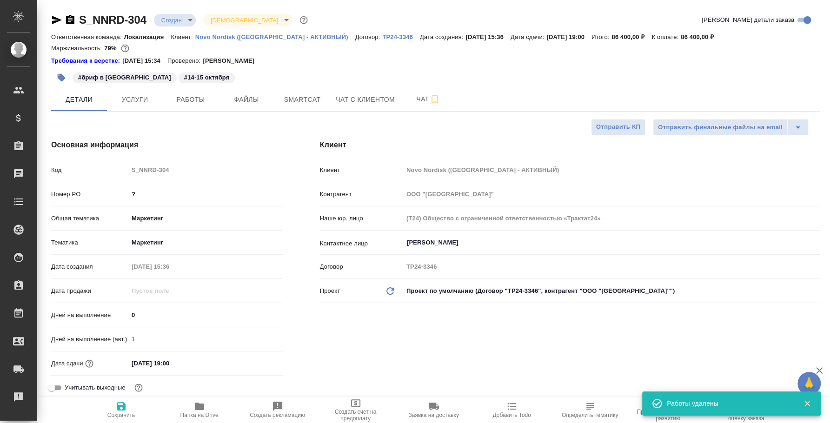
type textarea "x"
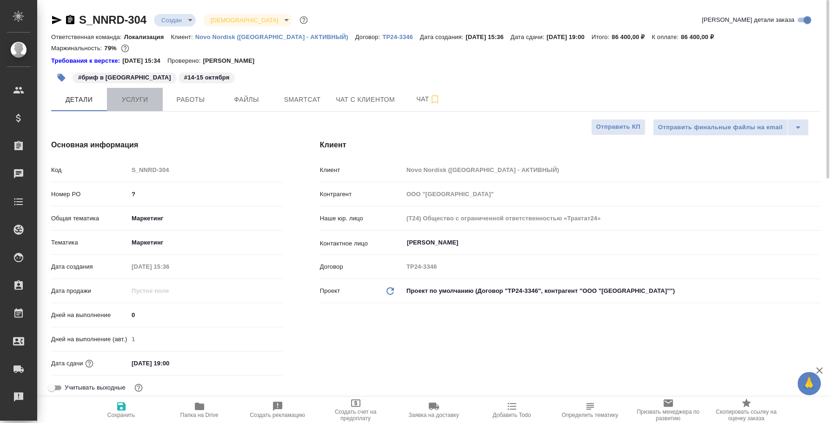
click at [146, 98] on span "Услуги" at bounding box center [135, 100] width 45 height 12
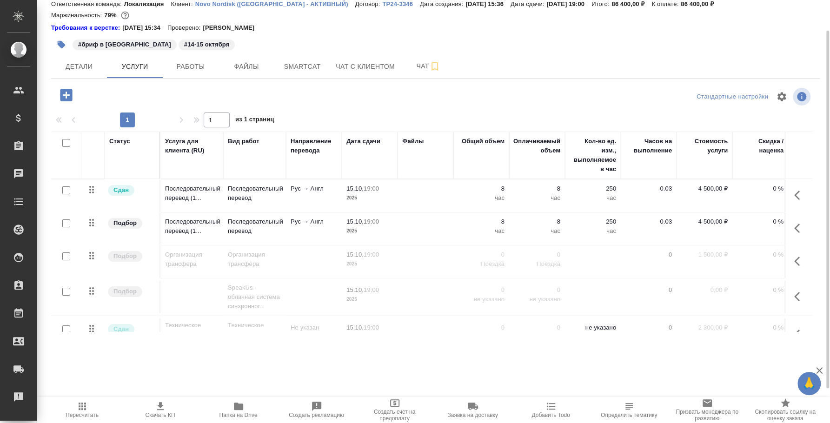
scroll to position [31, 0]
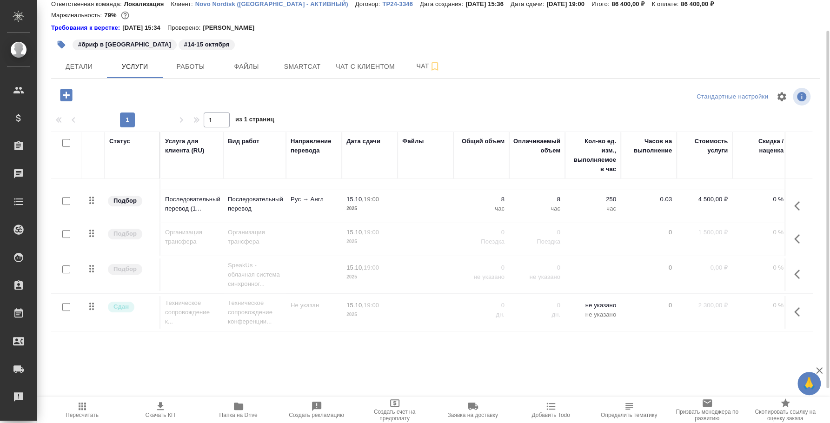
click at [67, 266] on input "checkbox" at bounding box center [66, 270] width 8 height 8
checkbox input "true"
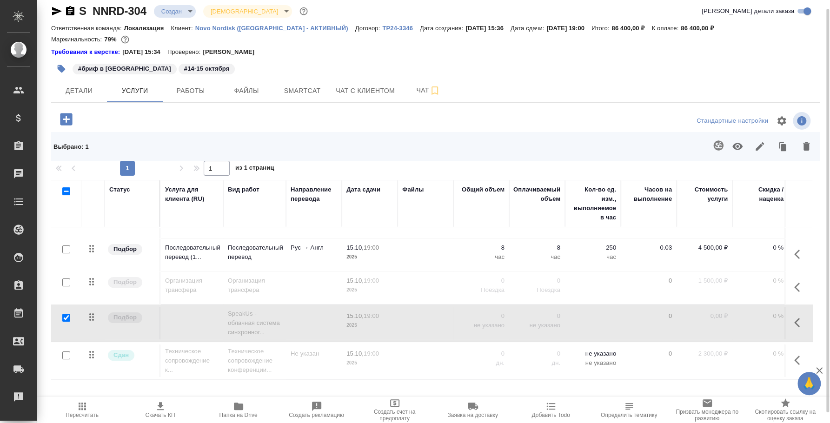
scroll to position [9, 0]
click at [68, 352] on input "checkbox" at bounding box center [66, 356] width 8 height 8
checkbox input "true"
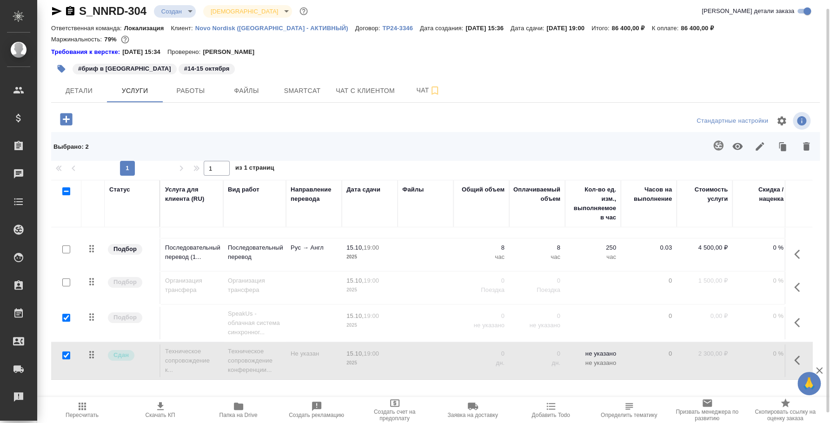
click at [808, 149] on icon "button" at bounding box center [806, 146] width 7 height 8
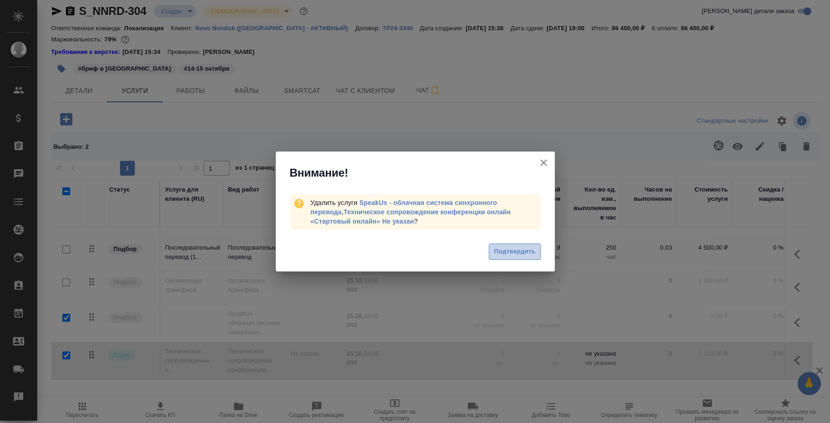
click at [519, 254] on span "Подтвердить" at bounding box center [514, 251] width 41 height 11
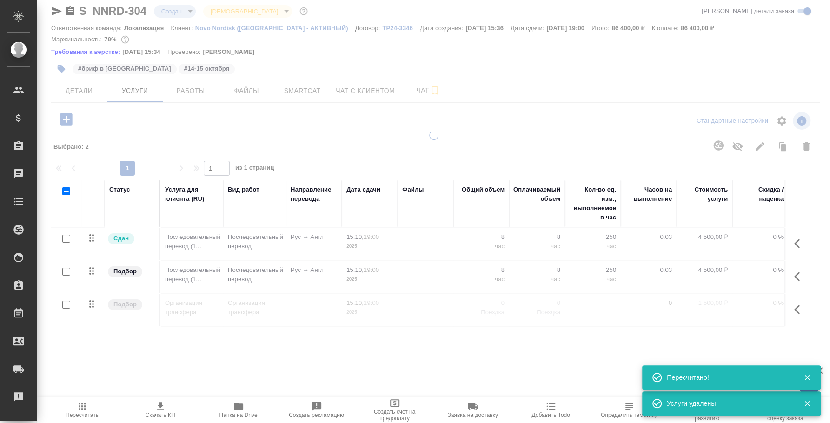
scroll to position [0, 0]
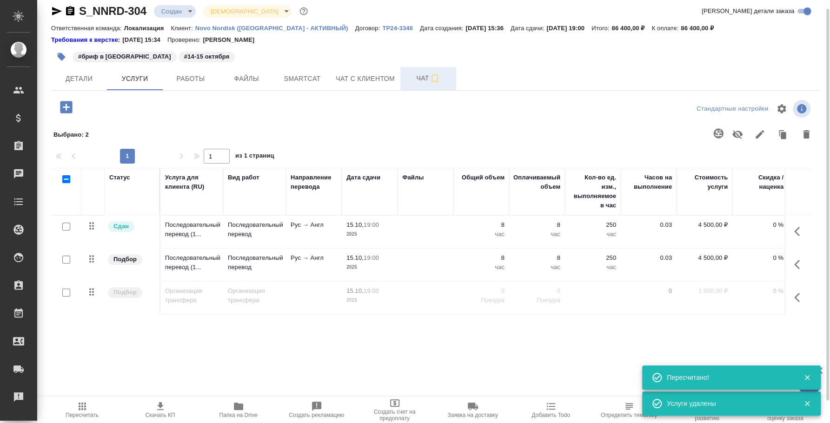
click at [429, 78] on icon "button" at bounding box center [434, 78] width 11 height 11
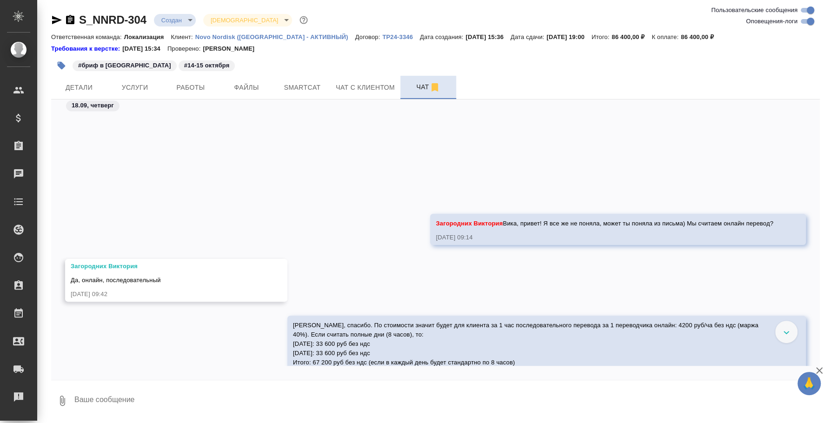
scroll to position [1183, 0]
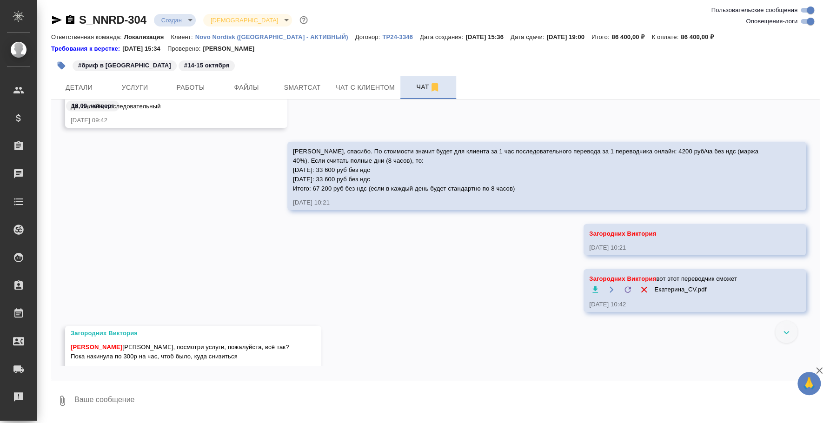
click at [230, 38] on p "Novo Nordisk ([GEOGRAPHIC_DATA] - АКТИВНЫЙ)" at bounding box center [275, 36] width 160 height 7
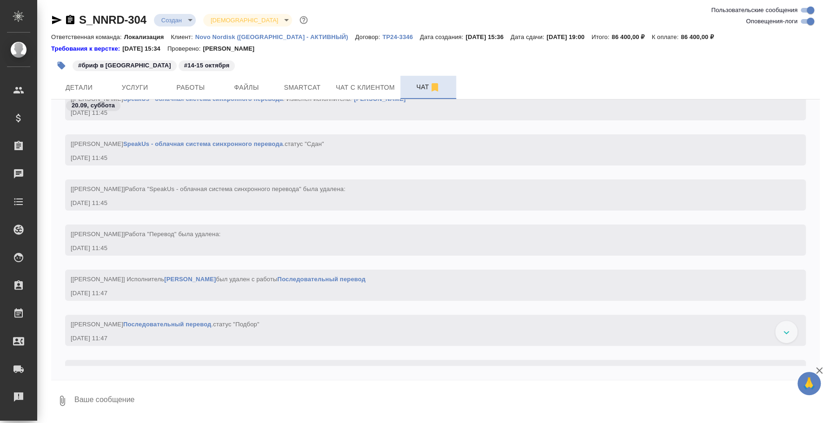
scroll to position [2229, 0]
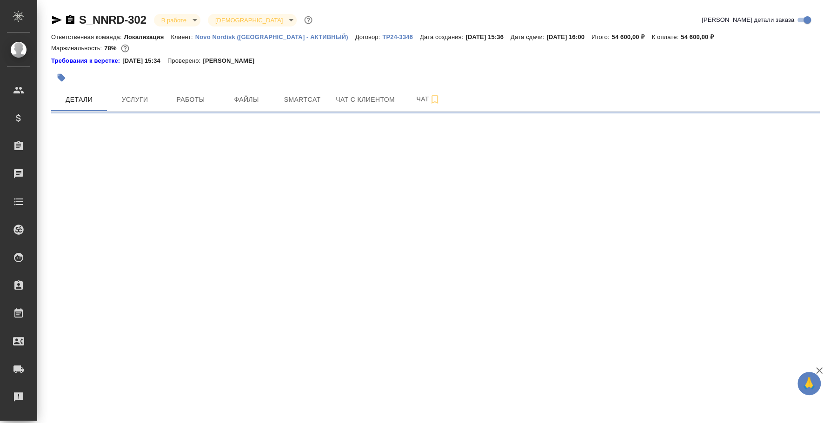
select select "RU"
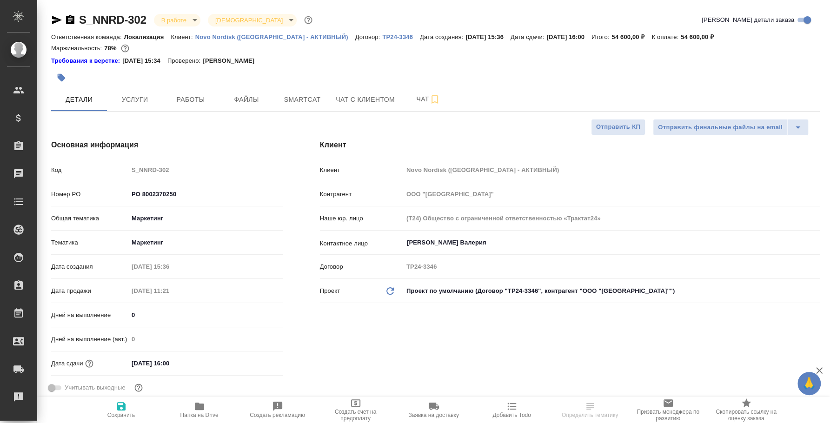
type textarea "x"
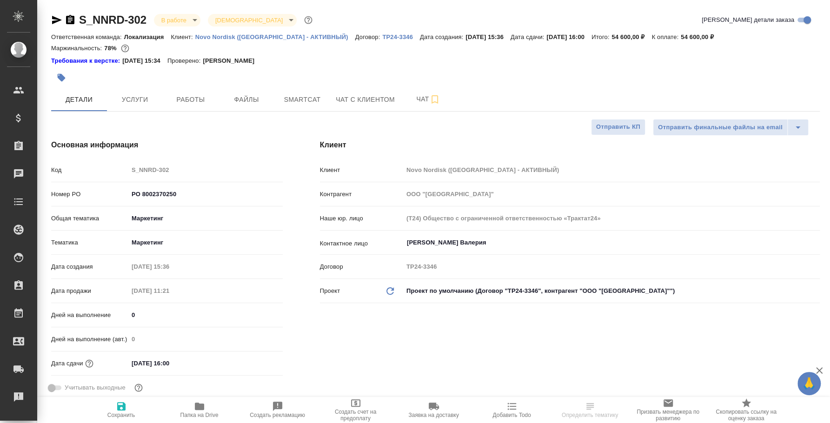
type textarea "x"
click at [173, 92] on button "Работы" at bounding box center [191, 99] width 56 height 23
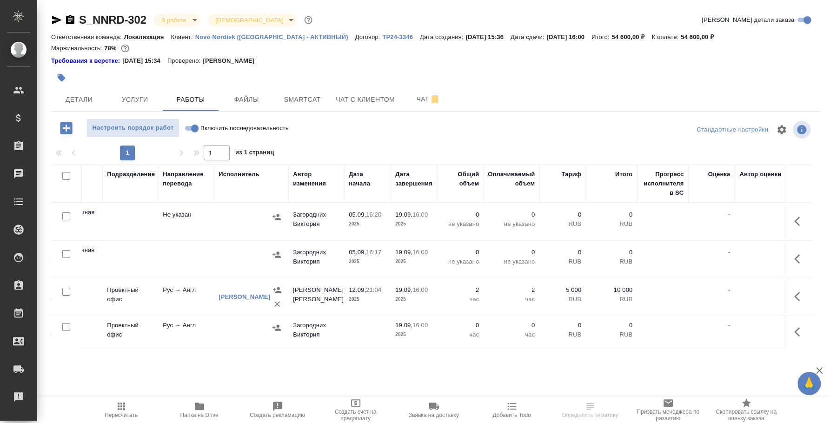
scroll to position [0, 275]
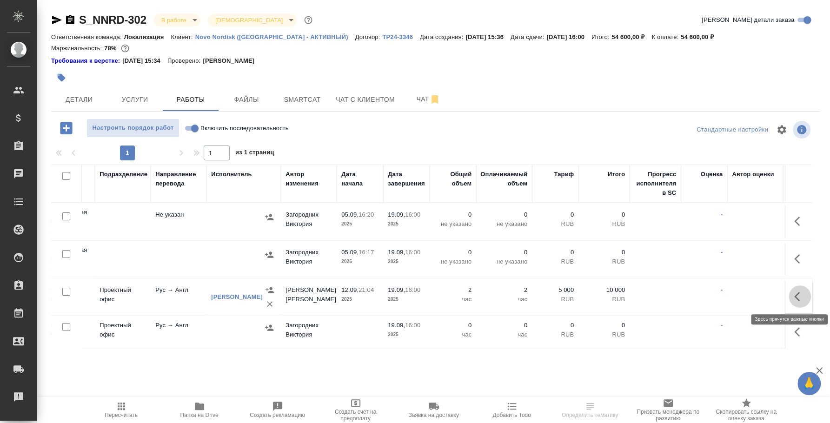
click at [801, 297] on icon "button" at bounding box center [799, 296] width 11 height 11
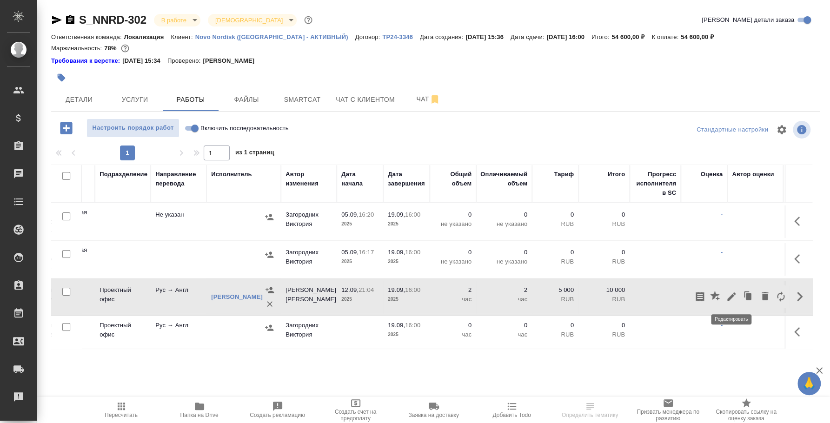
click at [731, 292] on icon "button" at bounding box center [731, 296] width 11 height 11
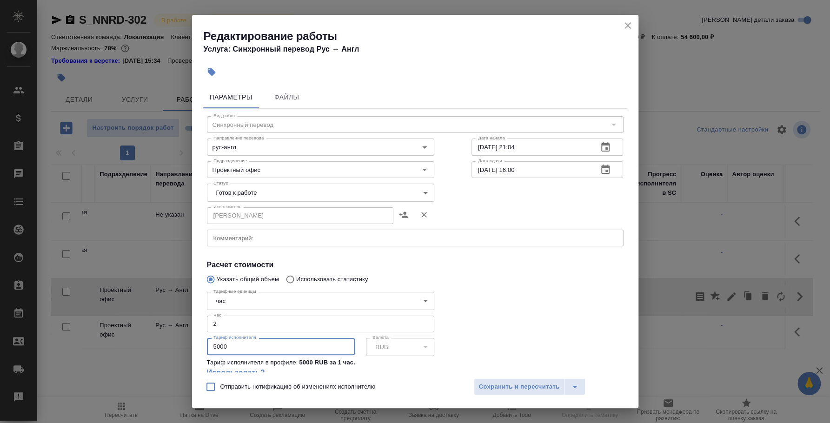
drag, startPoint x: 239, startPoint y: 346, endPoint x: 173, endPoint y: 331, distance: 67.8
click at [173, 331] on div "Редактирование работы Услуга: Синхронный перевод Рус → Англ Параметры Файлы Вид…" at bounding box center [415, 211] width 830 height 423
type input "7000"
click at [510, 388] on span "Сохранить и пересчитать" at bounding box center [519, 387] width 81 height 11
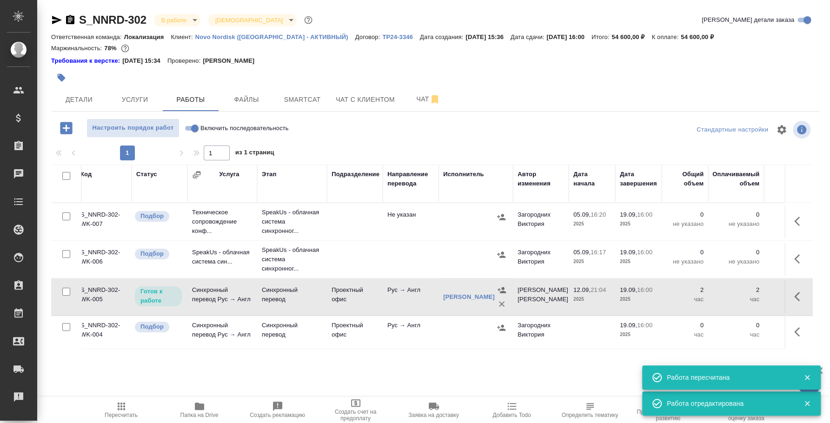
scroll to position [0, 0]
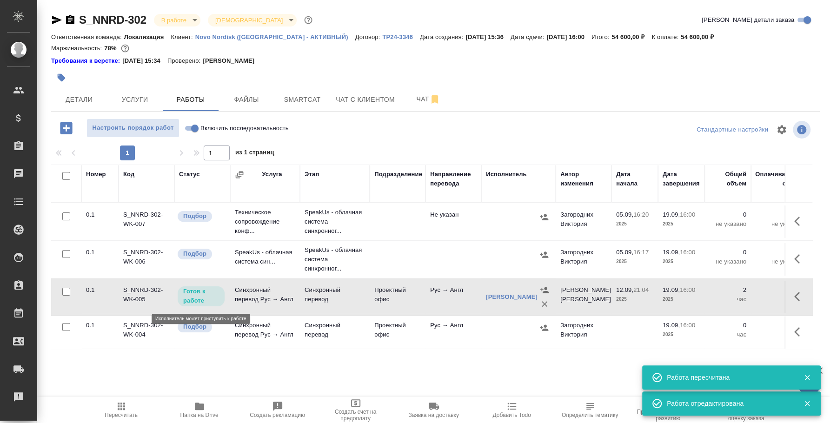
click at [193, 298] on p "Готов к работе" at bounding box center [201, 296] width 36 height 19
click at [191, 127] on input "Включить последовательность" at bounding box center [194, 128] width 33 height 11
checkbox input "true"
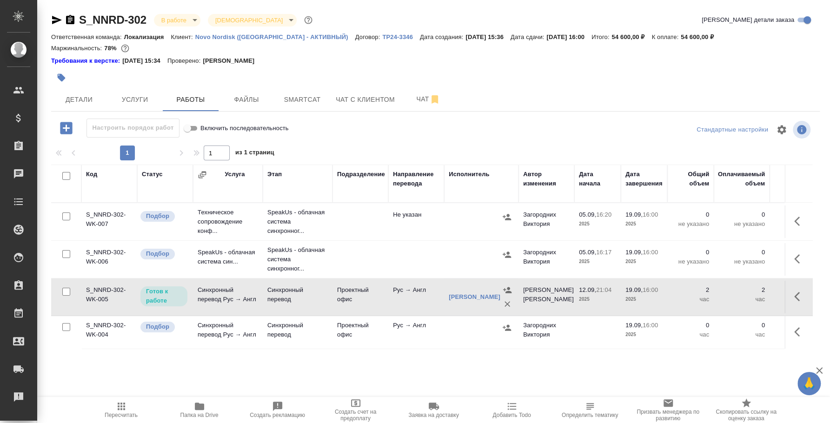
click at [508, 211] on button "button" at bounding box center [507, 217] width 14 height 14
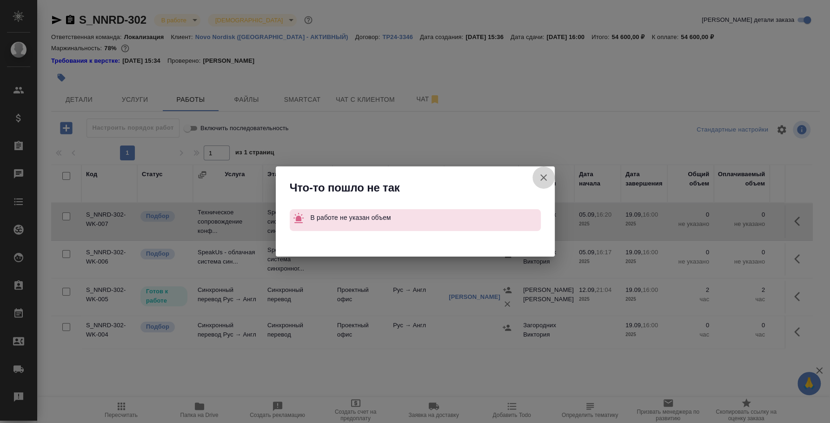
click at [545, 173] on icon "button" at bounding box center [543, 177] width 11 height 11
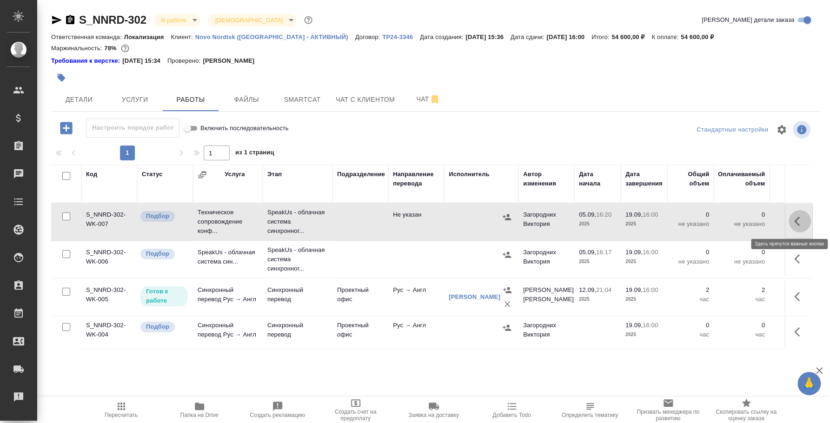
click at [793, 216] on button "button" at bounding box center [800, 221] width 22 height 22
click at [735, 221] on icon "button" at bounding box center [731, 221] width 11 height 11
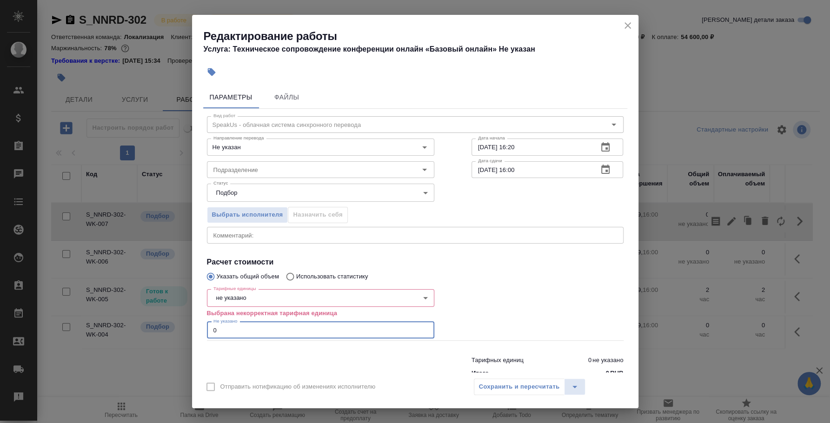
drag, startPoint x: 270, startPoint y: 328, endPoint x: 206, endPoint y: 324, distance: 63.4
click at [207, 324] on input "0" at bounding box center [320, 330] width 227 height 17
type input "2"
click at [235, 296] on body "🙏 .cls-1 fill:#fff; AWATERA Fedotova Irina Клиенты Спецификации Заказы 0 Чаты T…" at bounding box center [415, 211] width 830 height 423
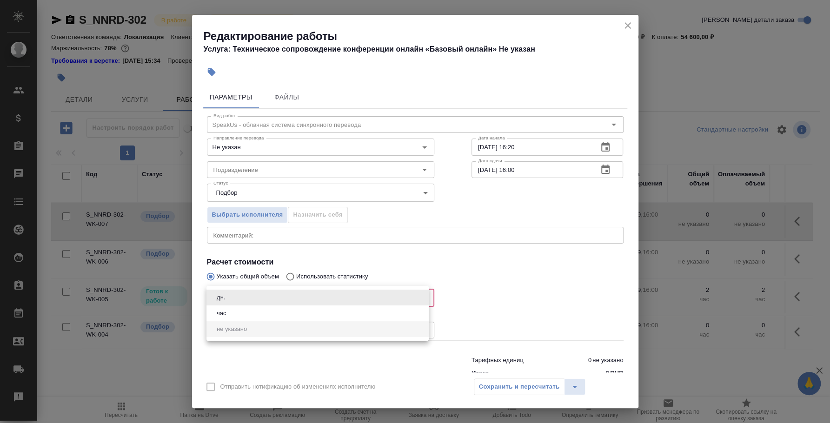
click at [246, 315] on li "час" at bounding box center [317, 314] width 222 height 16
type input "5a8b1489cc6b4906c91bfd93"
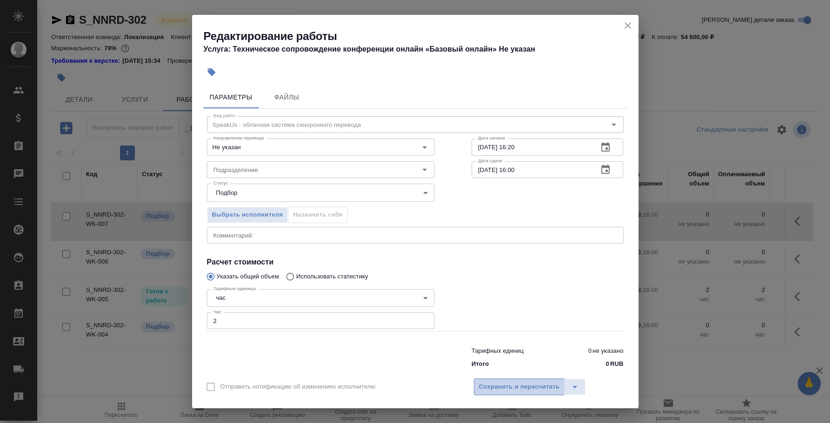
click at [546, 388] on span "Сохранить и пересчитать" at bounding box center [519, 387] width 81 height 11
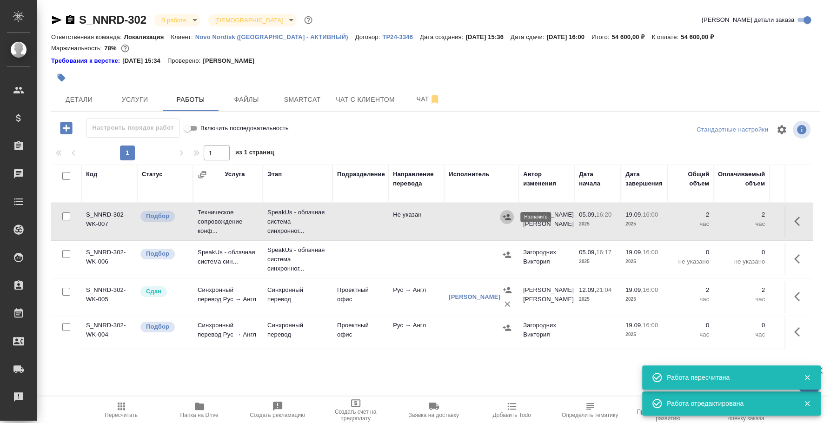
click at [506, 220] on icon "button" at bounding box center [506, 217] width 9 height 9
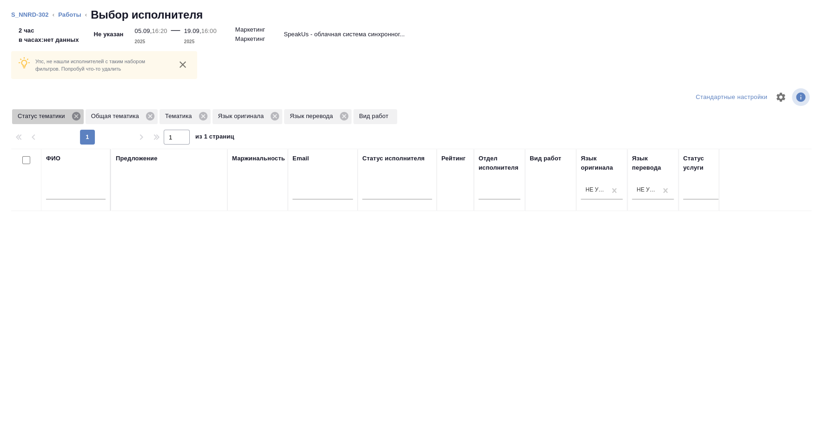
click at [79, 116] on icon at bounding box center [76, 116] width 8 height 8
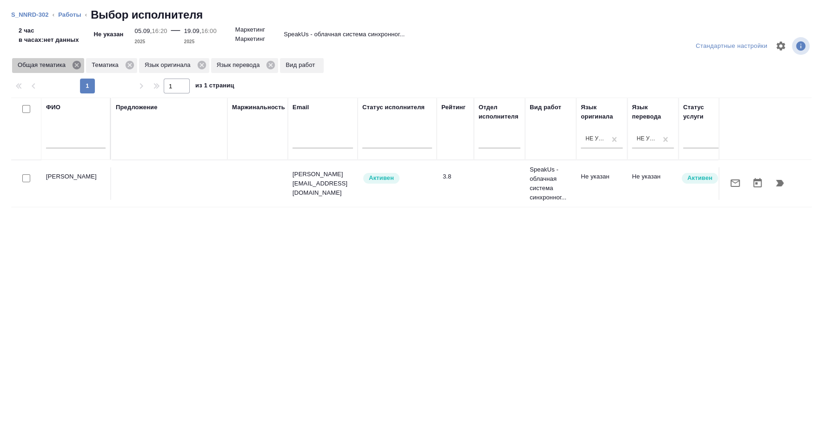
click at [75, 62] on icon at bounding box center [77, 65] width 8 height 8
click at [56, 66] on icon at bounding box center [56, 65] width 10 height 10
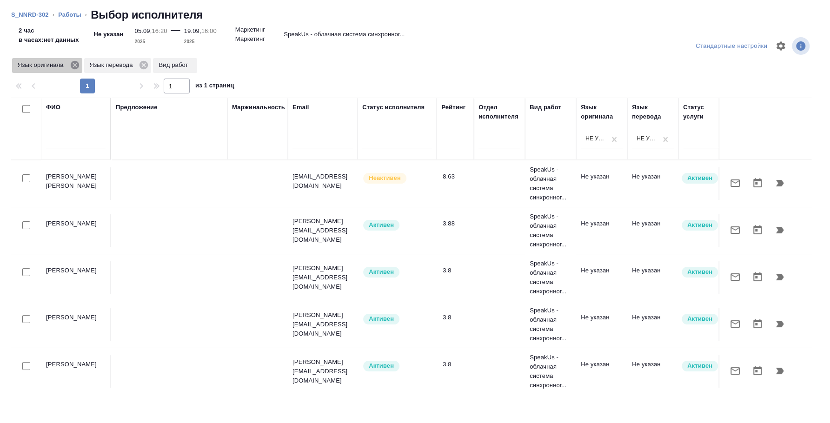
click at [72, 66] on icon at bounding box center [74, 65] width 8 height 8
click at [72, 66] on icon at bounding box center [72, 65] width 8 height 8
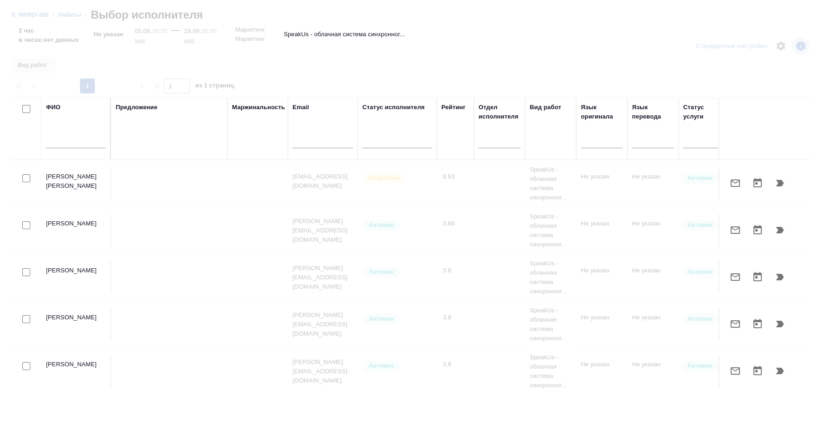
click at [85, 146] on input "text" at bounding box center [76, 143] width 60 height 12
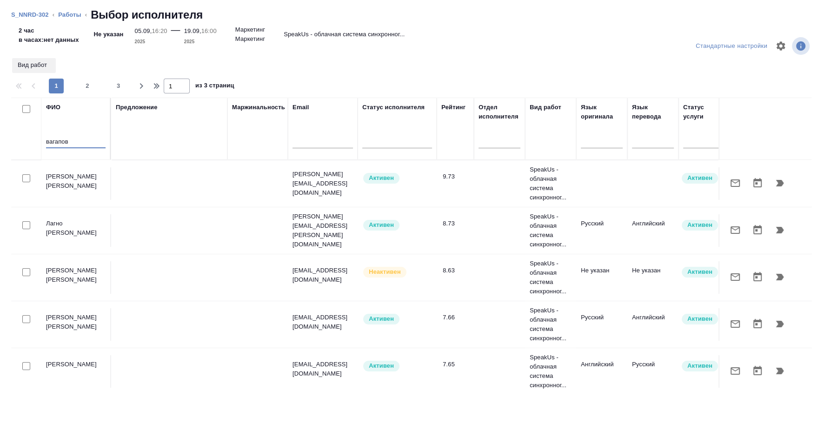
type input "вагапов"
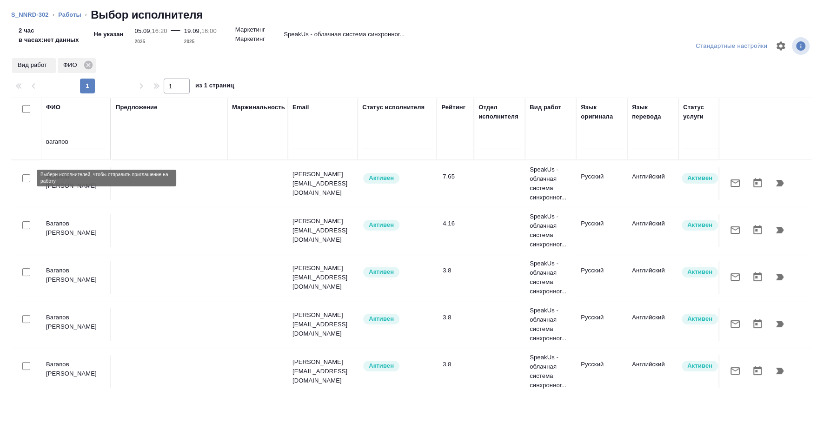
click at [27, 176] on input "checkbox" at bounding box center [26, 178] width 8 height 8
checkbox input "true"
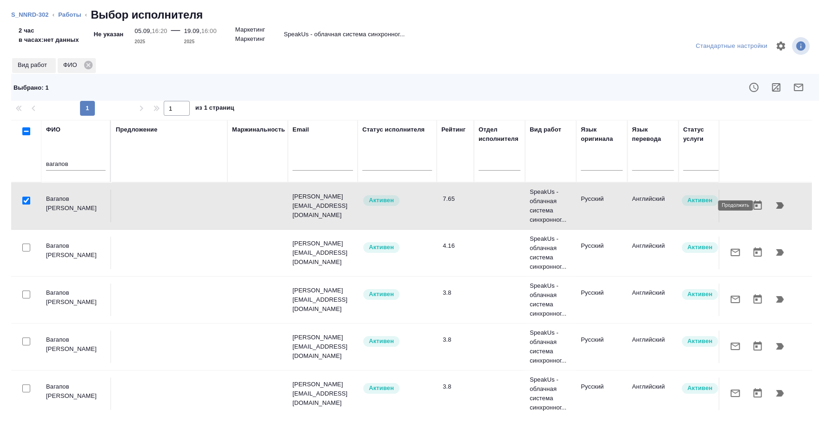
click at [774, 209] on icon "button" at bounding box center [779, 205] width 11 height 11
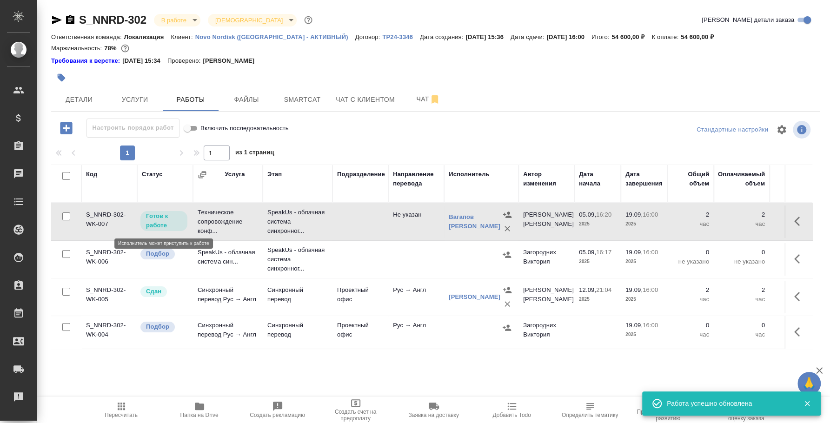
click at [171, 223] on p "Готов к работе" at bounding box center [164, 221] width 36 height 19
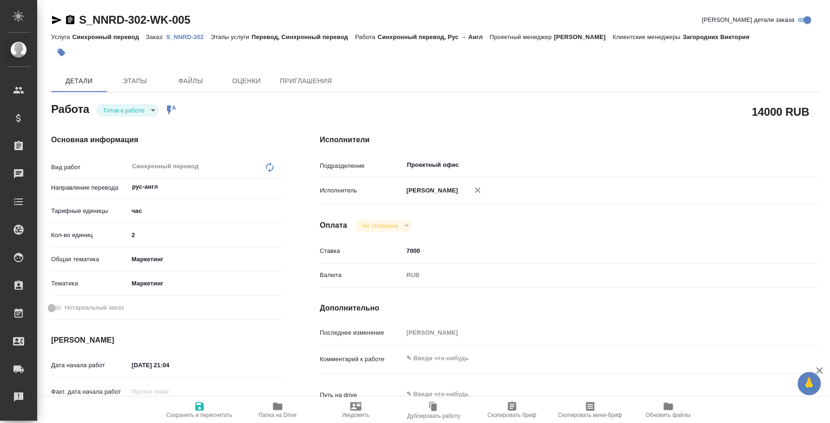
type textarea "x"
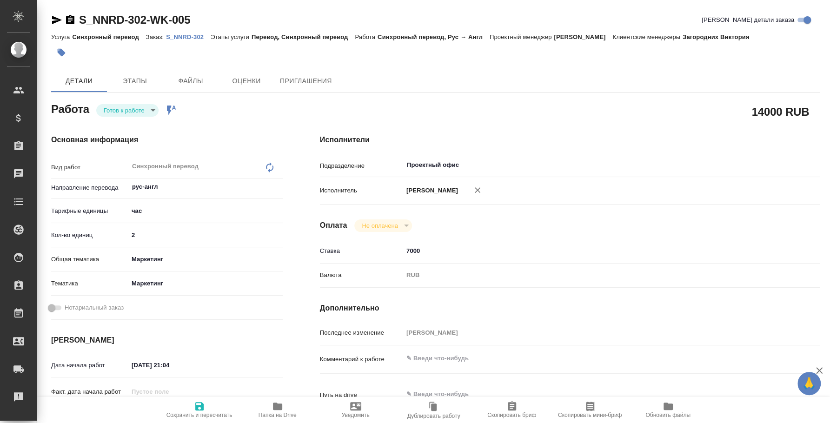
type textarea "x"
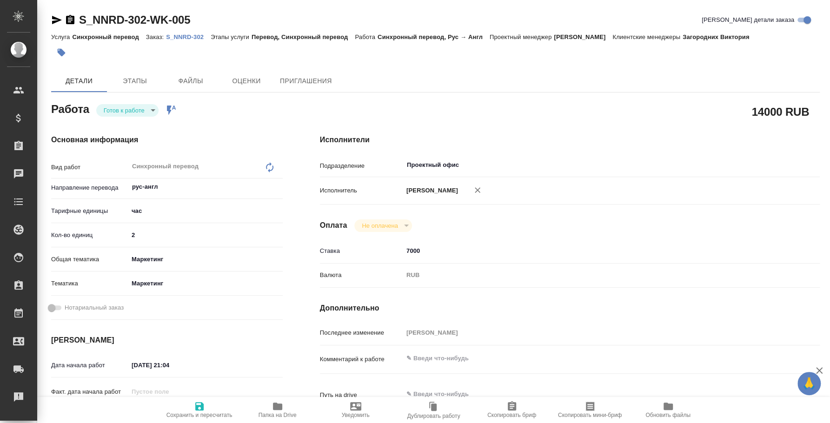
type textarea "x"
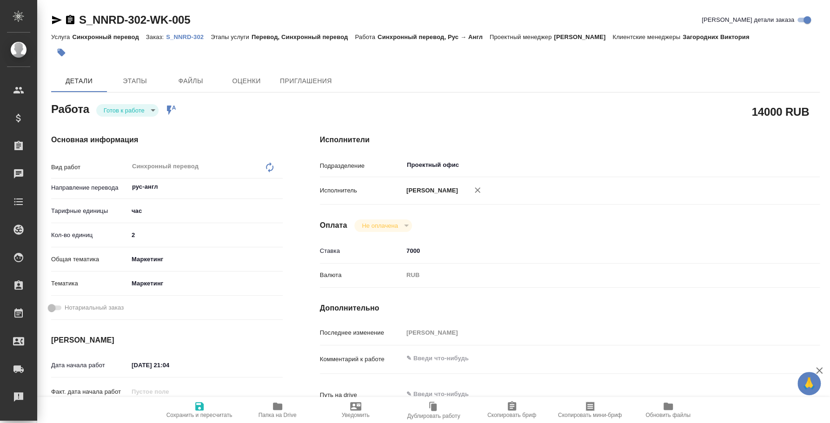
type textarea "x"
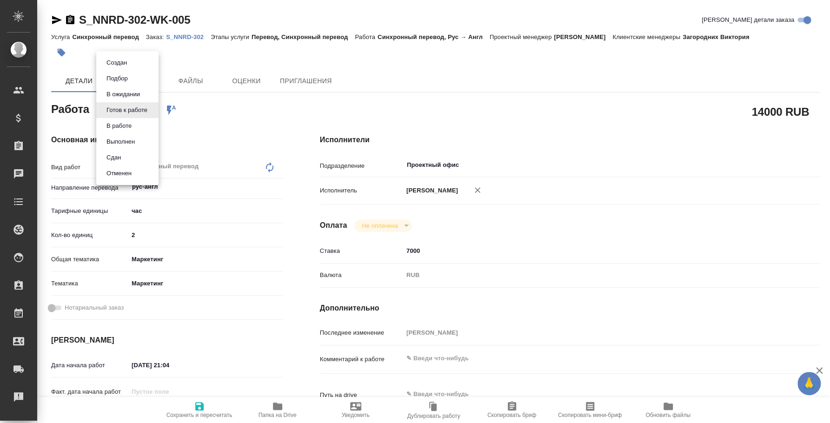
click at [133, 106] on body "🙏 .cls-1 fill:#fff; AWATERA Fedotova Irina Клиенты Спецификации Заказы Чаты Tod…" at bounding box center [415, 211] width 830 height 423
type textarea "x"
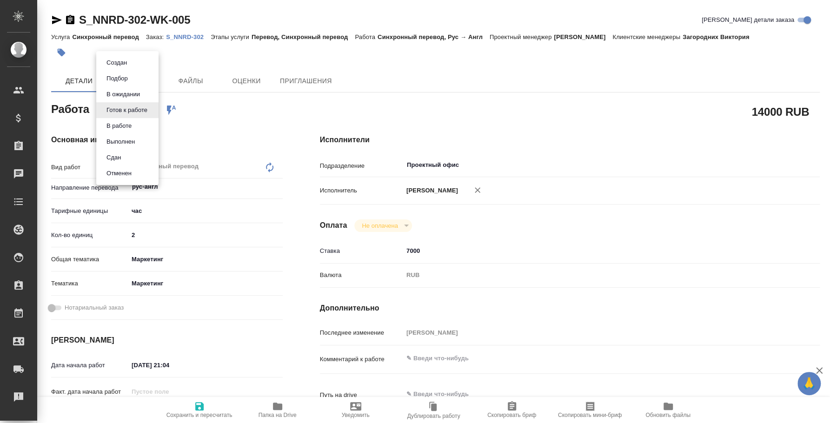
type textarea "x"
click at [123, 153] on button "Сдан" at bounding box center [114, 158] width 20 height 10
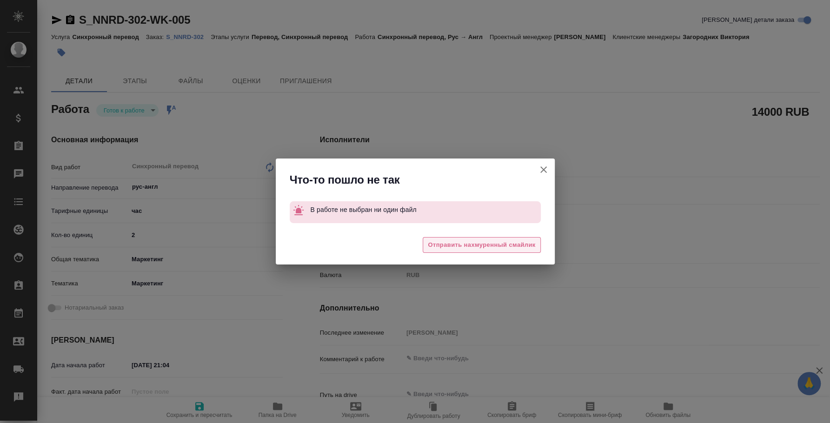
type textarea "x"
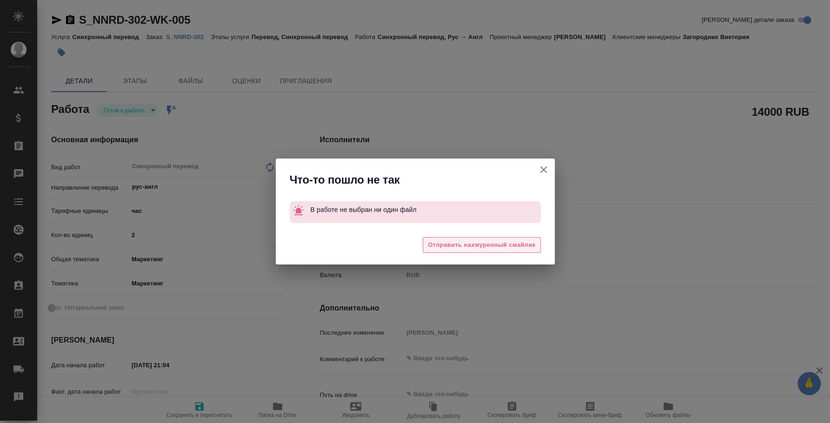
type textarea "x"
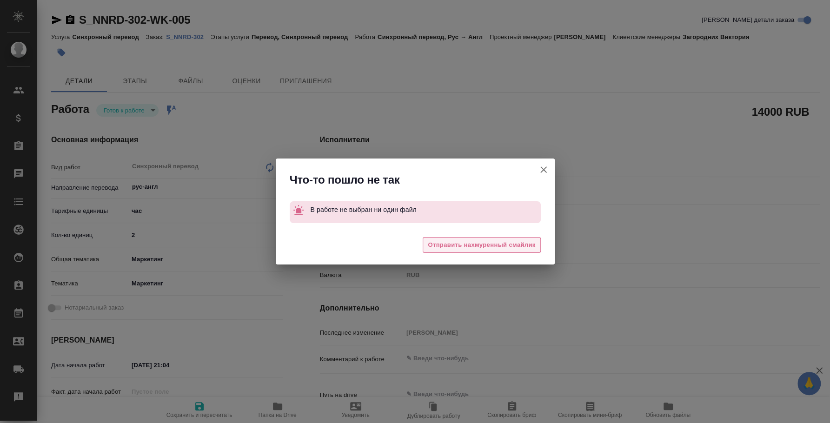
type textarea "x"
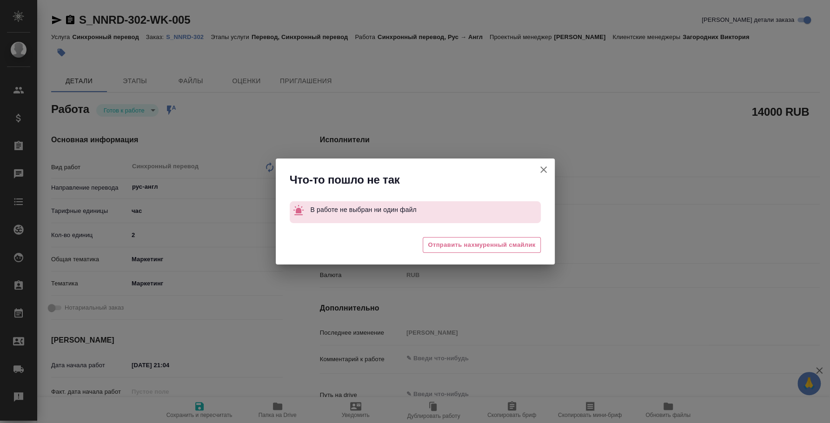
type textarea "x"
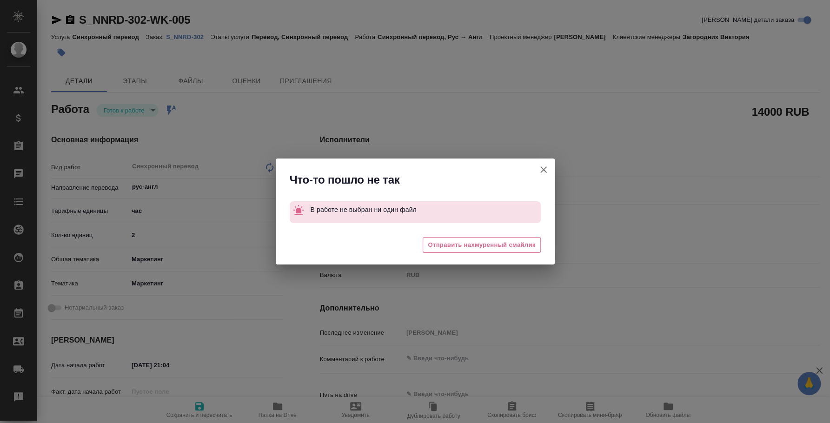
click at [545, 161] on button "[PERSON_NAME] детали заказа" at bounding box center [543, 170] width 22 height 22
type textarea "x"
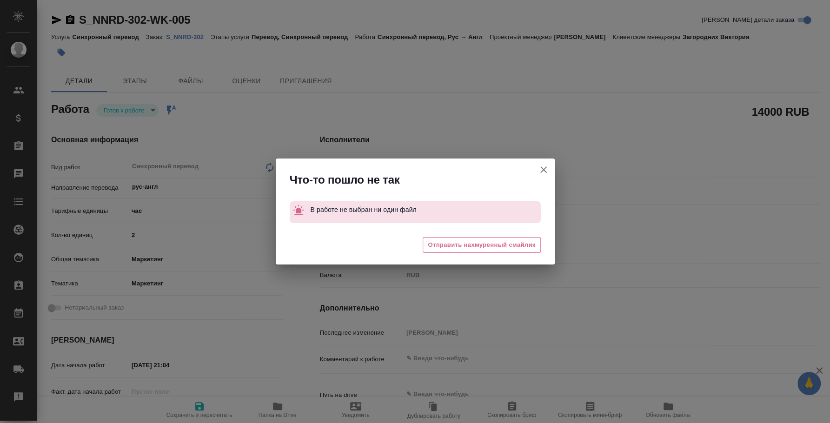
type textarea "x"
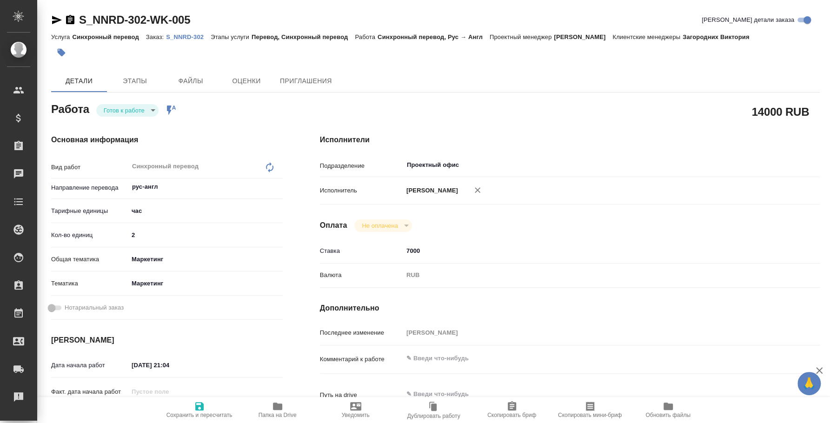
click at [151, 106] on body "🙏 .cls-1 fill:#fff; AWATERA Fedotova Irina Клиенты Спецификации Заказы 0 Чаты T…" at bounding box center [415, 211] width 830 height 423
click at [130, 161] on li "Сдан" at bounding box center [127, 158] width 62 height 16
type textarea "x"
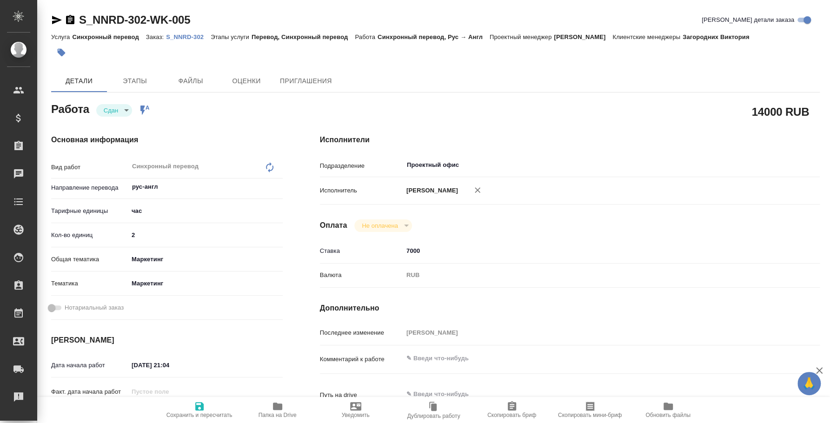
type textarea "x"
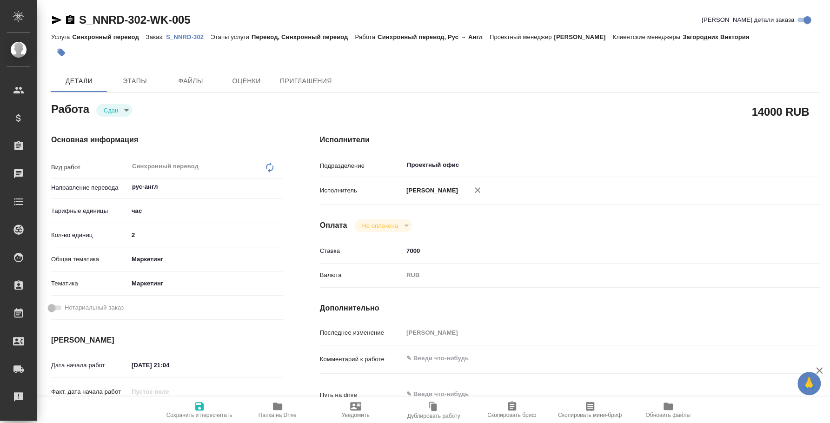
type textarea "x"
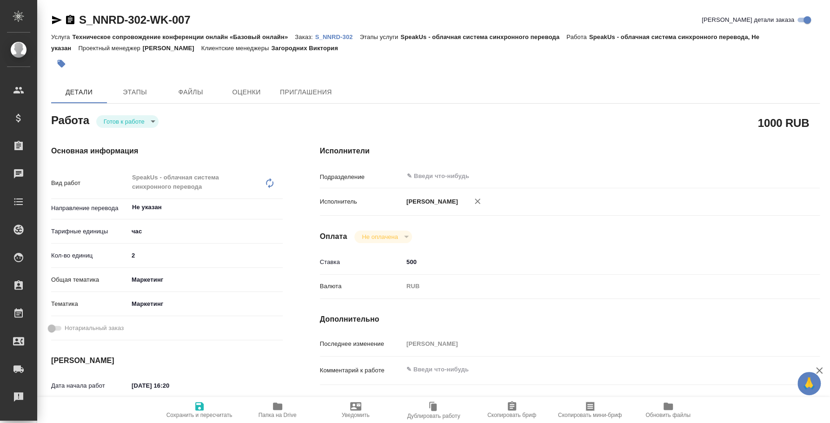
type textarea "x"
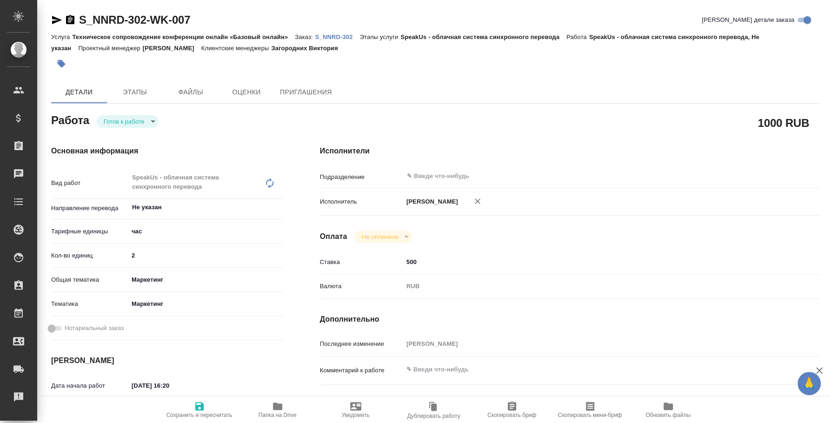
type textarea "x"
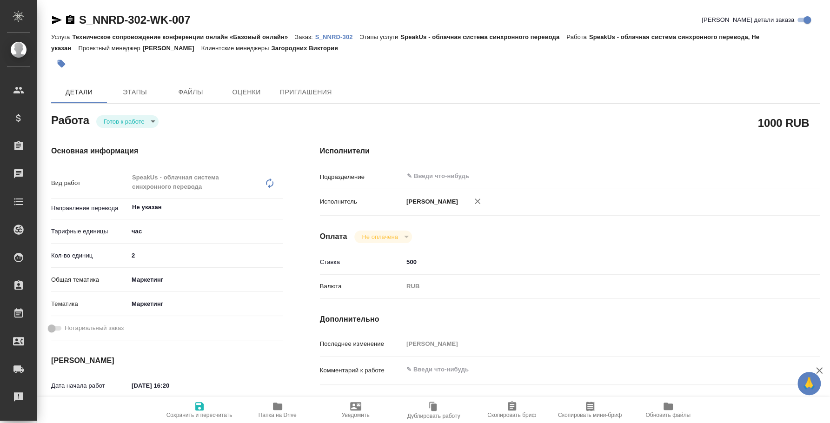
type textarea "x"
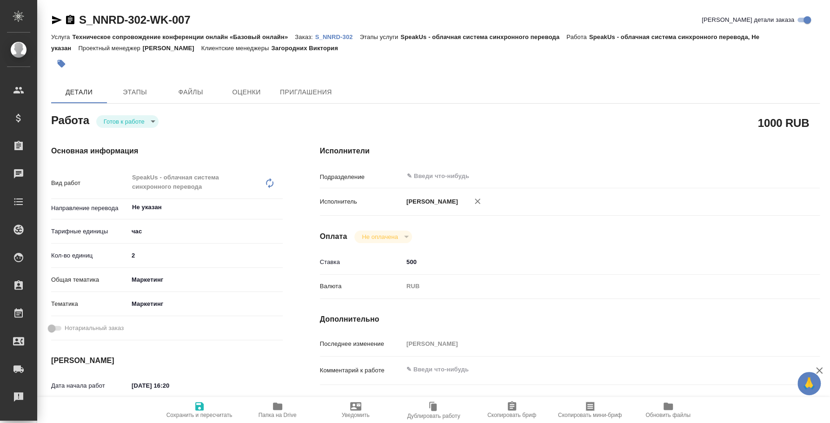
click at [148, 120] on body "🙏 .cls-1 fill:#fff; AWATERA Fedotova Irina Клиенты Спецификации Заказы Чаты Tod…" at bounding box center [415, 211] width 830 height 423
type textarea "x"
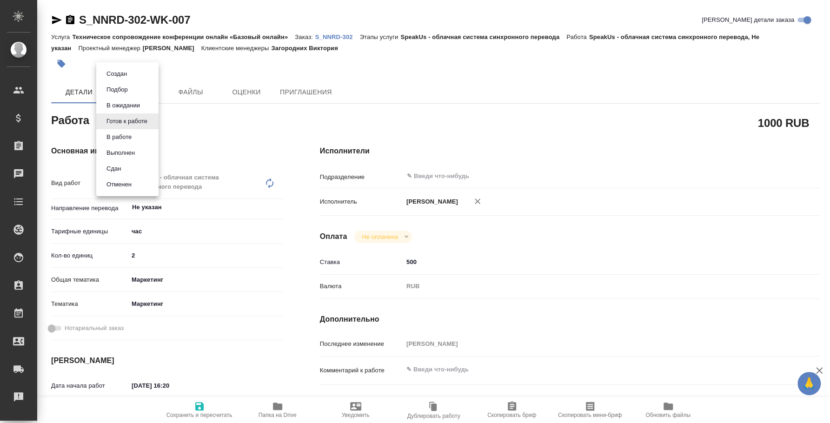
type textarea "x"
click at [144, 164] on li "Сдан" at bounding box center [127, 169] width 62 height 16
type textarea "x"
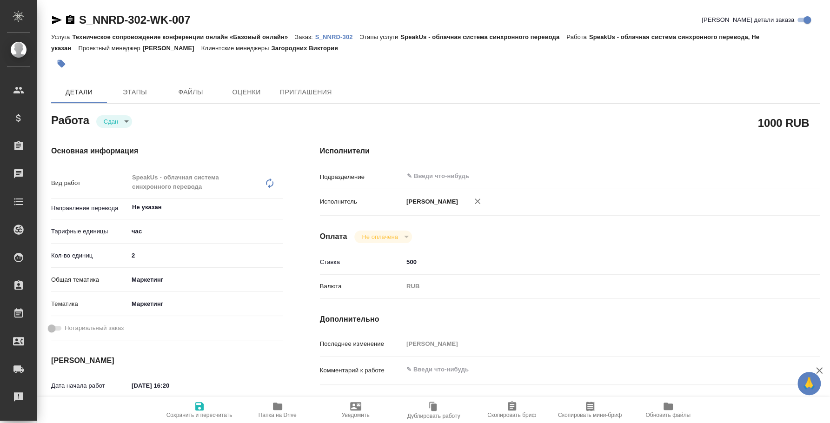
type textarea "x"
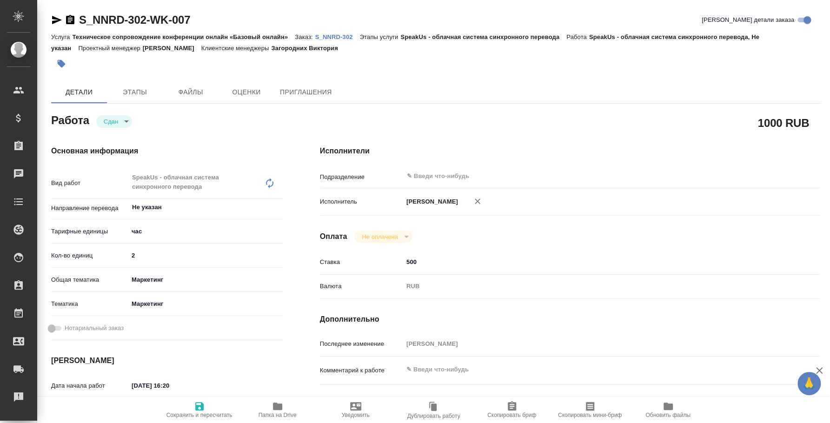
type textarea "x"
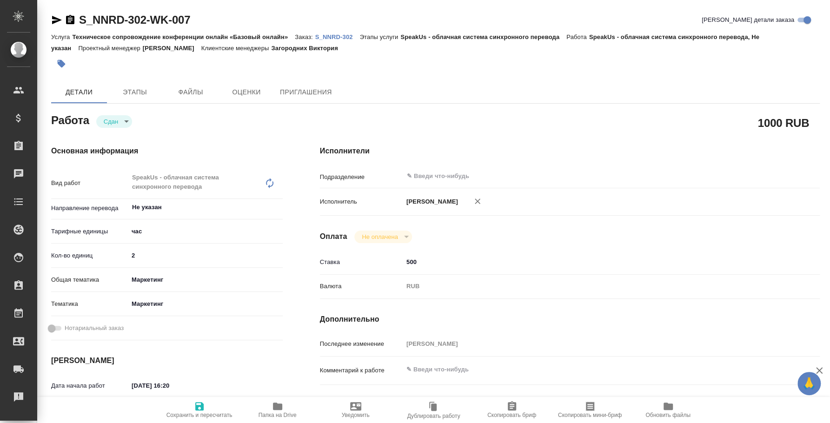
type textarea "x"
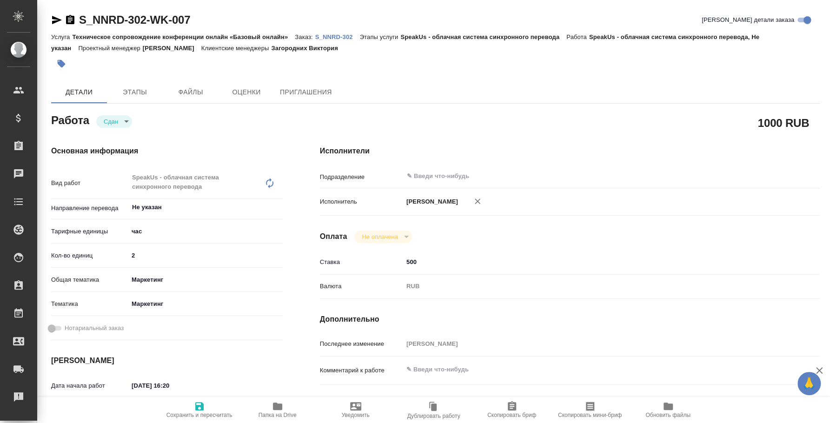
type textarea "x"
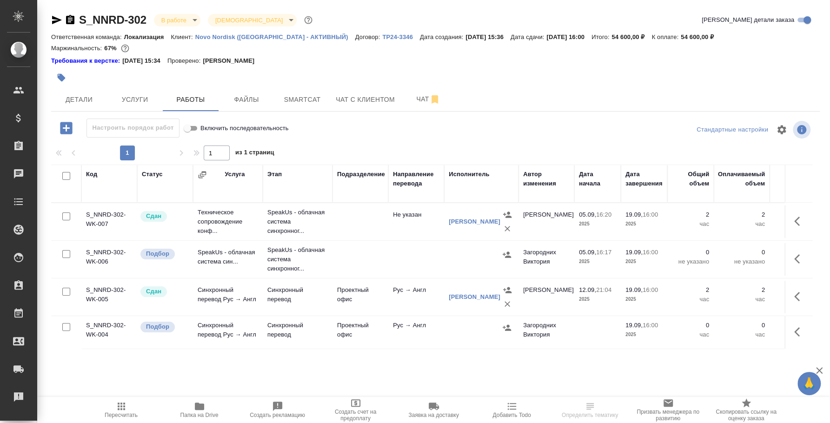
click at [67, 327] on input "checkbox" at bounding box center [66, 327] width 8 height 8
checkbox input "true"
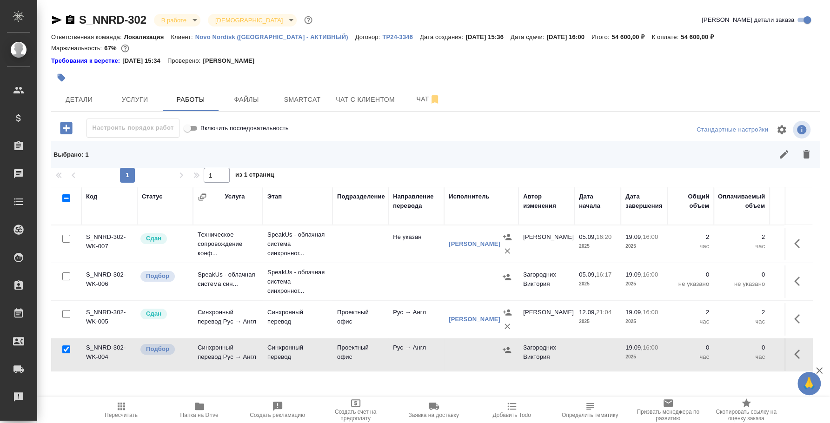
click at [65, 275] on input "checkbox" at bounding box center [66, 277] width 8 height 8
checkbox input "true"
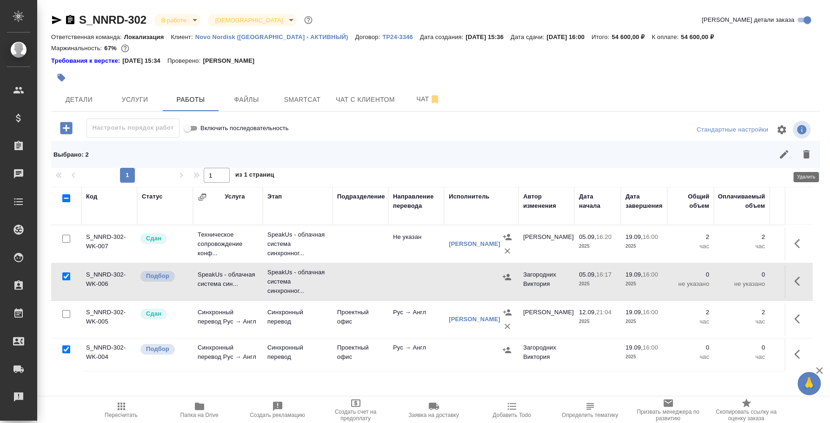
click at [809, 155] on icon "button" at bounding box center [806, 154] width 11 height 11
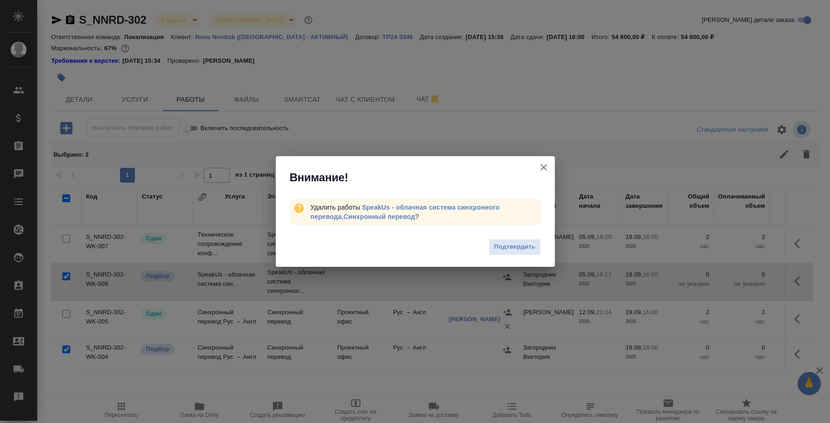
click at [494, 243] on span "Подтвердить" at bounding box center [514, 247] width 41 height 11
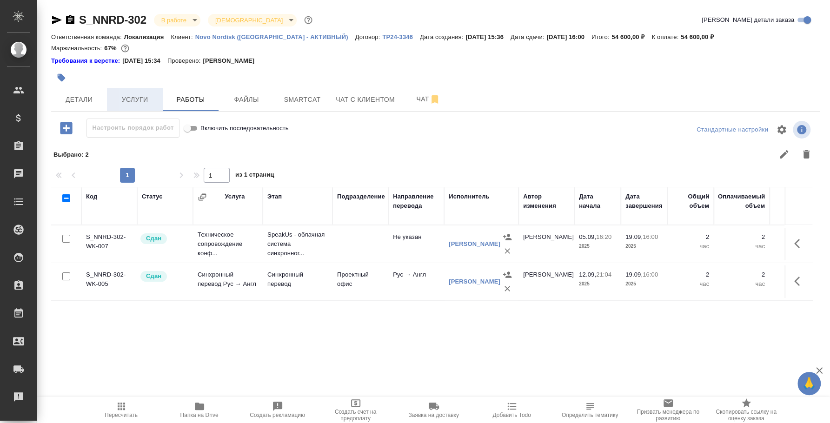
click at [141, 110] on button "Услуги" at bounding box center [135, 99] width 56 height 23
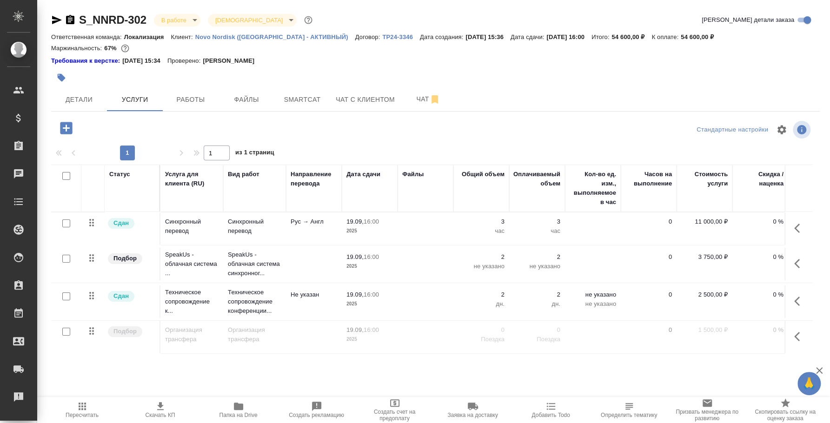
click at [192, 24] on body "🙏 .cls-1 fill:#fff; AWATERA [PERSON_NAME] Спецификации Заказы 0 Чаты Todo Проек…" at bounding box center [415, 211] width 830 height 423
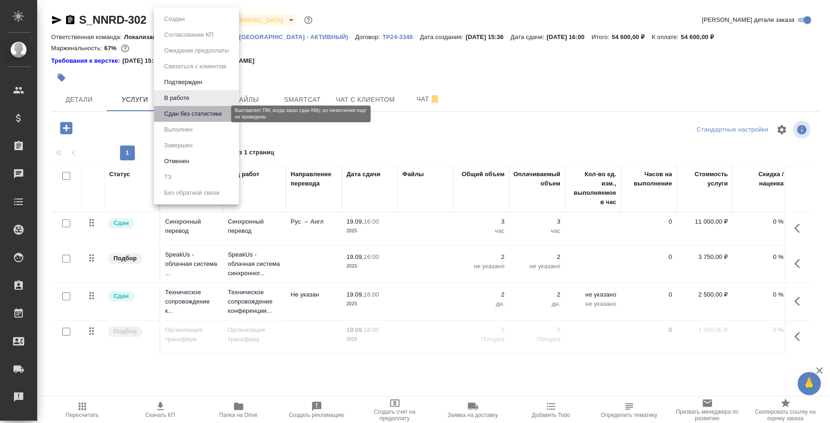
click at [183, 116] on button "Сдан без статистики" at bounding box center [192, 114] width 63 height 10
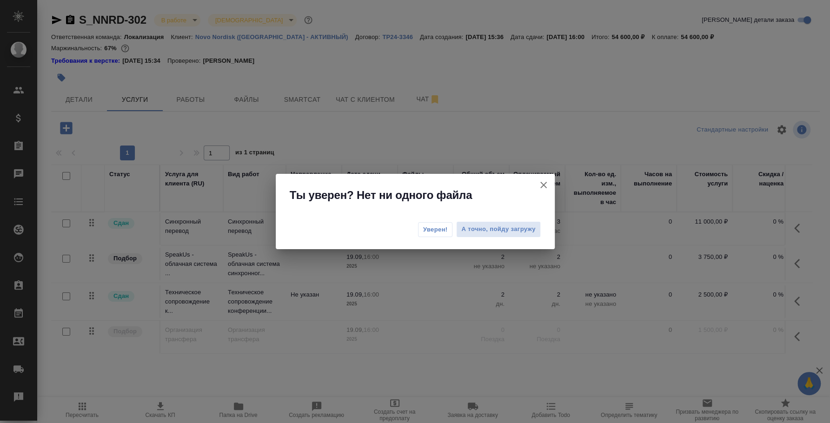
click at [449, 235] on button "Уверен!" at bounding box center [435, 229] width 35 height 15
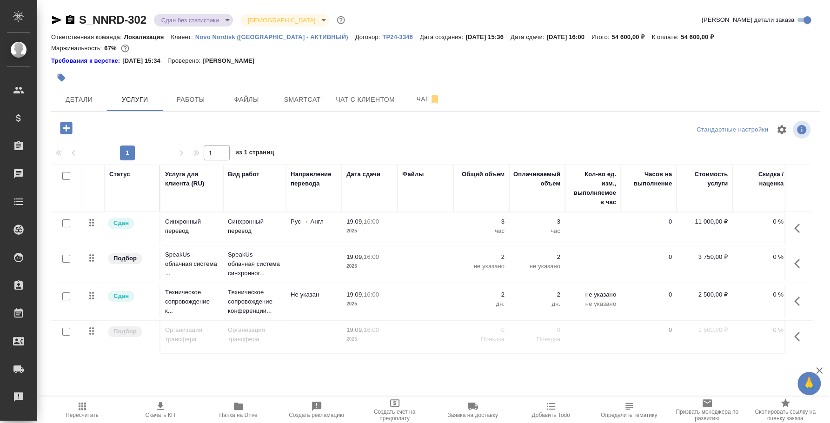
click at [213, 21] on body "🙏 .cls-1 fill:#fff; AWATERA [PERSON_NAME] Спецификации Заказы 0 Чаты Todo Проек…" at bounding box center [415, 211] width 830 height 423
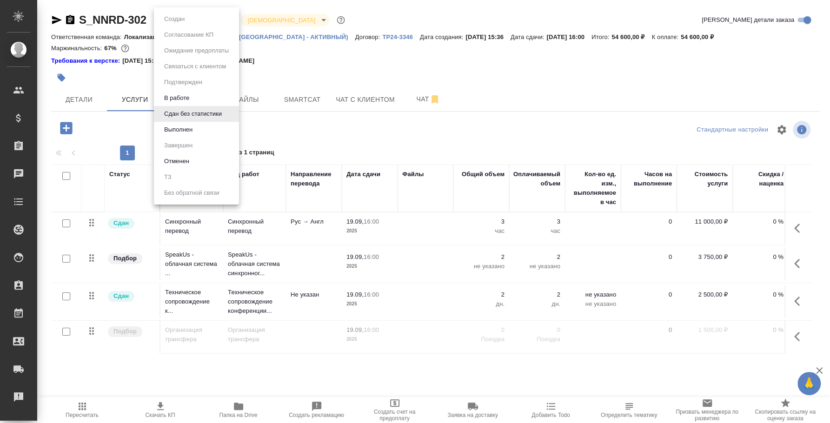
click at [201, 130] on li "Выполнен" at bounding box center [196, 130] width 85 height 16
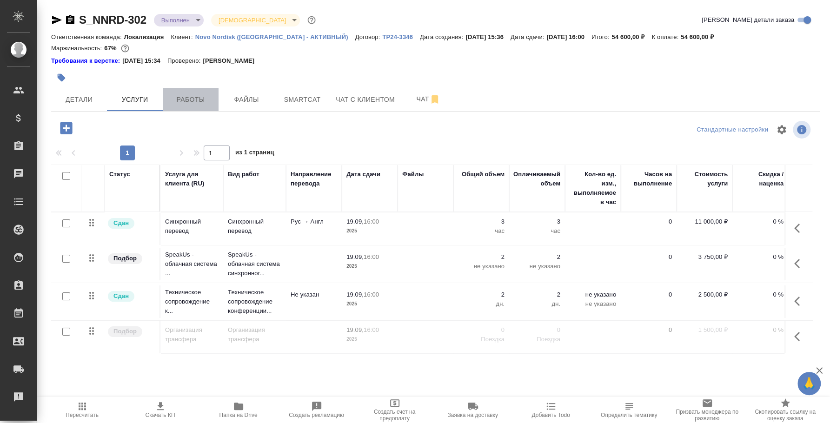
click at [200, 95] on span "Работы" at bounding box center [190, 100] width 45 height 12
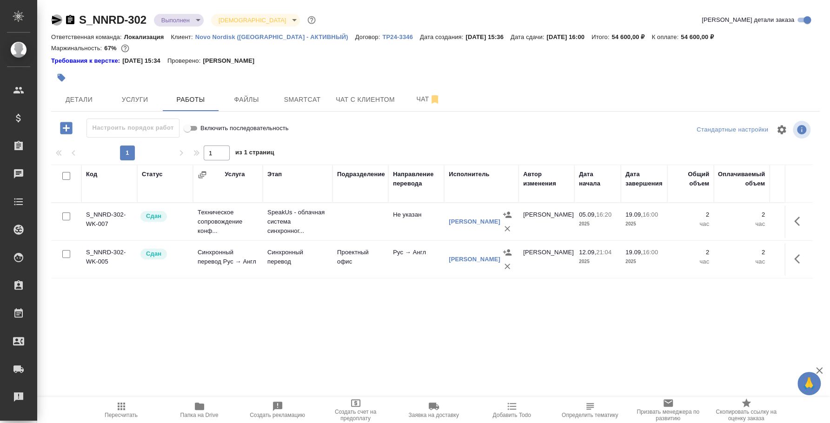
click at [58, 19] on icon "button" at bounding box center [57, 20] width 10 height 8
